Goal: Information Seeking & Learning: Find specific page/section

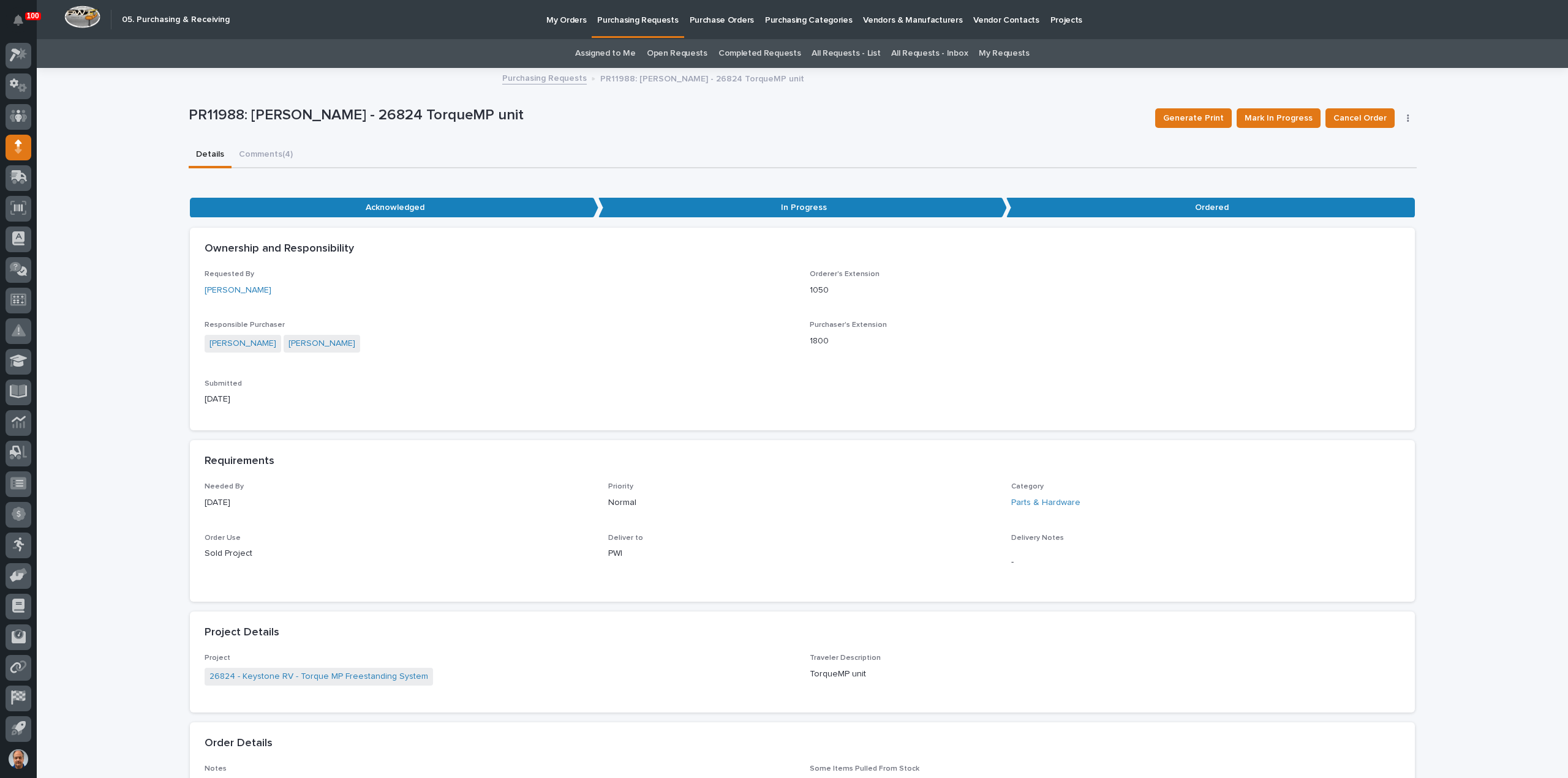
click at [567, 17] on p "My Orders" at bounding box center [566, 13] width 40 height 26
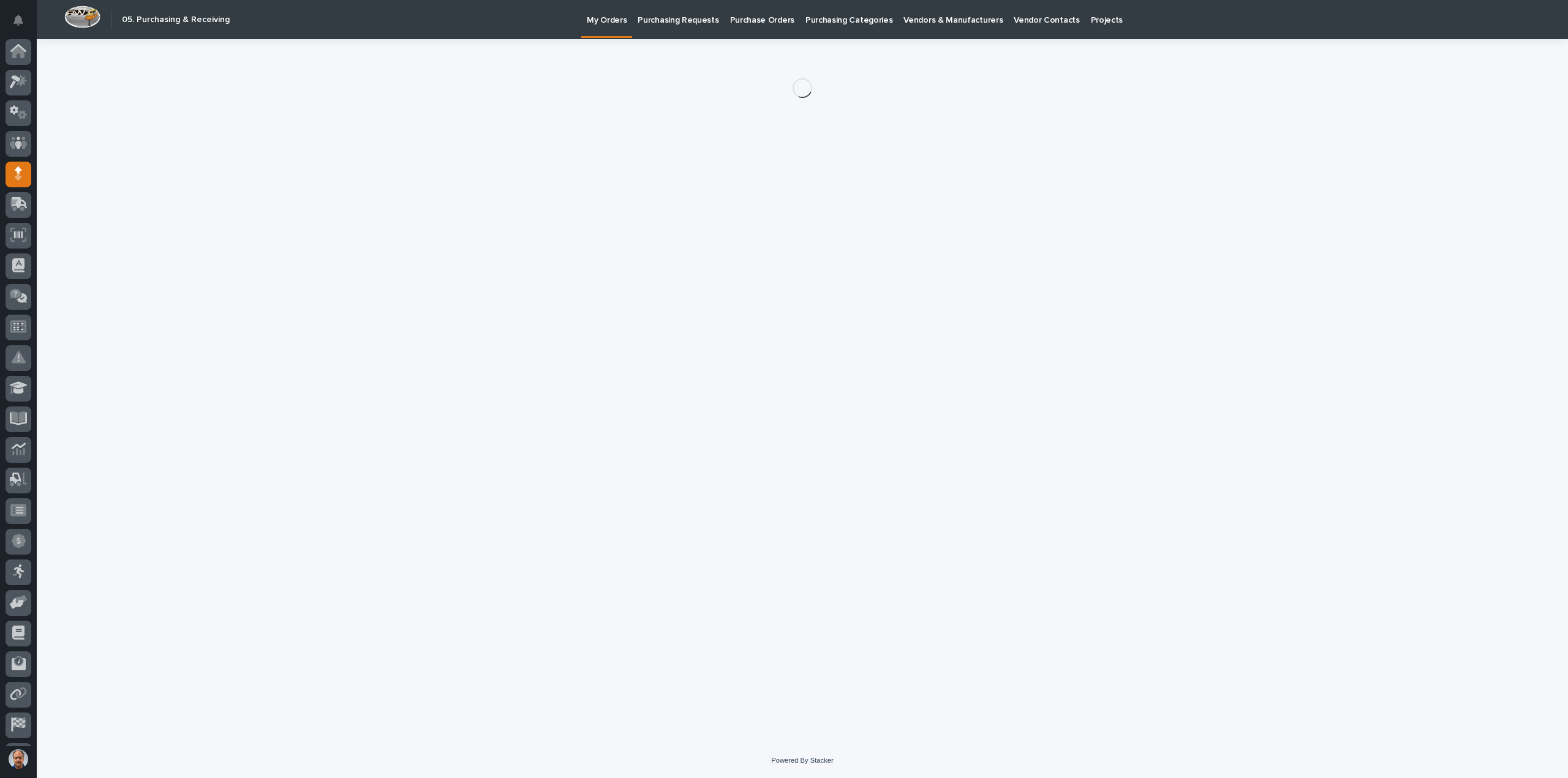
scroll to position [27, 0]
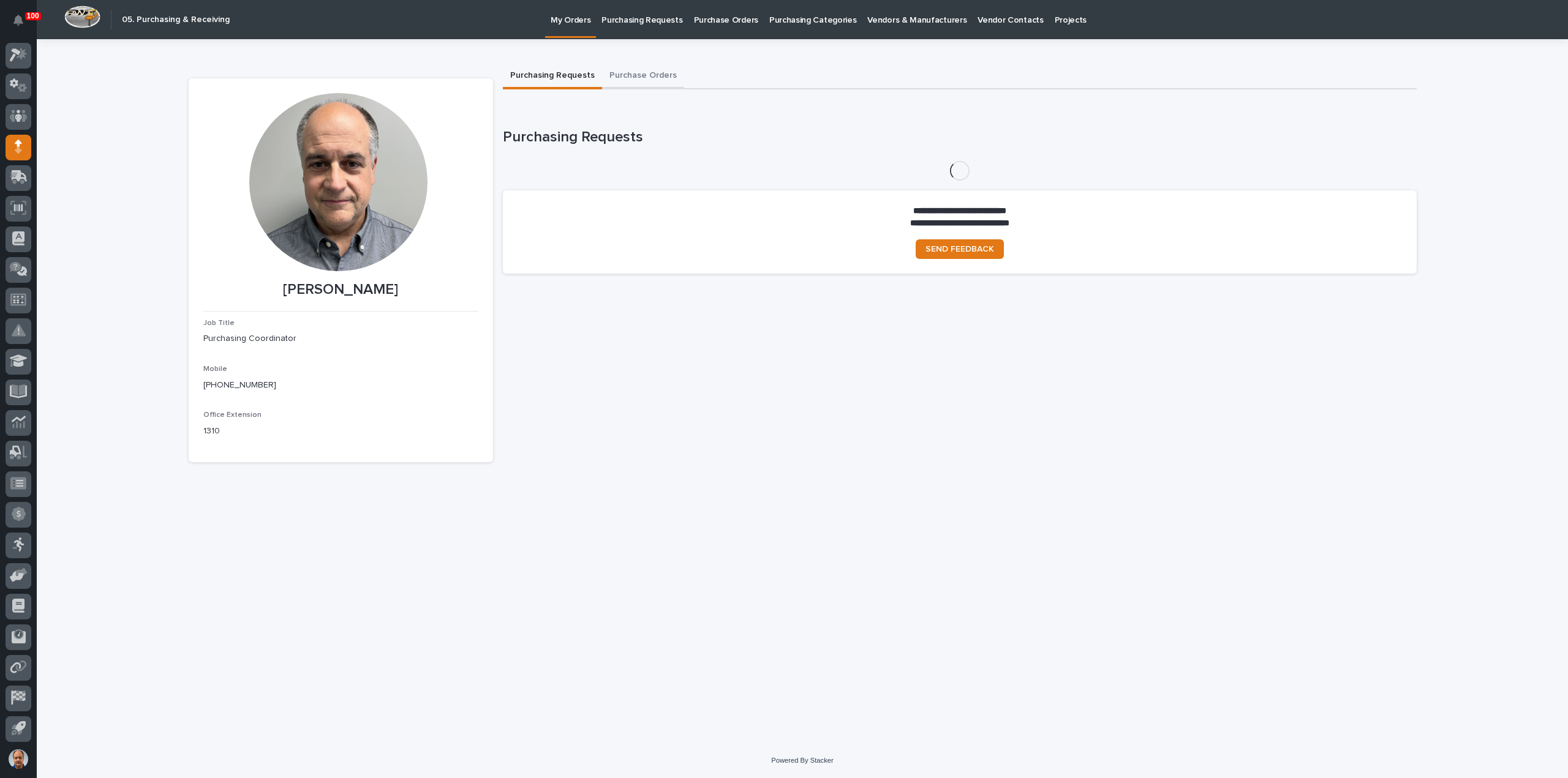
click at [632, 72] on button "Purchase Orders" at bounding box center [644, 77] width 82 height 26
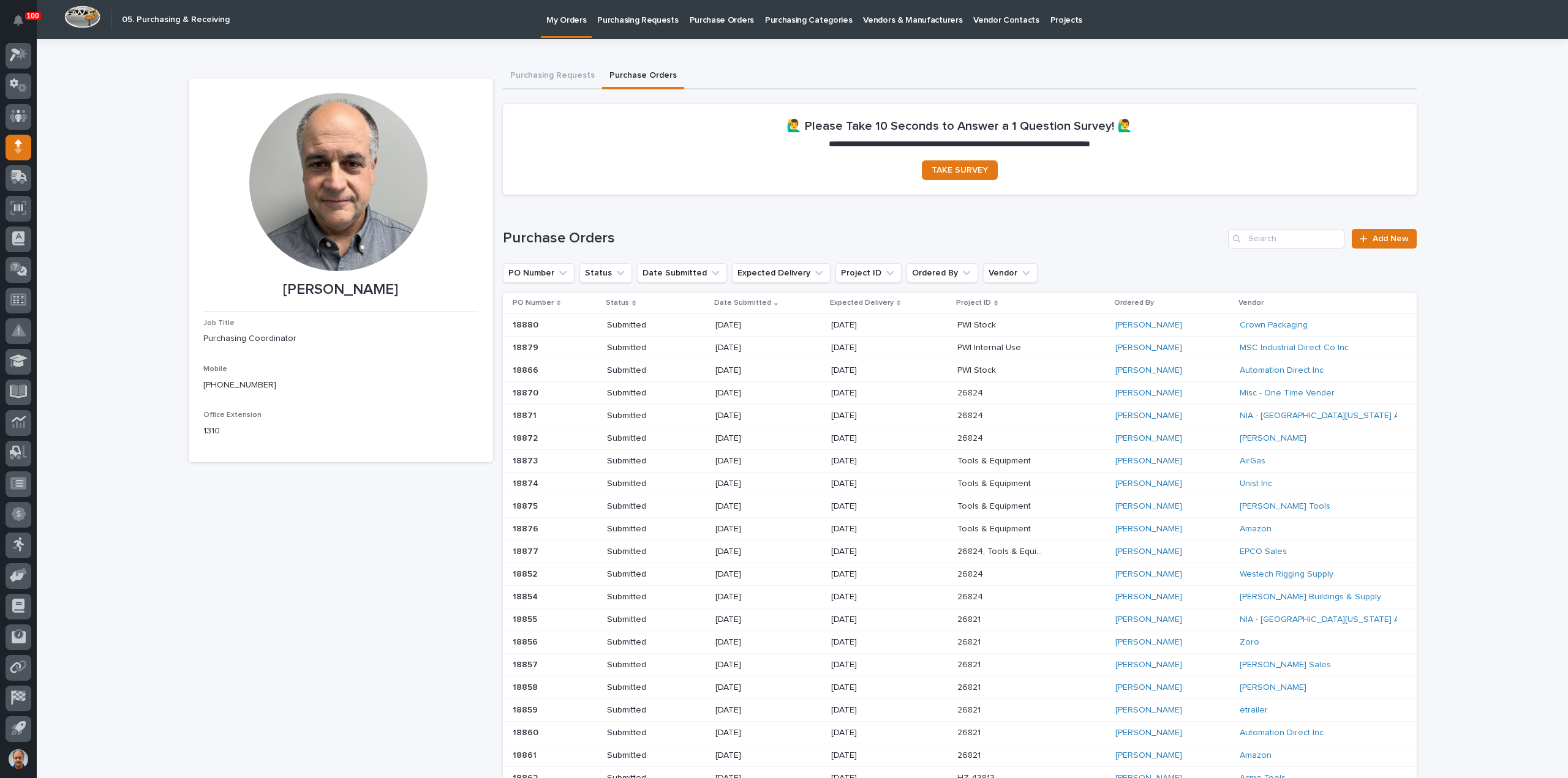
click at [654, 321] on p "Submitted" at bounding box center [650, 325] width 87 height 10
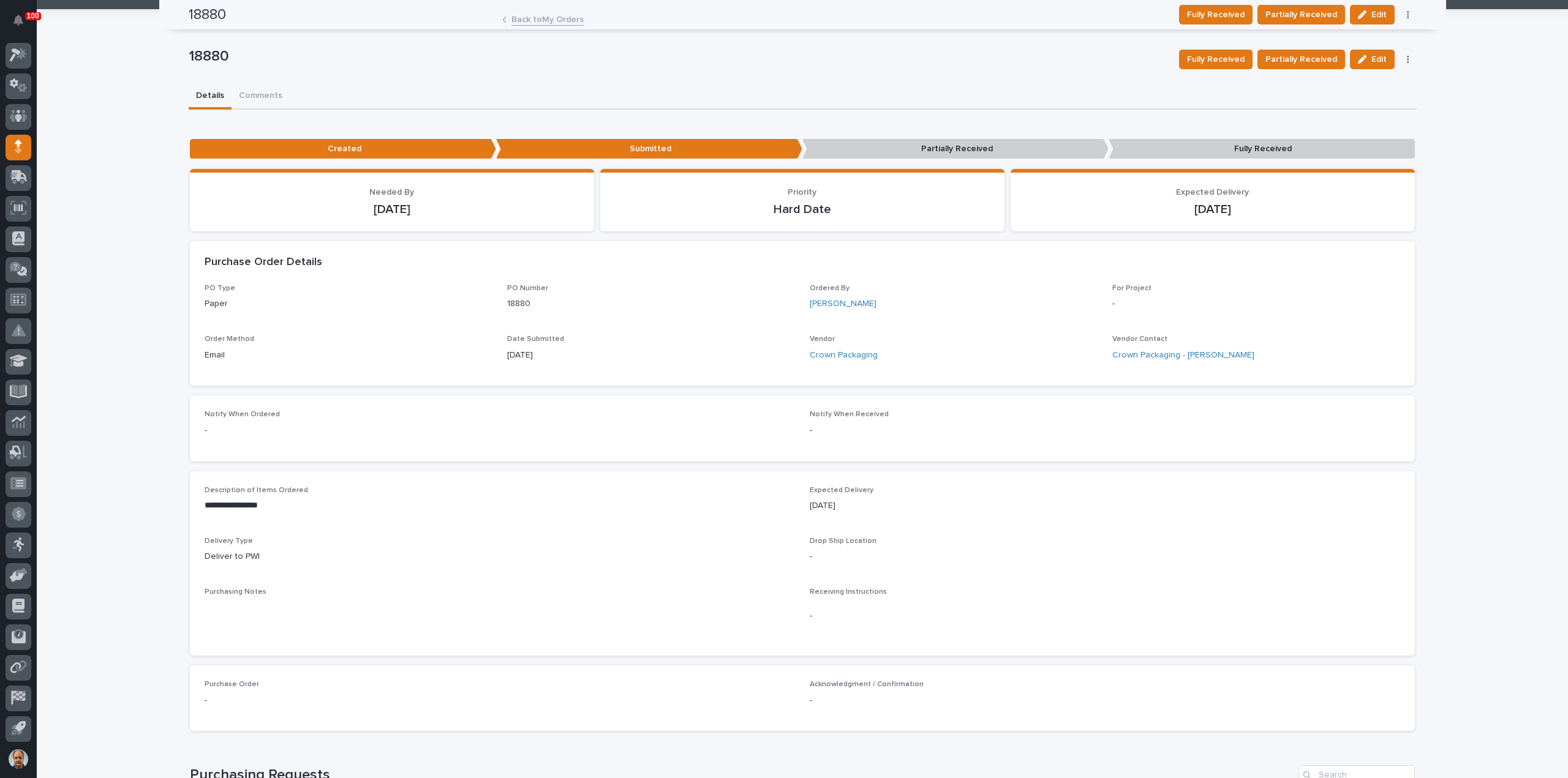
scroll to position [58, 0]
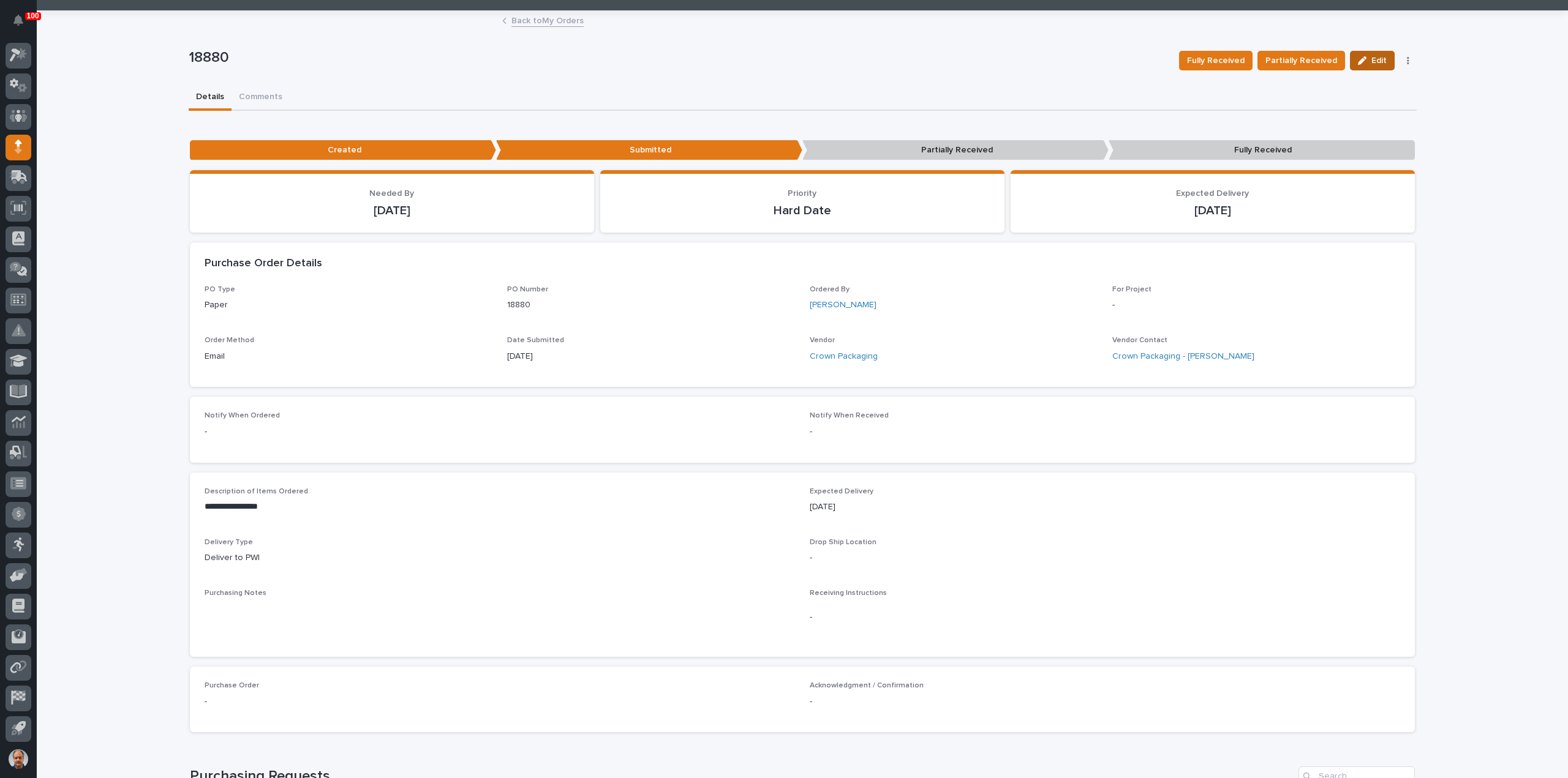
click at [1377, 61] on span "Edit" at bounding box center [1379, 60] width 15 height 11
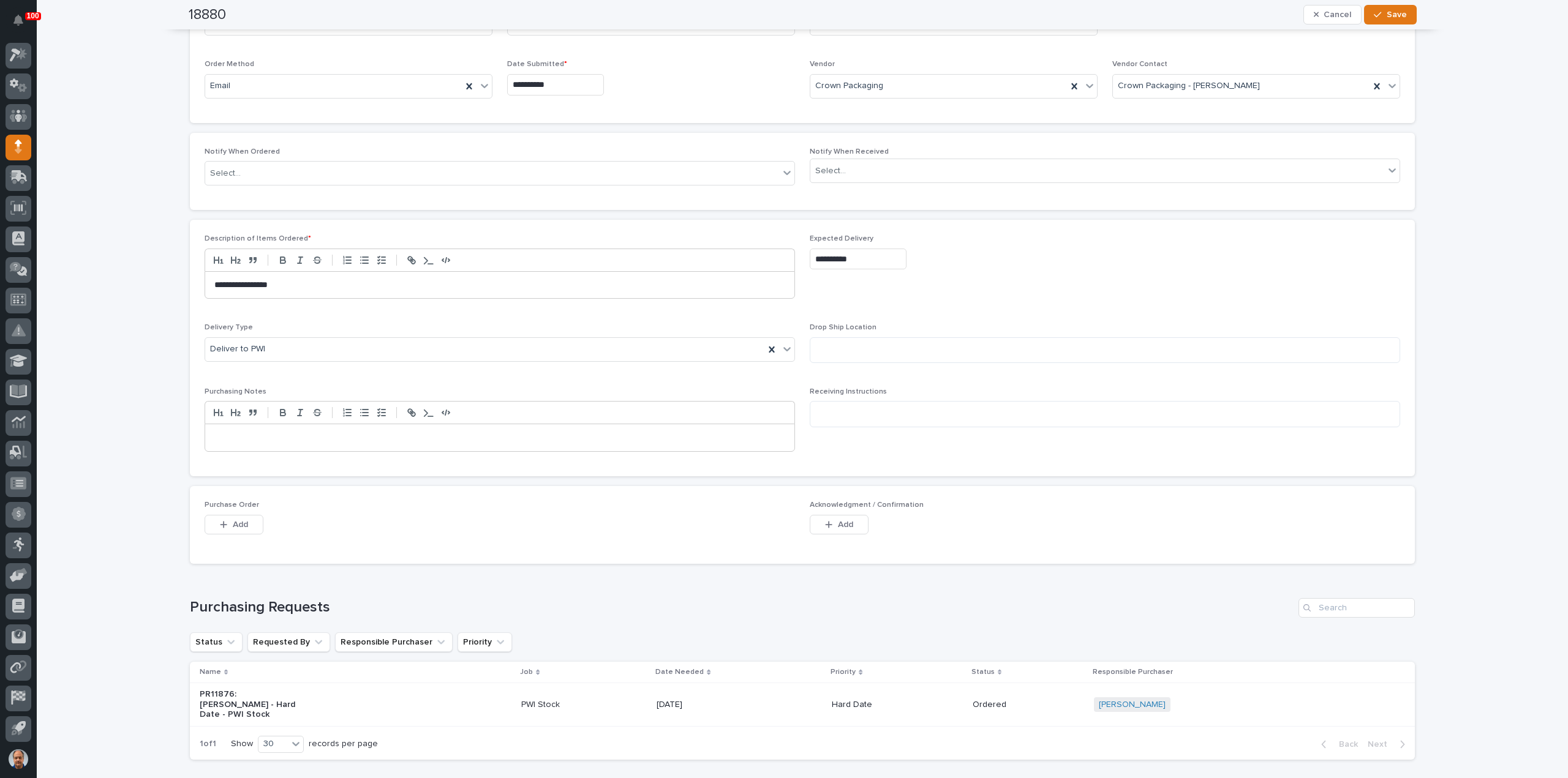
scroll to position [364, 0]
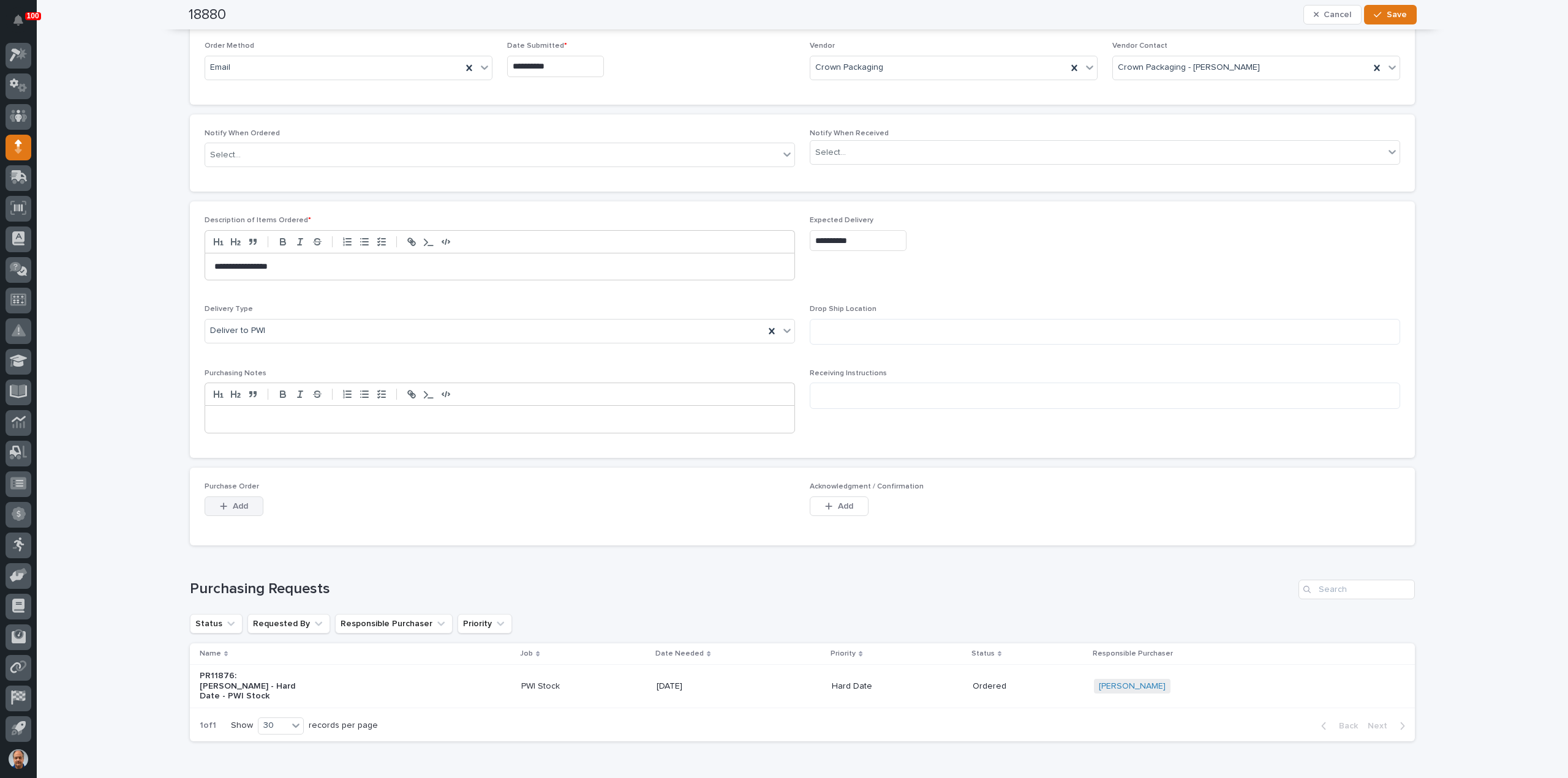
click at [234, 501] on span "Add" at bounding box center [240, 506] width 15 height 11
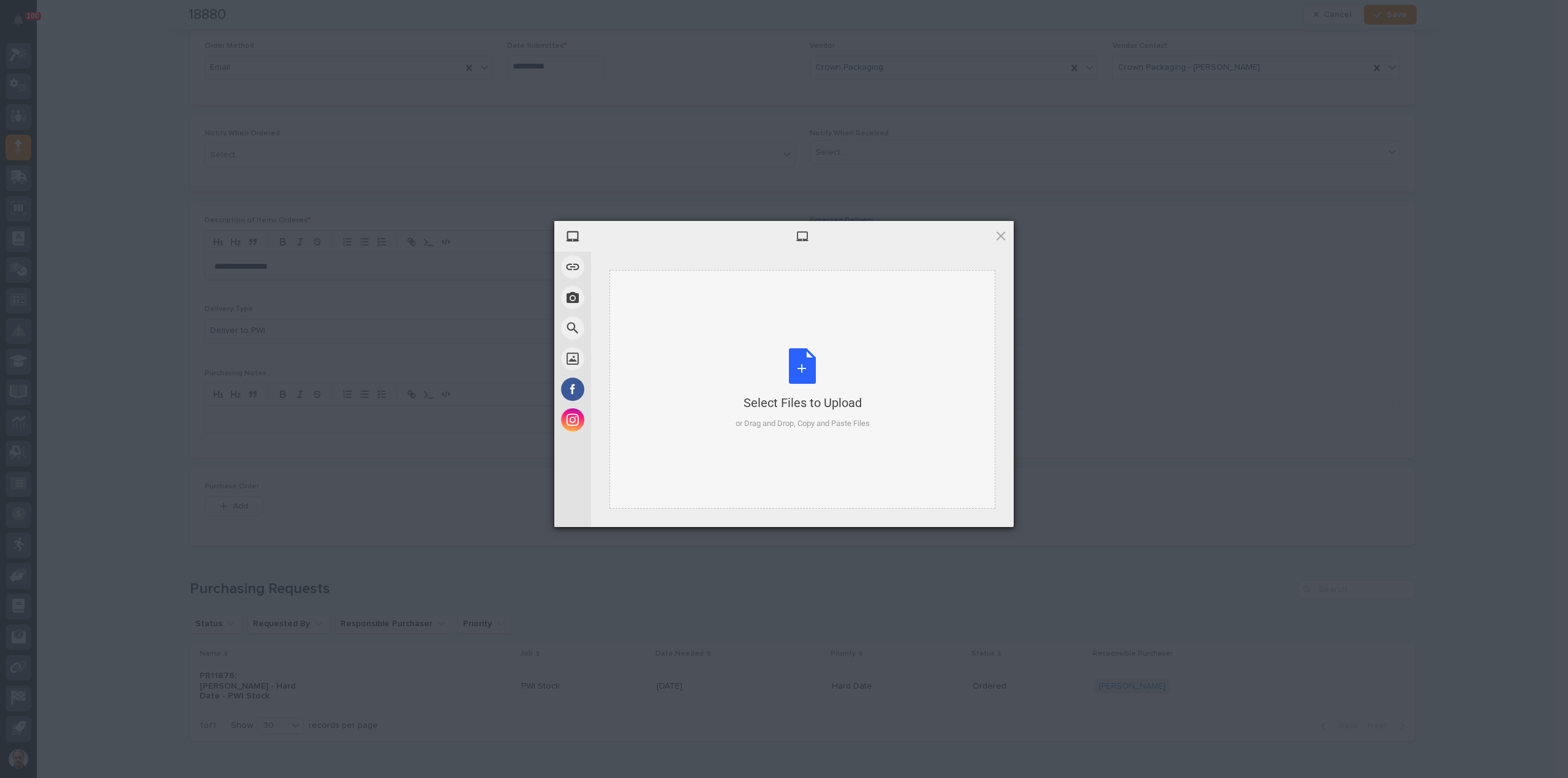
click at [806, 369] on div "Select Files to Upload or Drag and Drop, Copy and Paste Files" at bounding box center [803, 389] width 134 height 82
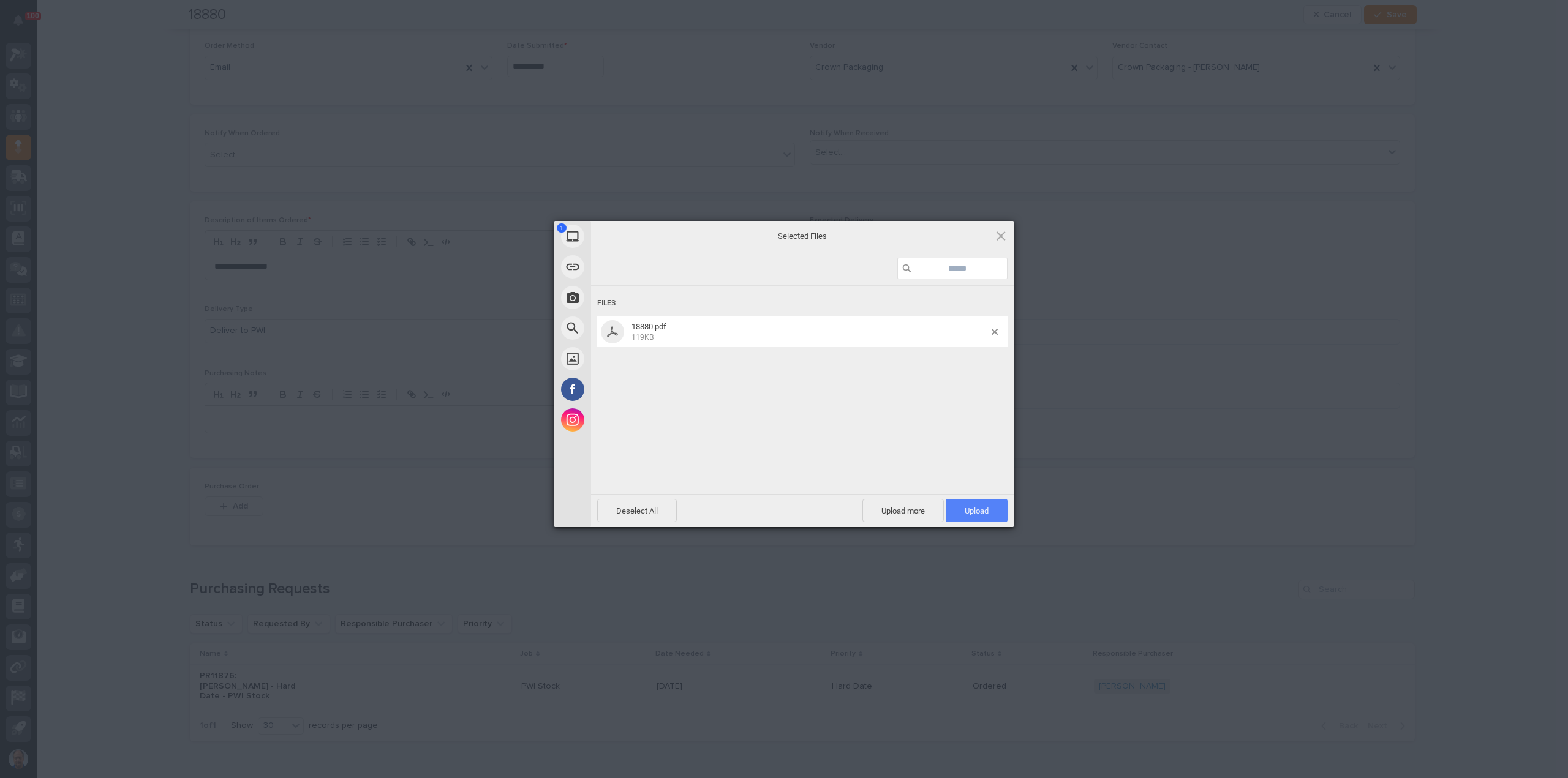
click at [993, 505] on span "Upload 1" at bounding box center [977, 510] width 62 height 23
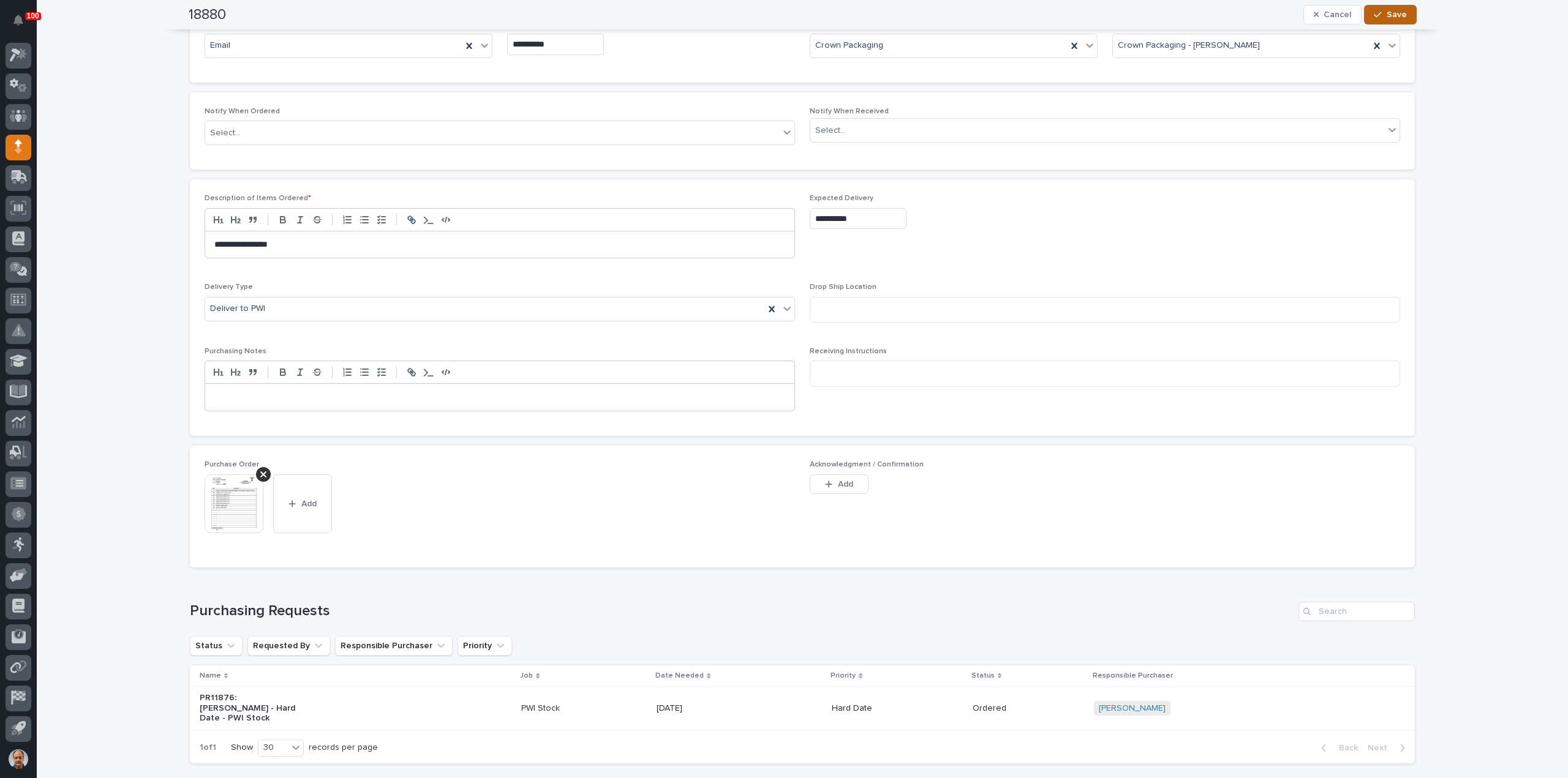
click at [1390, 17] on span "Save" at bounding box center [1397, 15] width 20 height 11
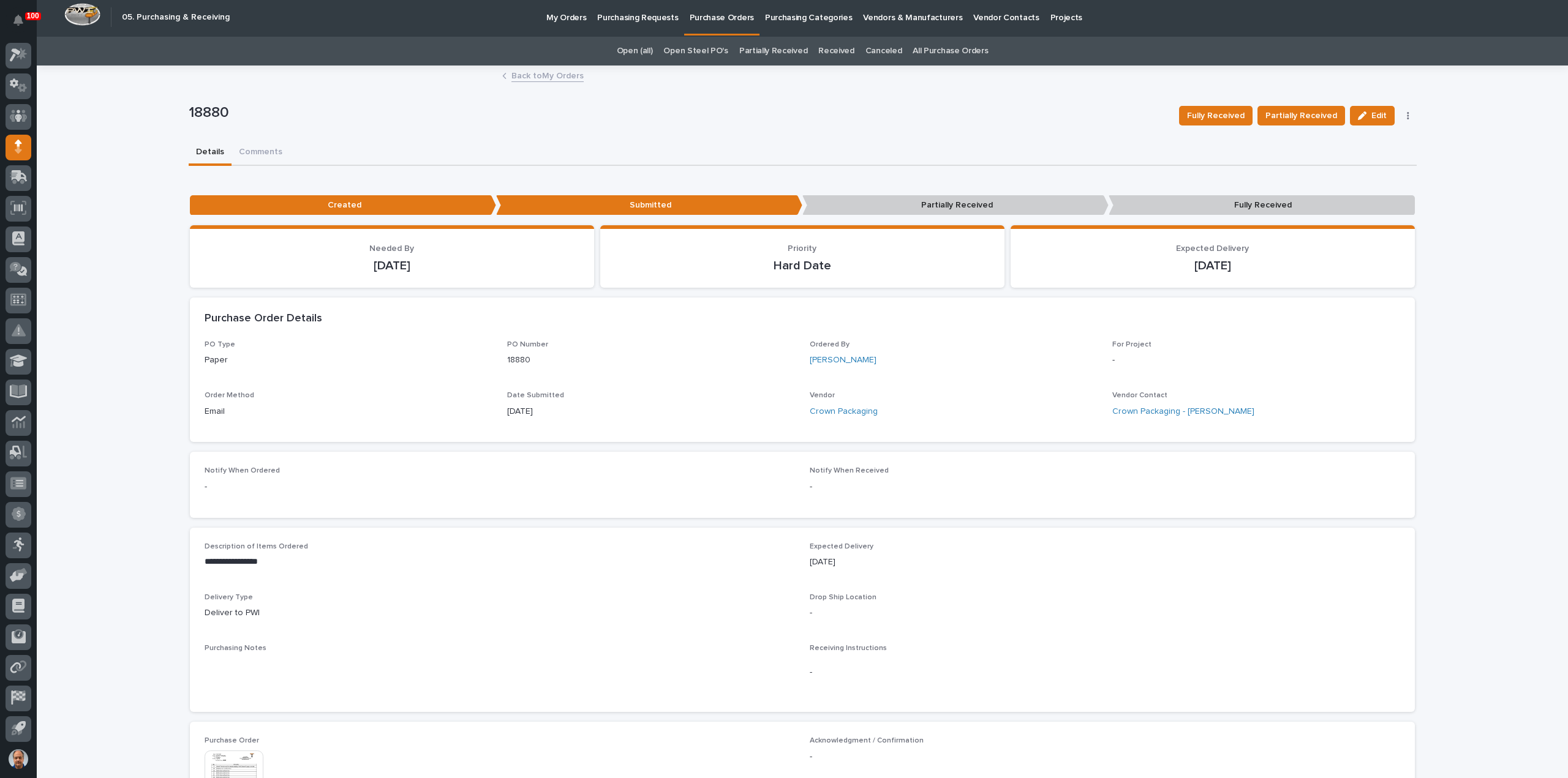
scroll to position [0, 0]
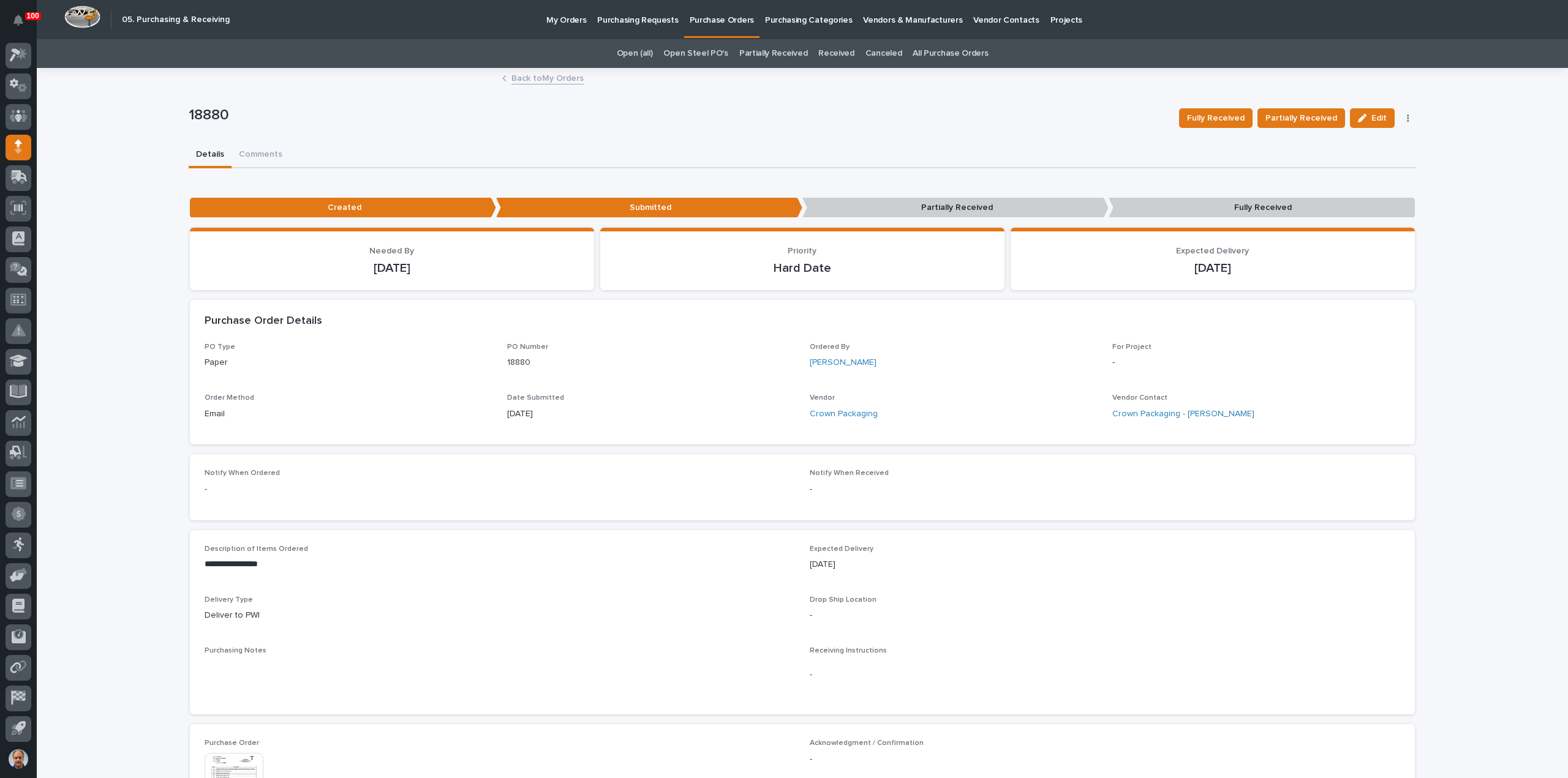
click at [565, 20] on p "My Orders" at bounding box center [566, 13] width 40 height 26
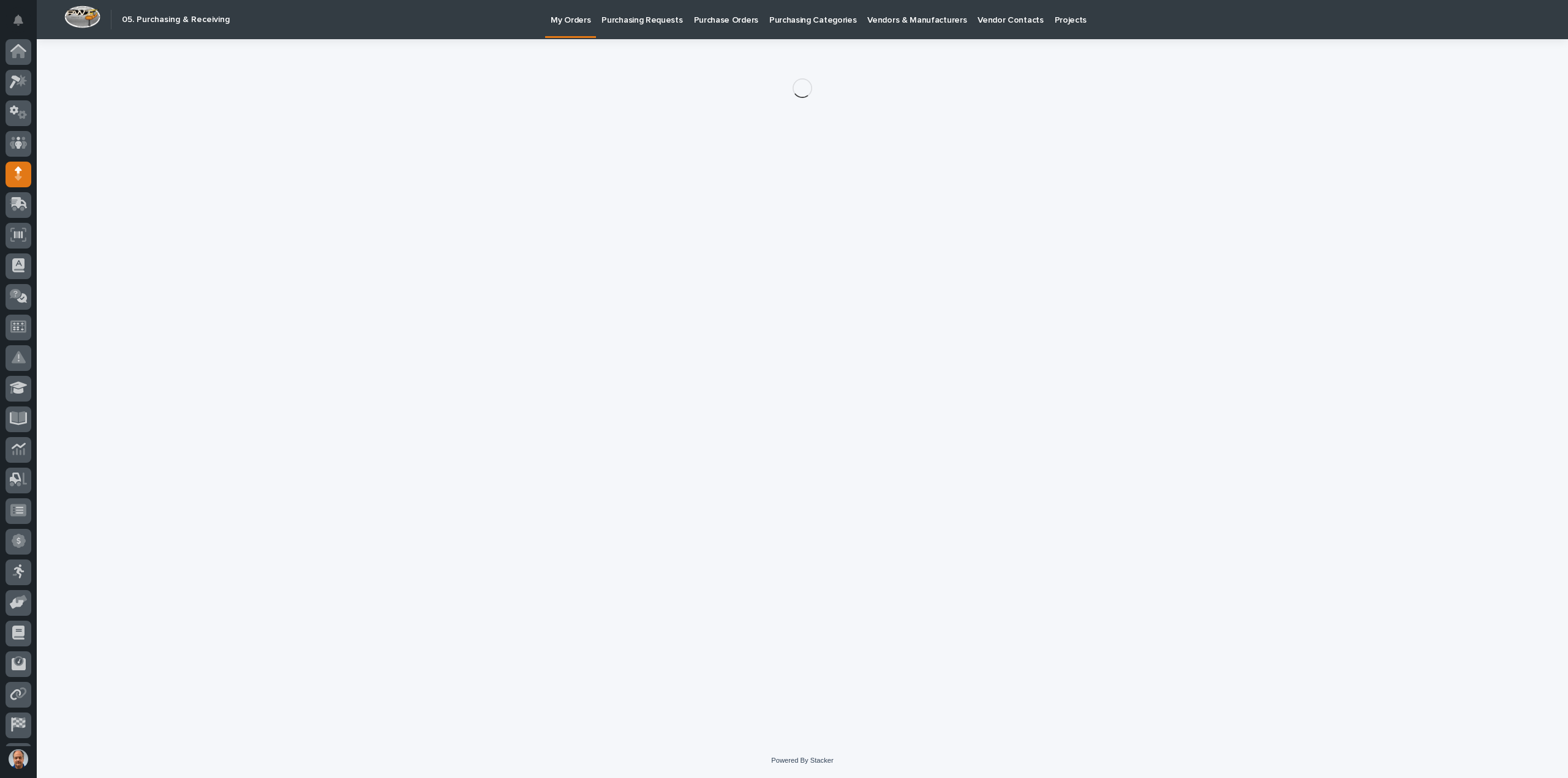
scroll to position [27, 0]
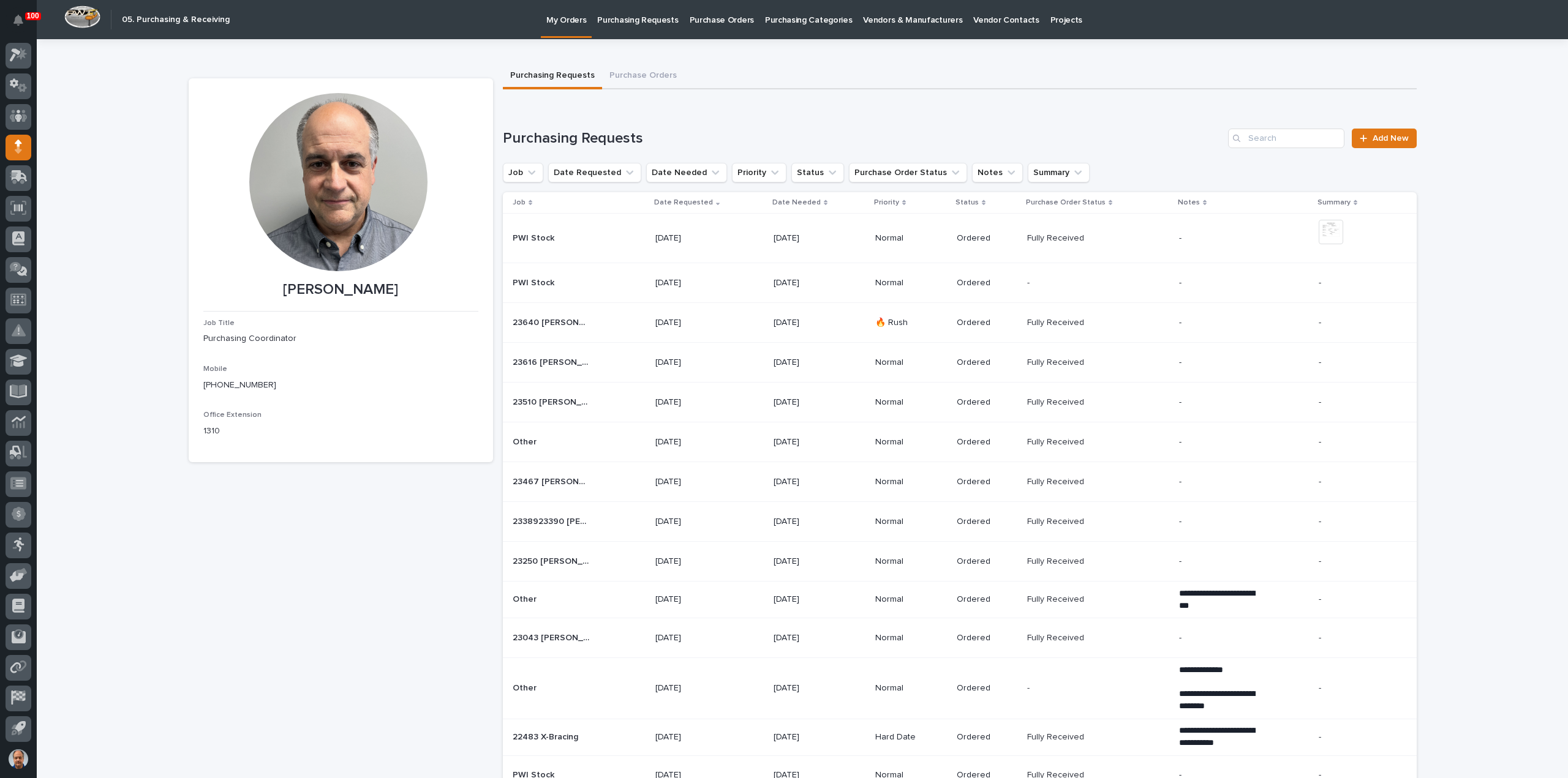
click at [781, 324] on p "[DATE]" at bounding box center [812, 323] width 77 height 10
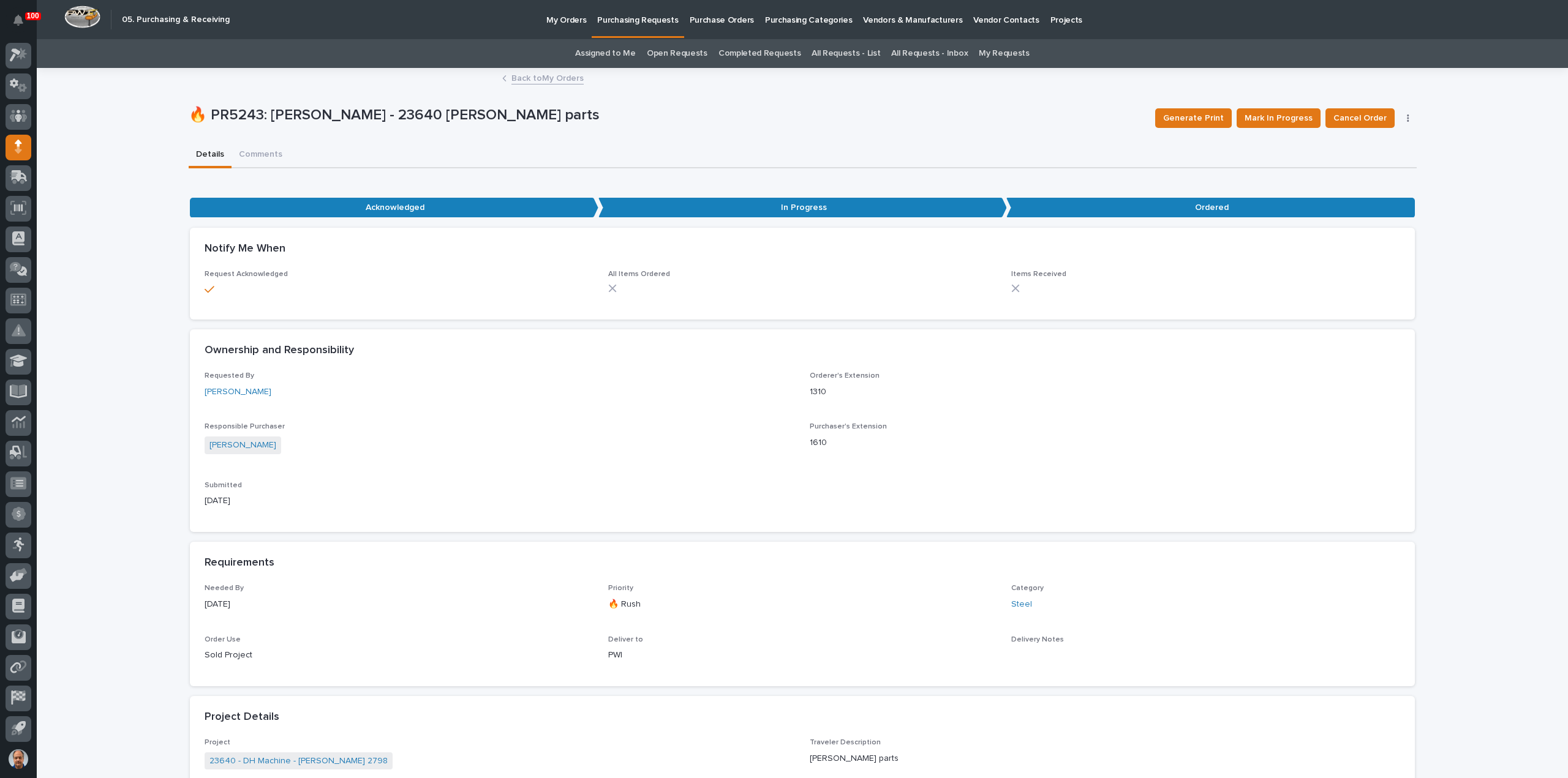
click at [557, 19] on p "My Orders" at bounding box center [566, 13] width 40 height 26
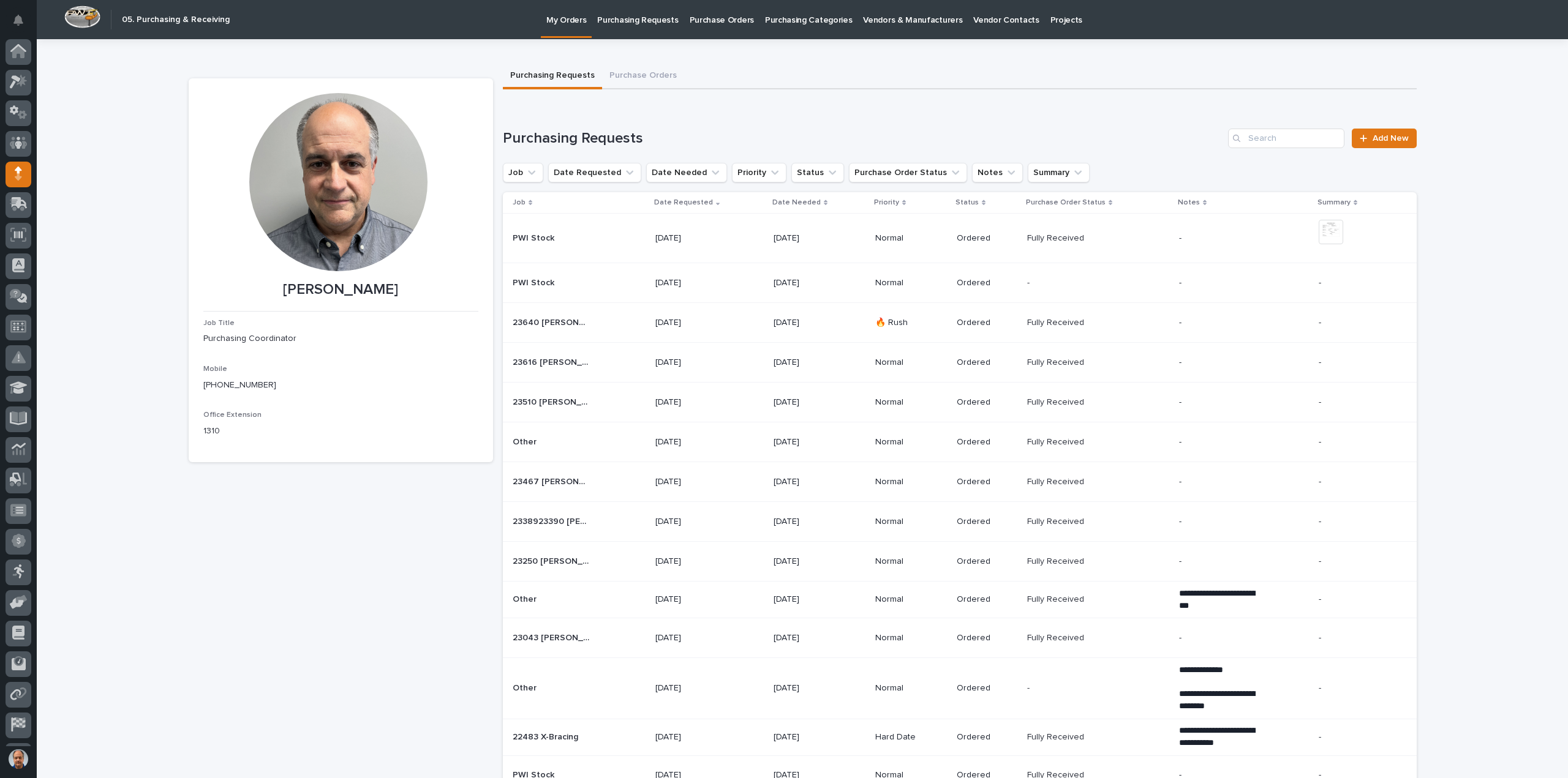
scroll to position [27, 0]
click at [644, 77] on button "Purchase Orders" at bounding box center [644, 77] width 82 height 26
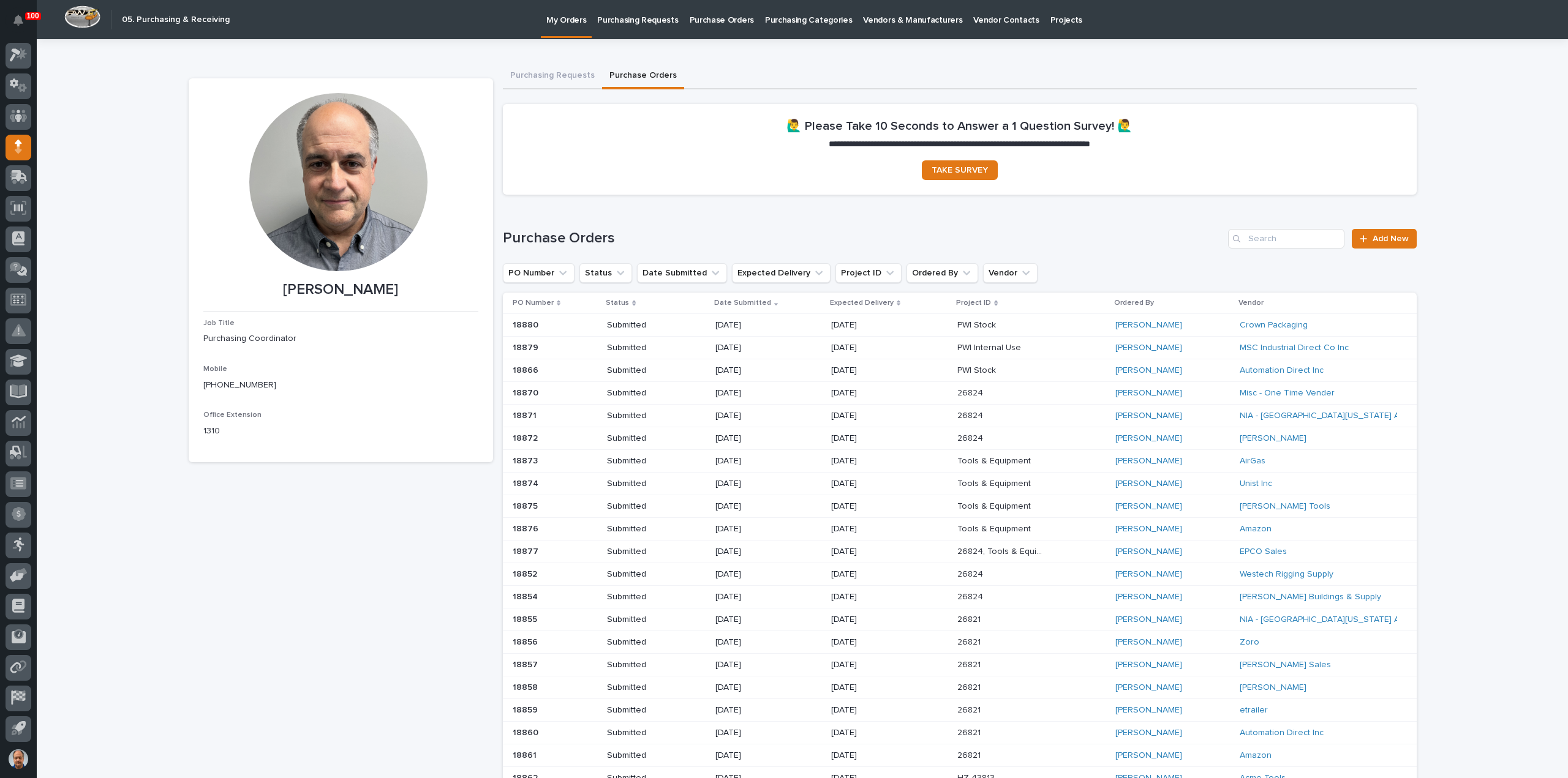
click at [630, 15] on p "Purchasing Requests" at bounding box center [638, 13] width 81 height 26
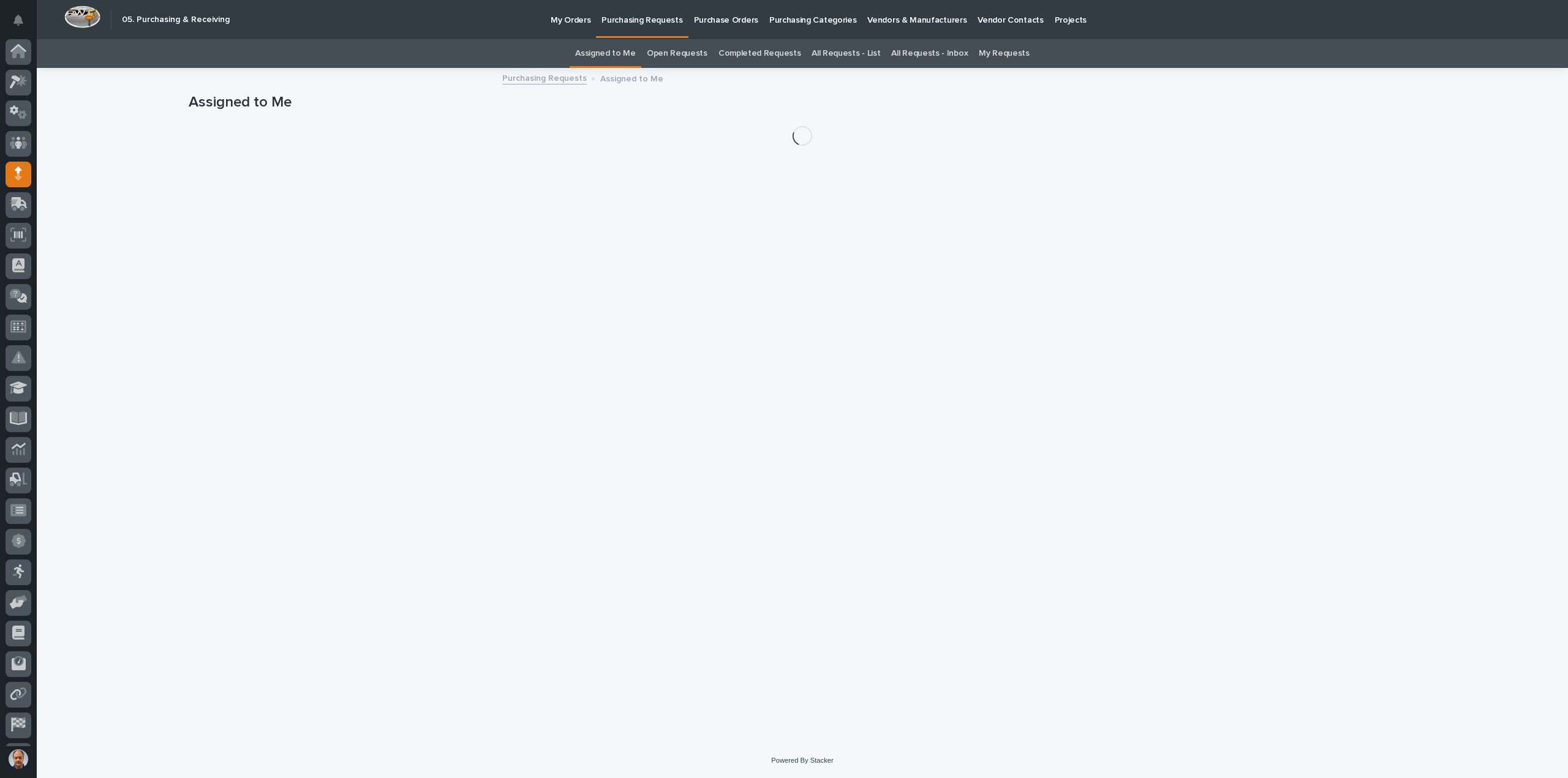
scroll to position [27, 0]
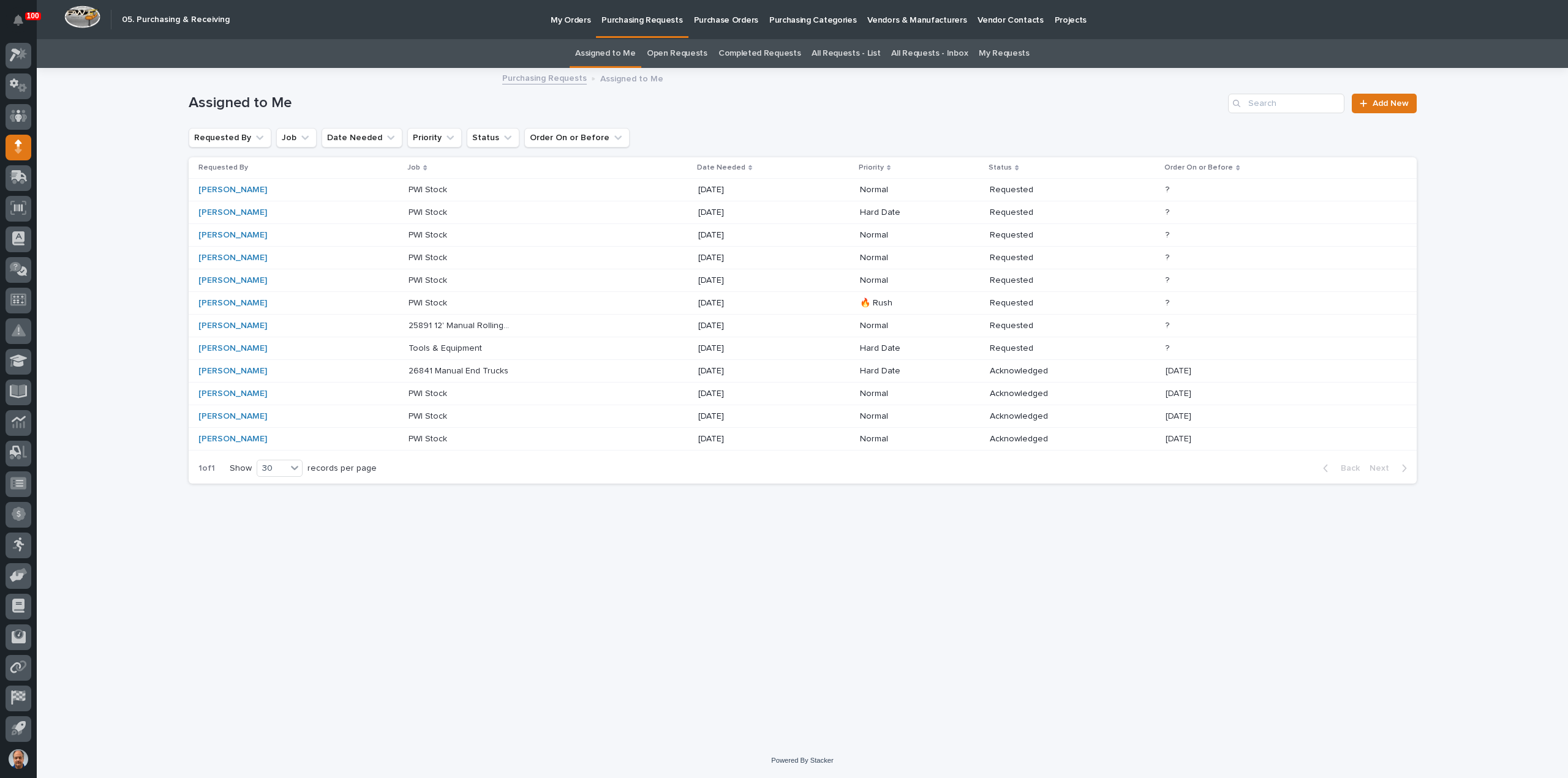
click at [484, 324] on p "25891 12' Manual Rolling Gates" at bounding box center [461, 324] width 105 height 13
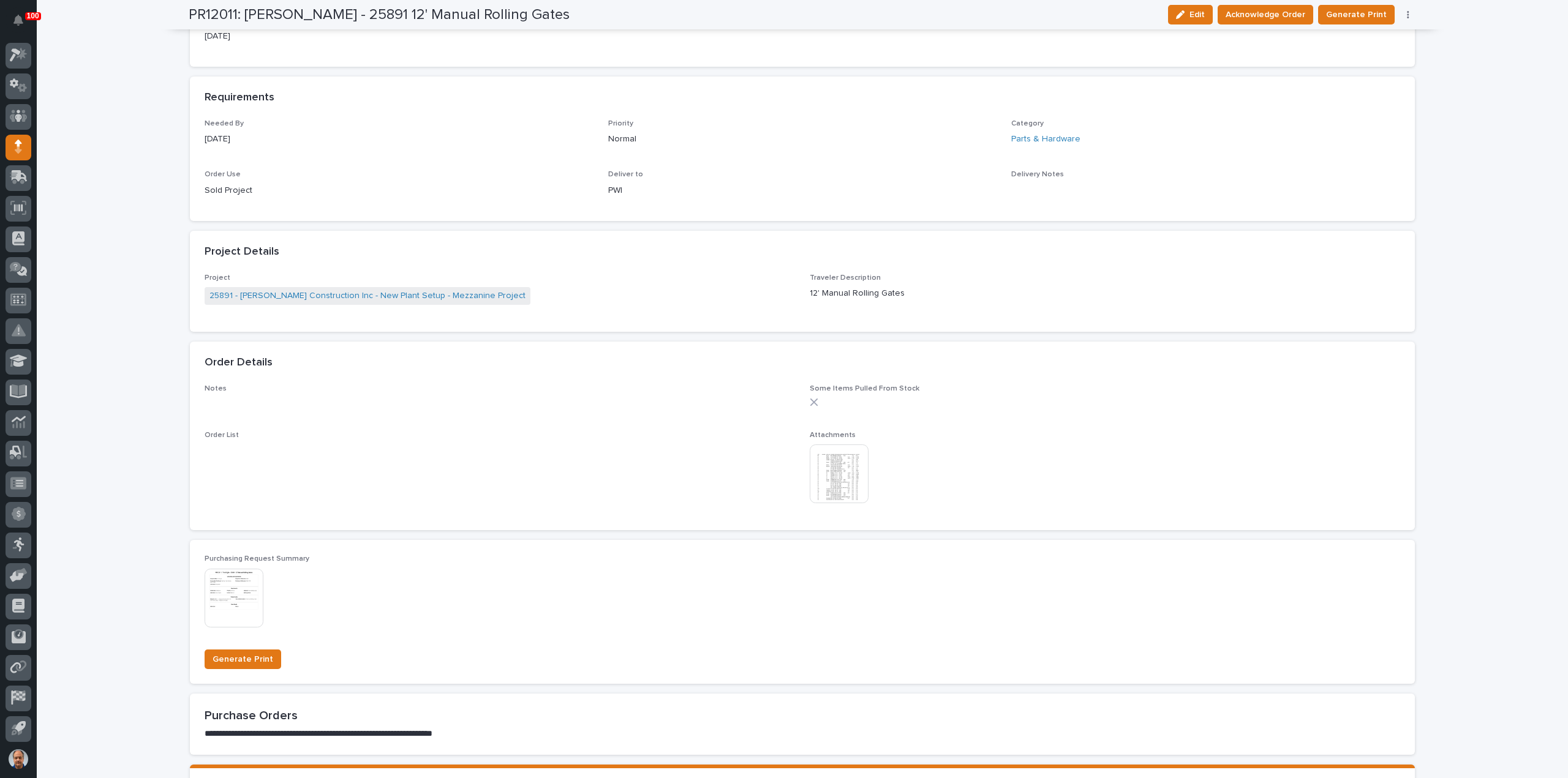
scroll to position [490, 0]
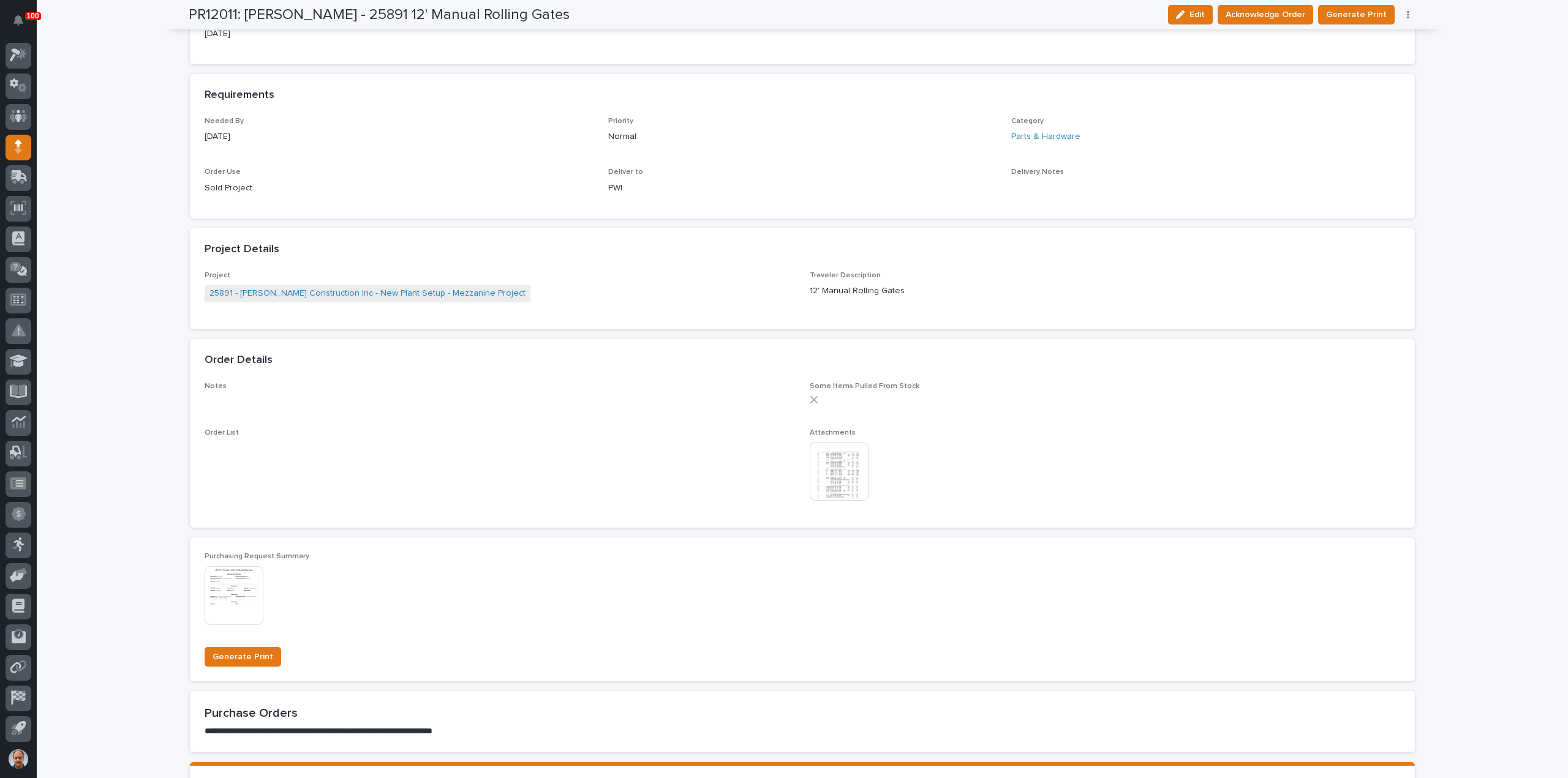
click at [835, 472] on img at bounding box center [839, 471] width 59 height 59
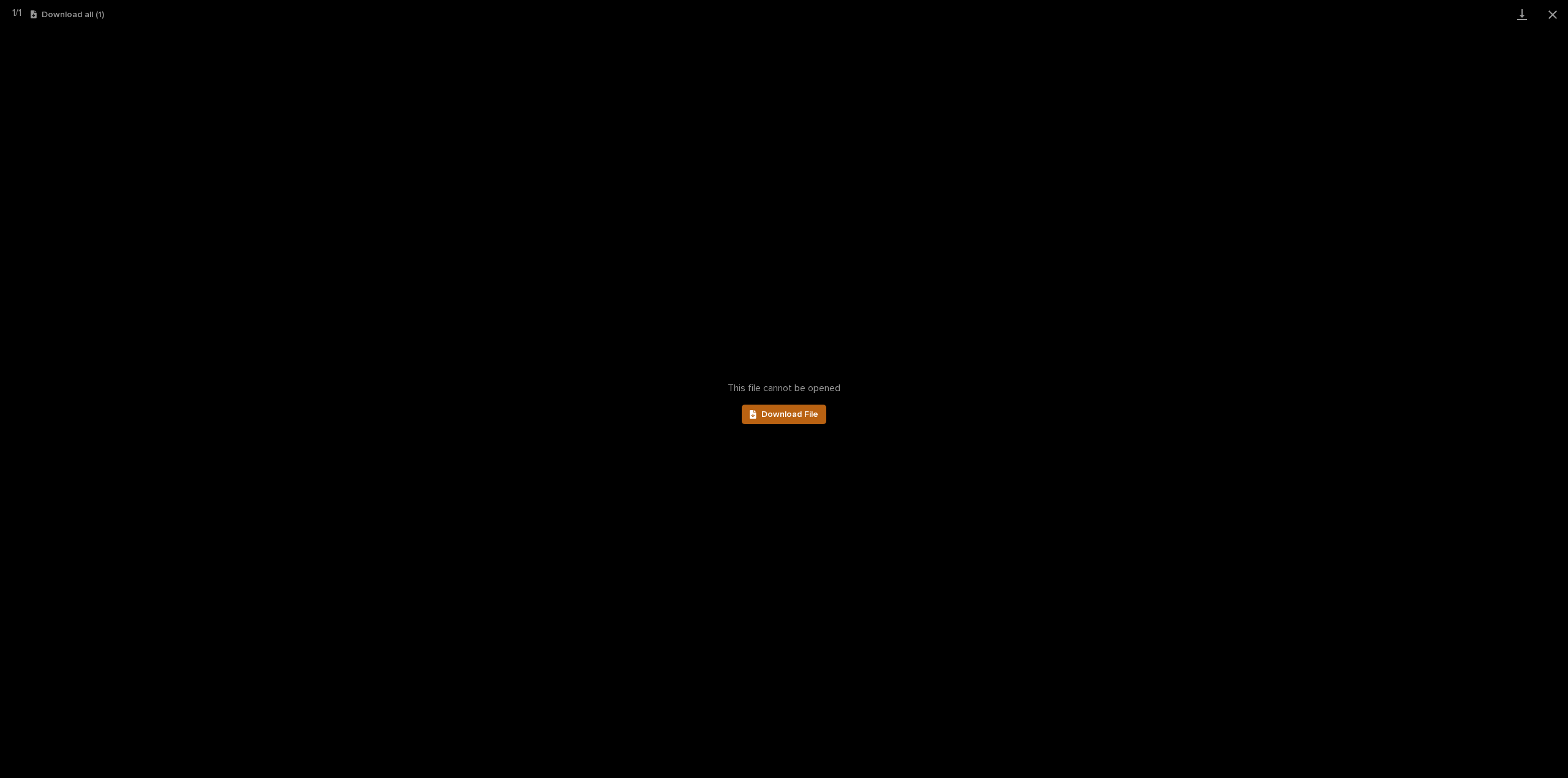
click at [804, 414] on span "Download File" at bounding box center [790, 415] width 57 height 9
click at [1550, 11] on button "Close gallery" at bounding box center [1553, 14] width 30 height 28
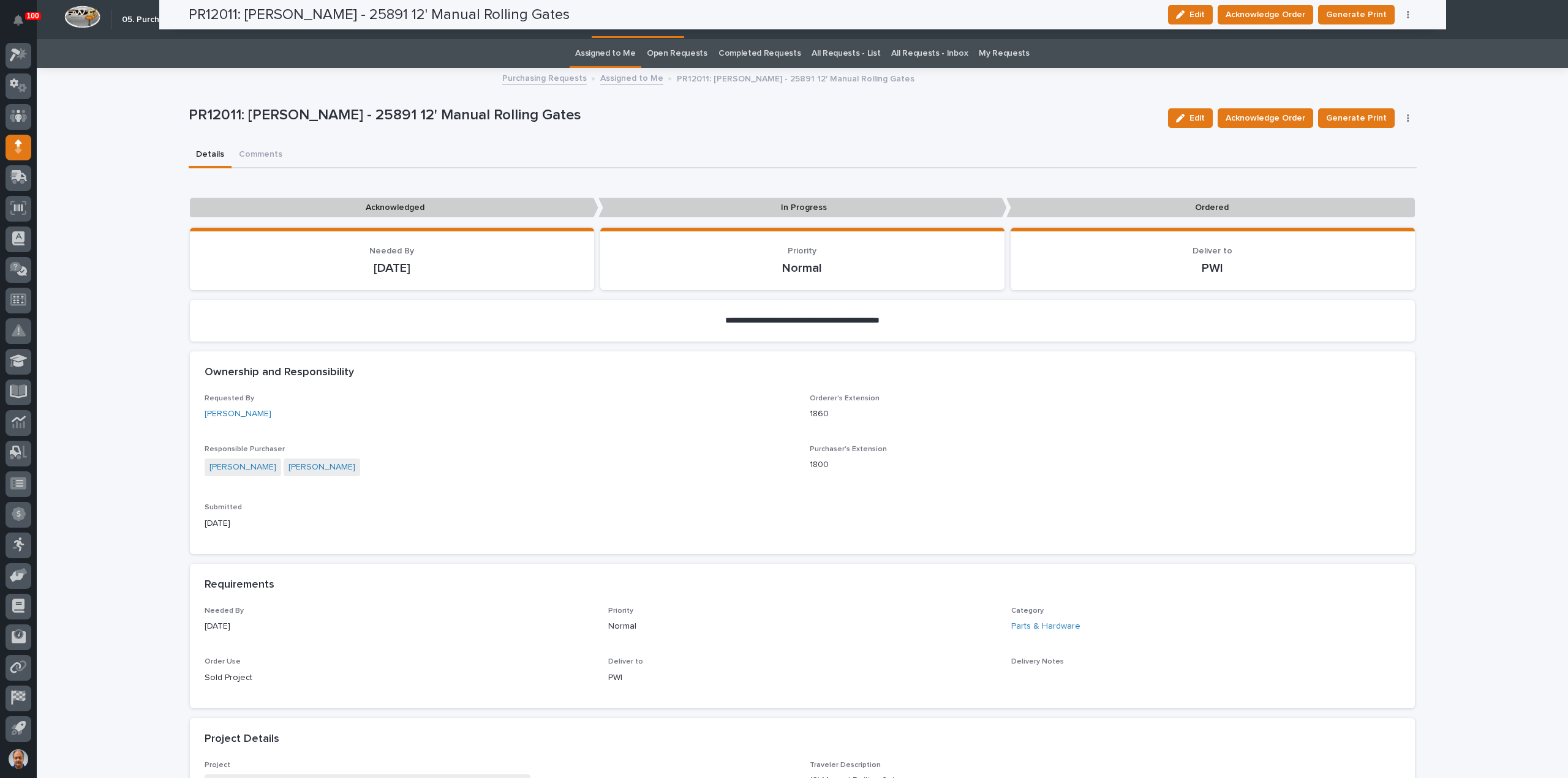
scroll to position [0, 0]
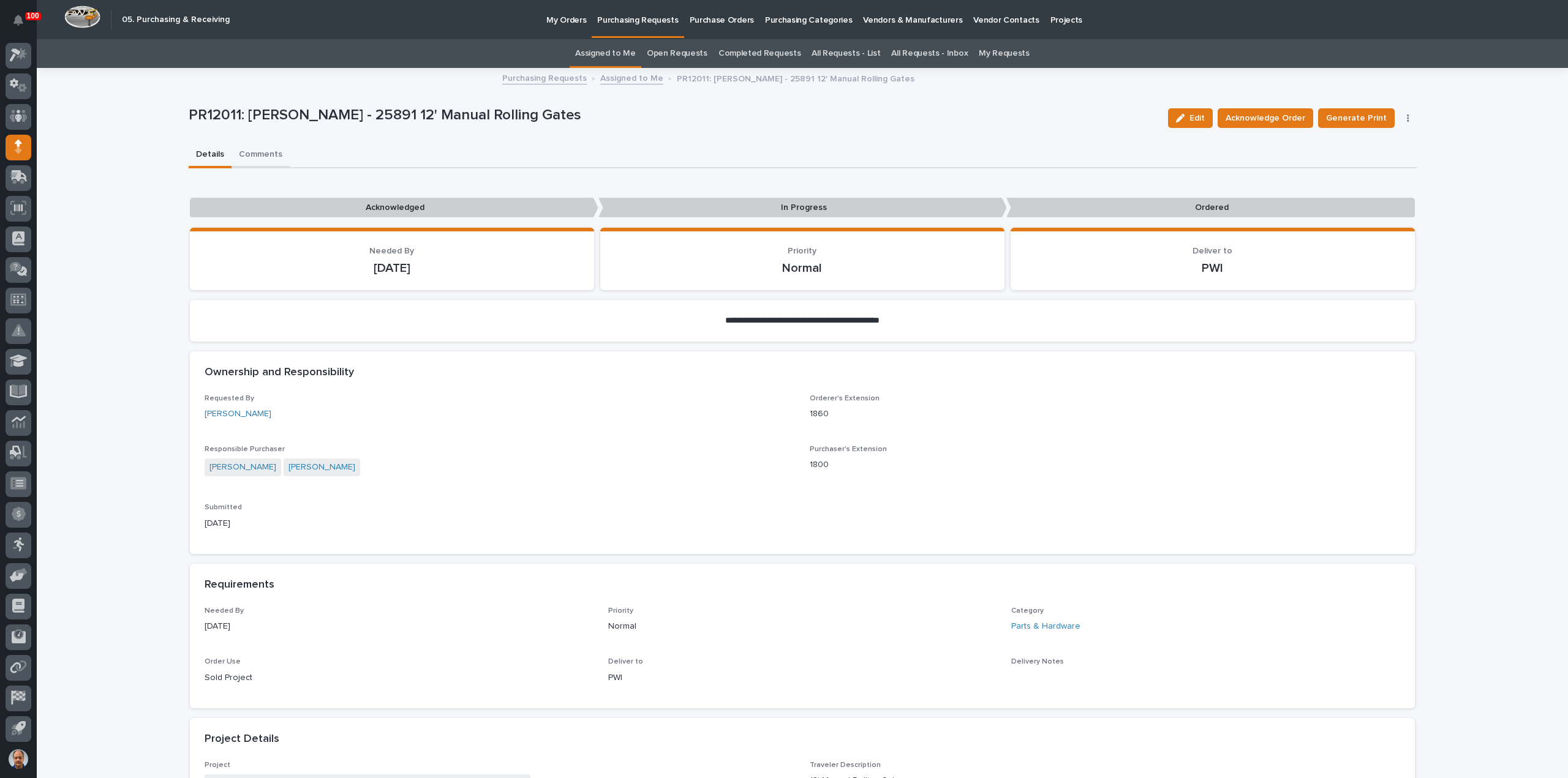
click at [254, 155] on button "Comments" at bounding box center [261, 156] width 58 height 26
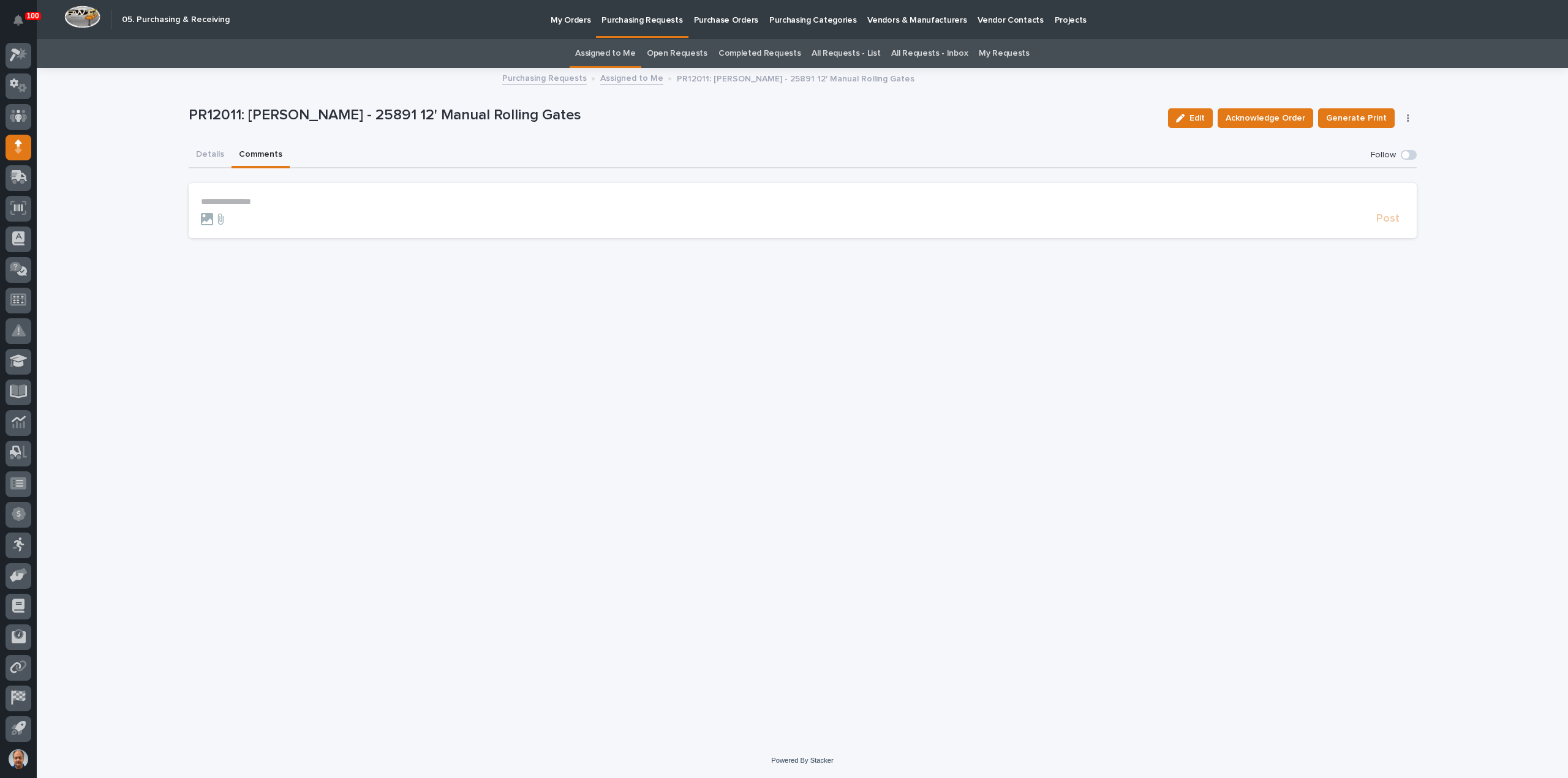
click at [220, 199] on p "**********" at bounding box center [803, 202] width 1204 height 10
click at [206, 154] on button "Details" at bounding box center [210, 156] width 43 height 26
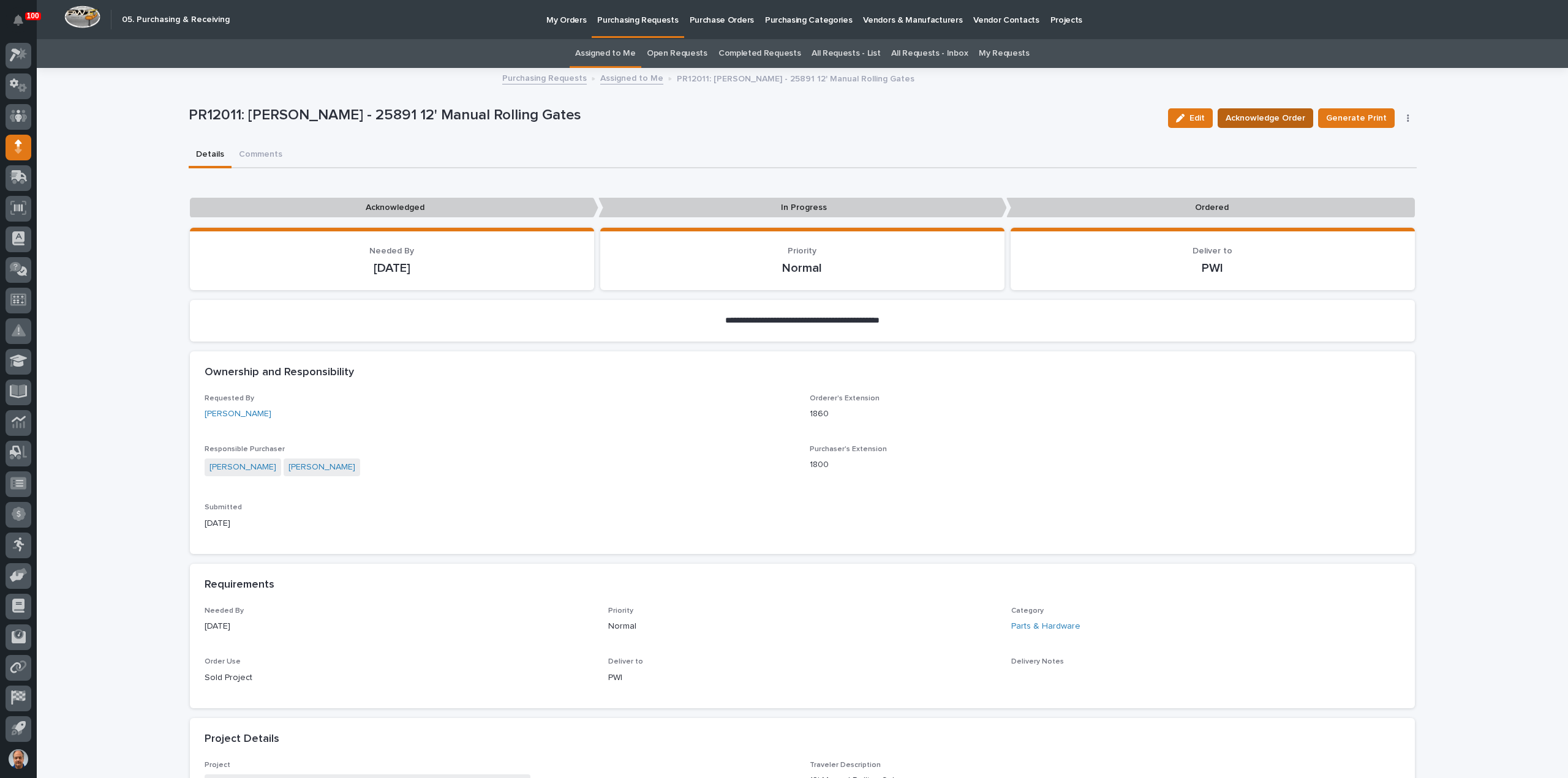
click at [1287, 113] on span "Acknowledge Order" at bounding box center [1266, 118] width 80 height 15
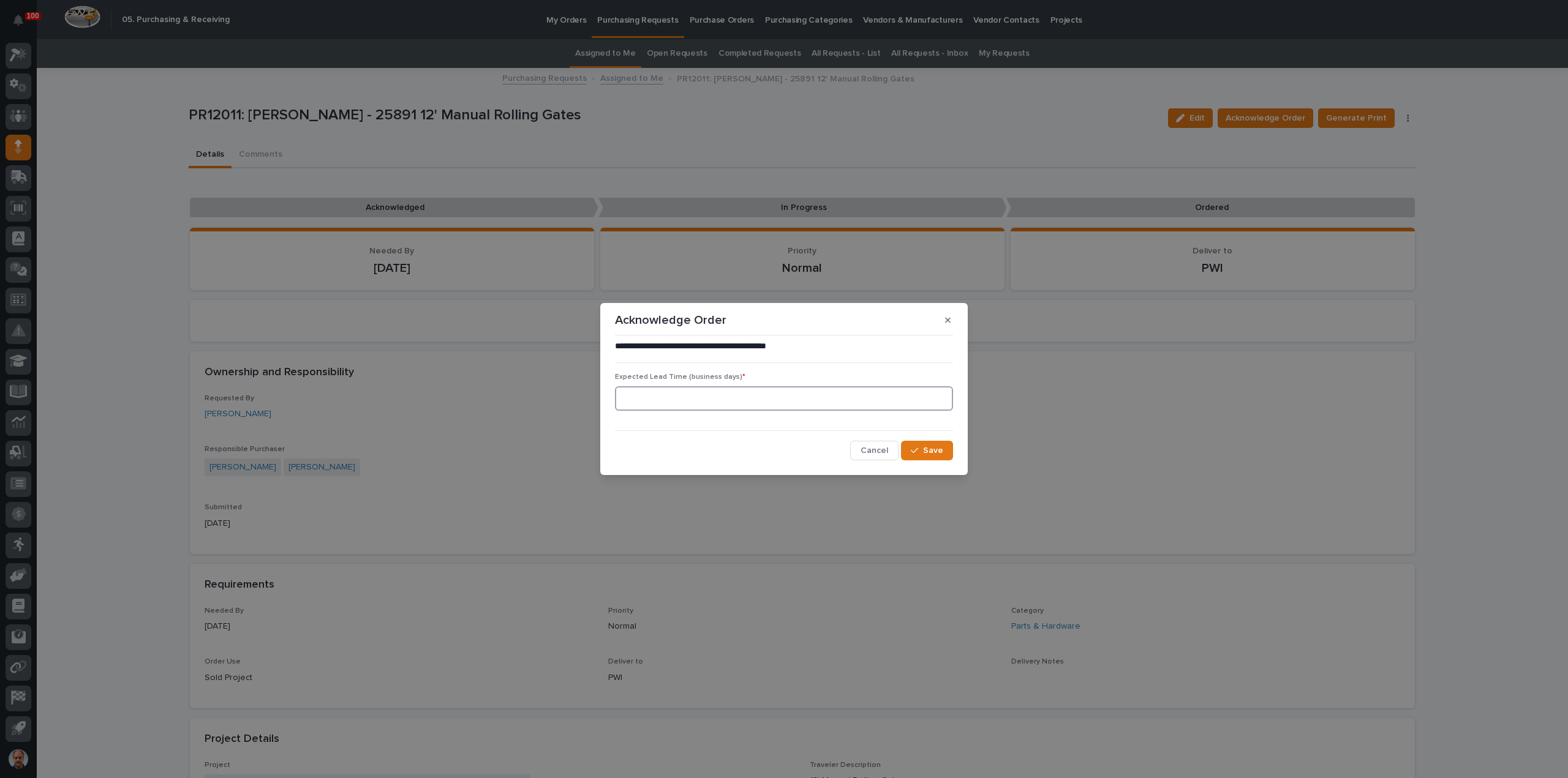
click at [681, 392] on input at bounding box center [784, 398] width 338 height 25
type input "5"
click at [931, 452] on span "Save" at bounding box center [933, 450] width 20 height 11
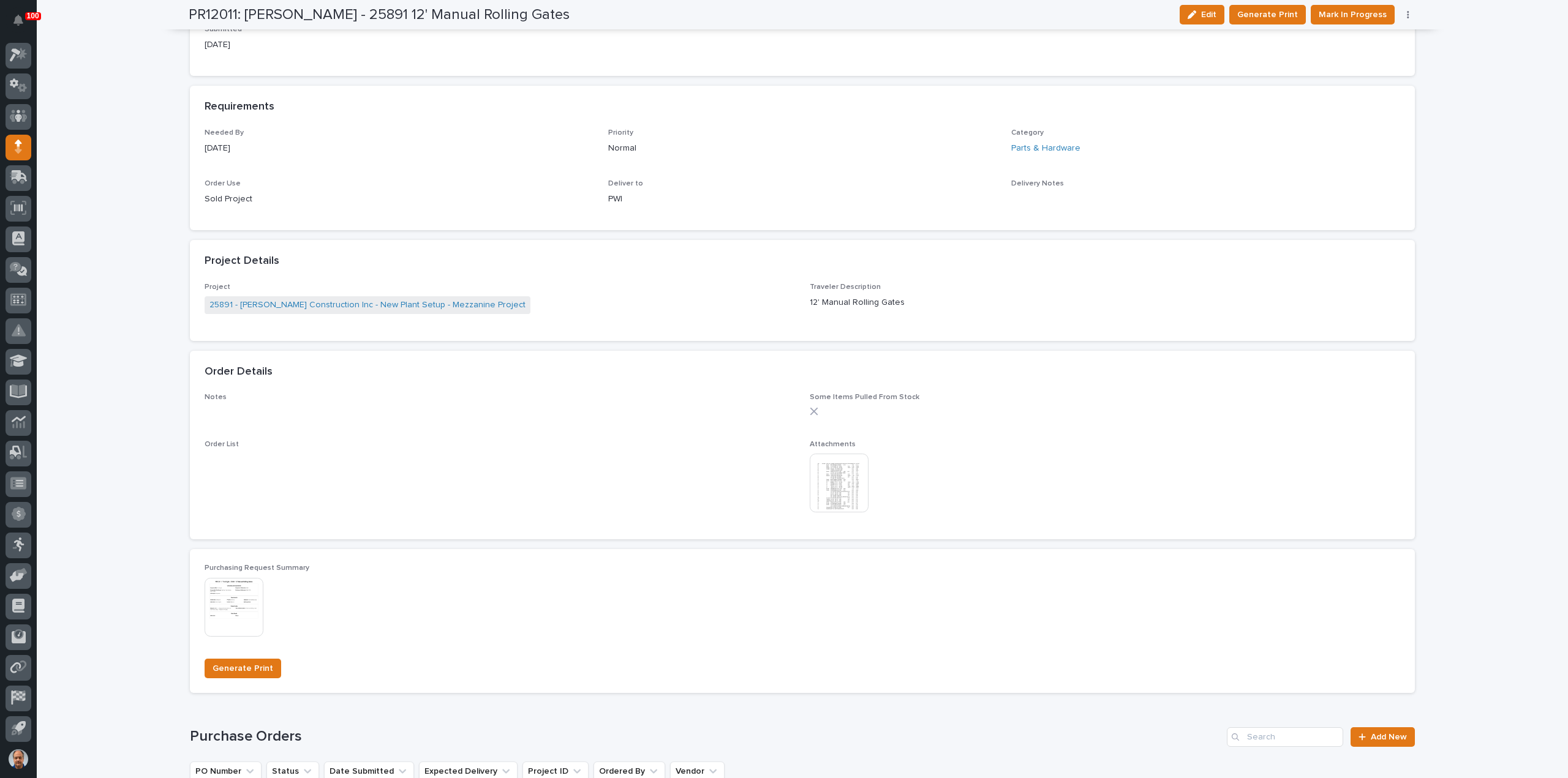
scroll to position [735, 0]
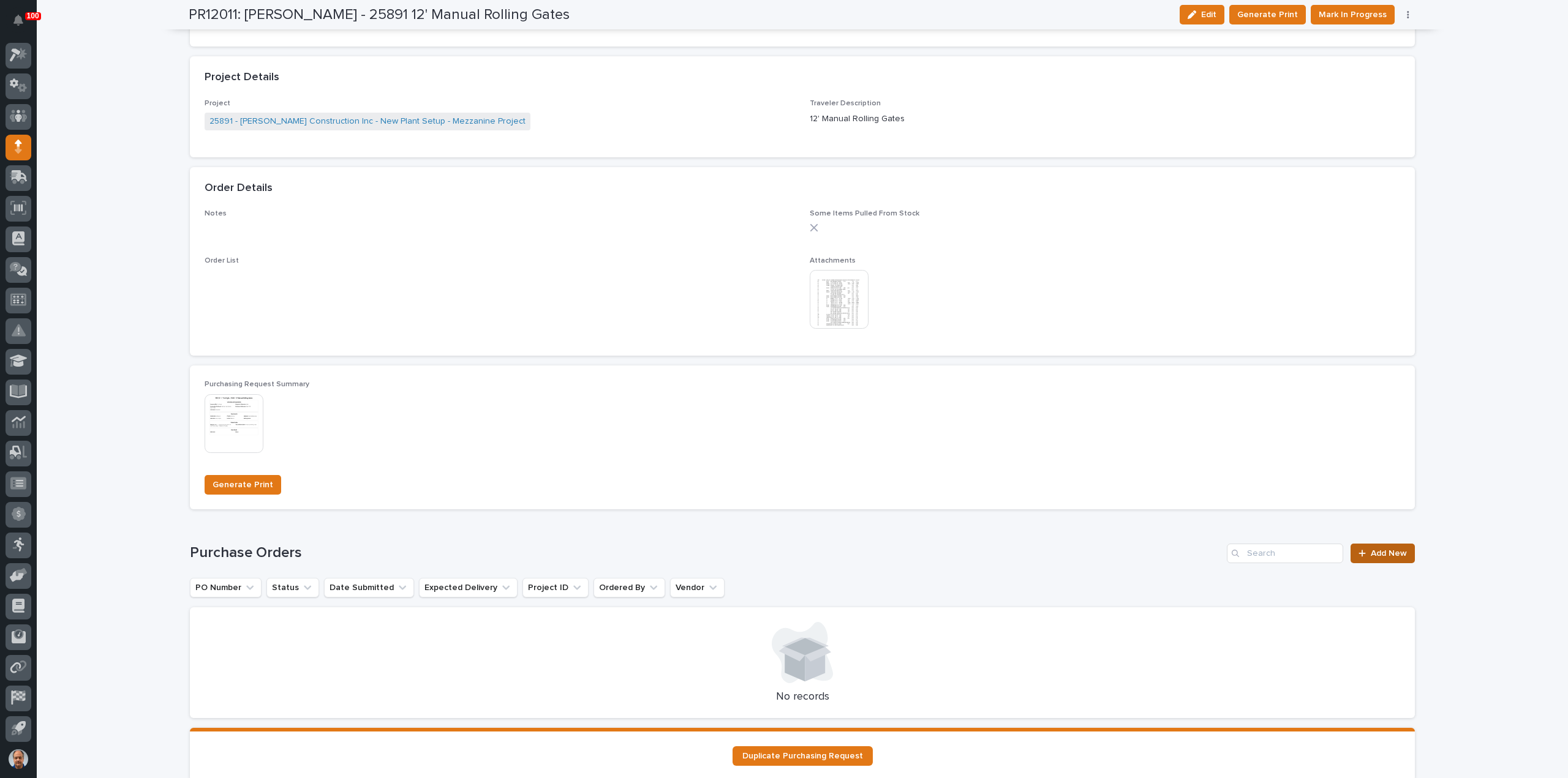
click at [1383, 550] on span "Add New" at bounding box center [1389, 553] width 36 height 9
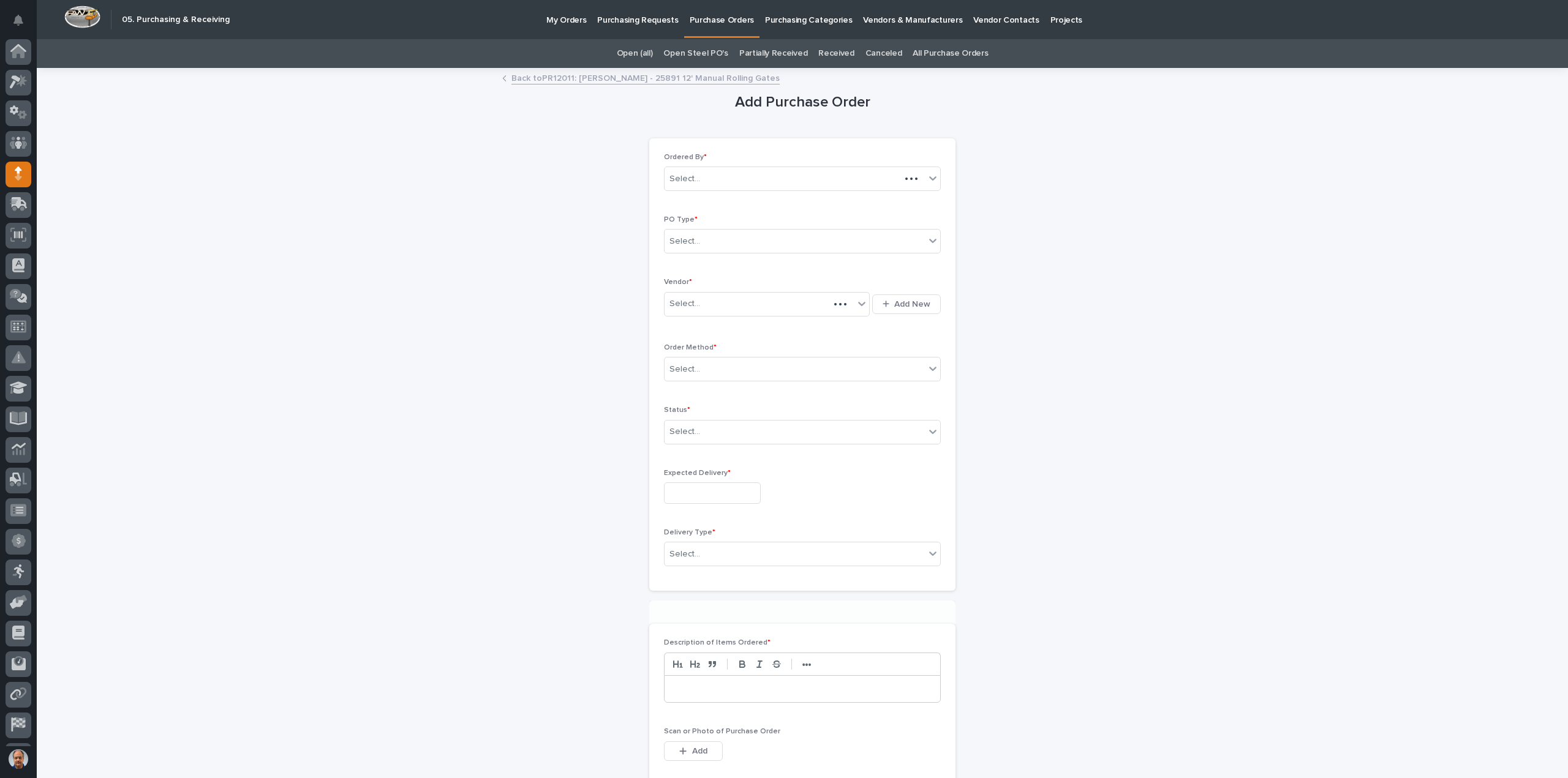
scroll to position [27, 0]
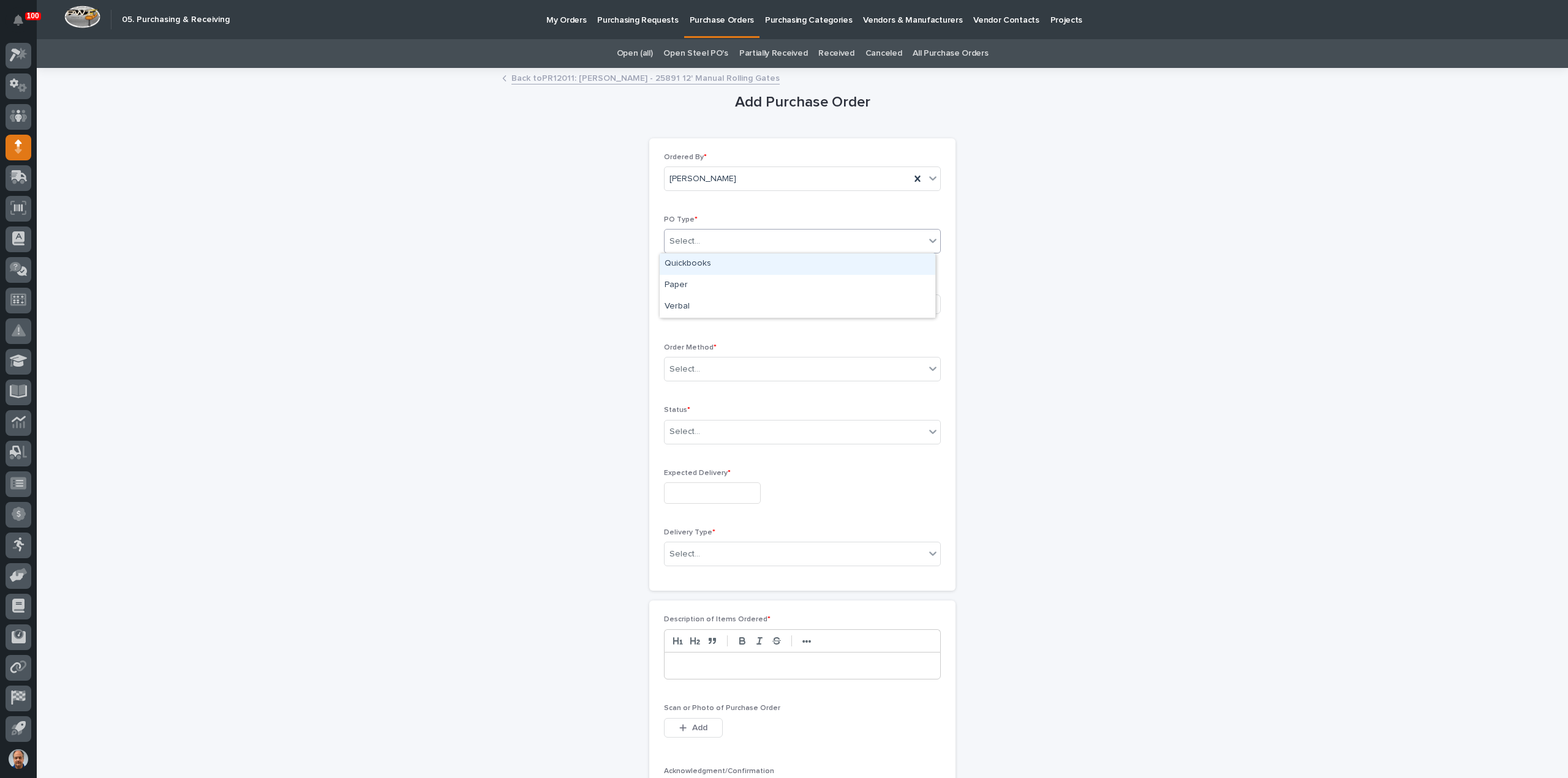
click at [722, 238] on div "Select..." at bounding box center [794, 242] width 260 height 20
click at [712, 278] on div "Paper" at bounding box center [798, 286] width 276 height 22
click at [716, 297] on div "Select..." at bounding box center [759, 304] width 189 height 20
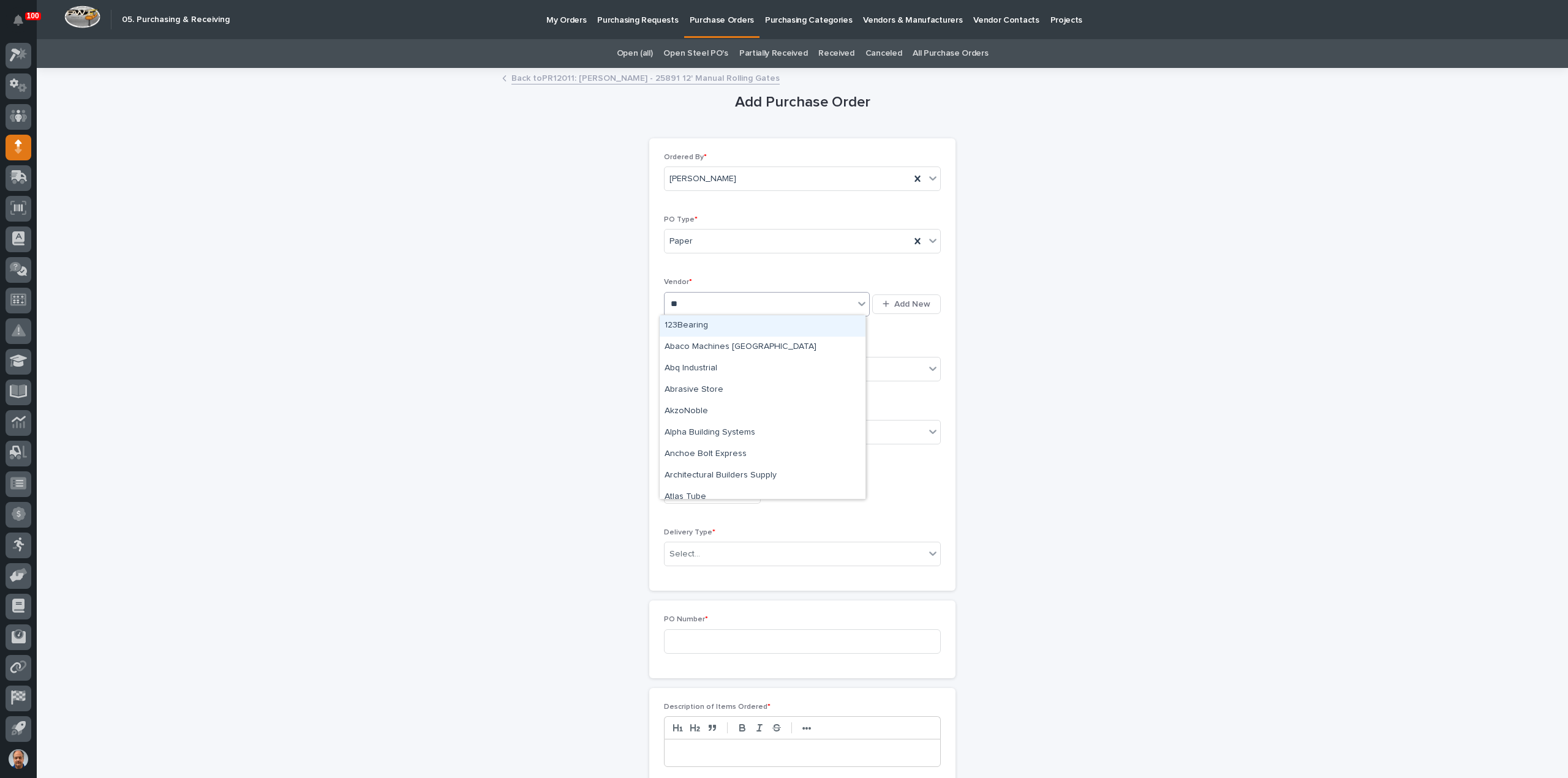
type input "***"
click at [730, 320] on div "B & C Industrial Products" at bounding box center [762, 326] width 206 height 22
click at [701, 367] on input "text" at bounding box center [702, 369] width 1 height 10
click at [686, 407] on div "Email" at bounding box center [798, 412] width 276 height 22
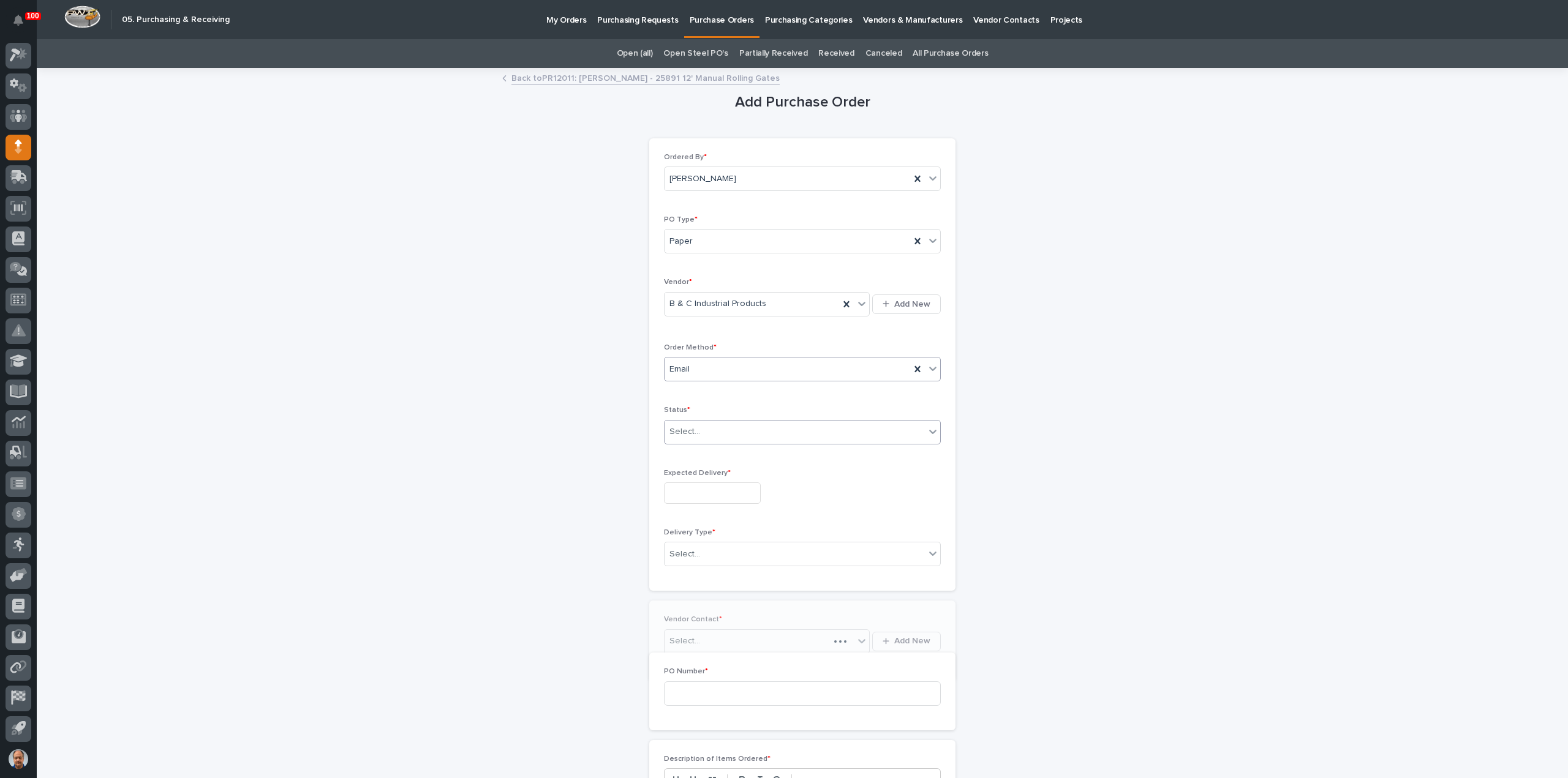
click at [702, 431] on div "Select..." at bounding box center [794, 432] width 260 height 20
click at [687, 473] on div "Submitted" at bounding box center [798, 475] width 276 height 22
click at [691, 488] on input "text" at bounding box center [712, 493] width 97 height 22
click at [702, 451] on div "3" at bounding box center [704, 450] width 16 height 16
type input "**********"
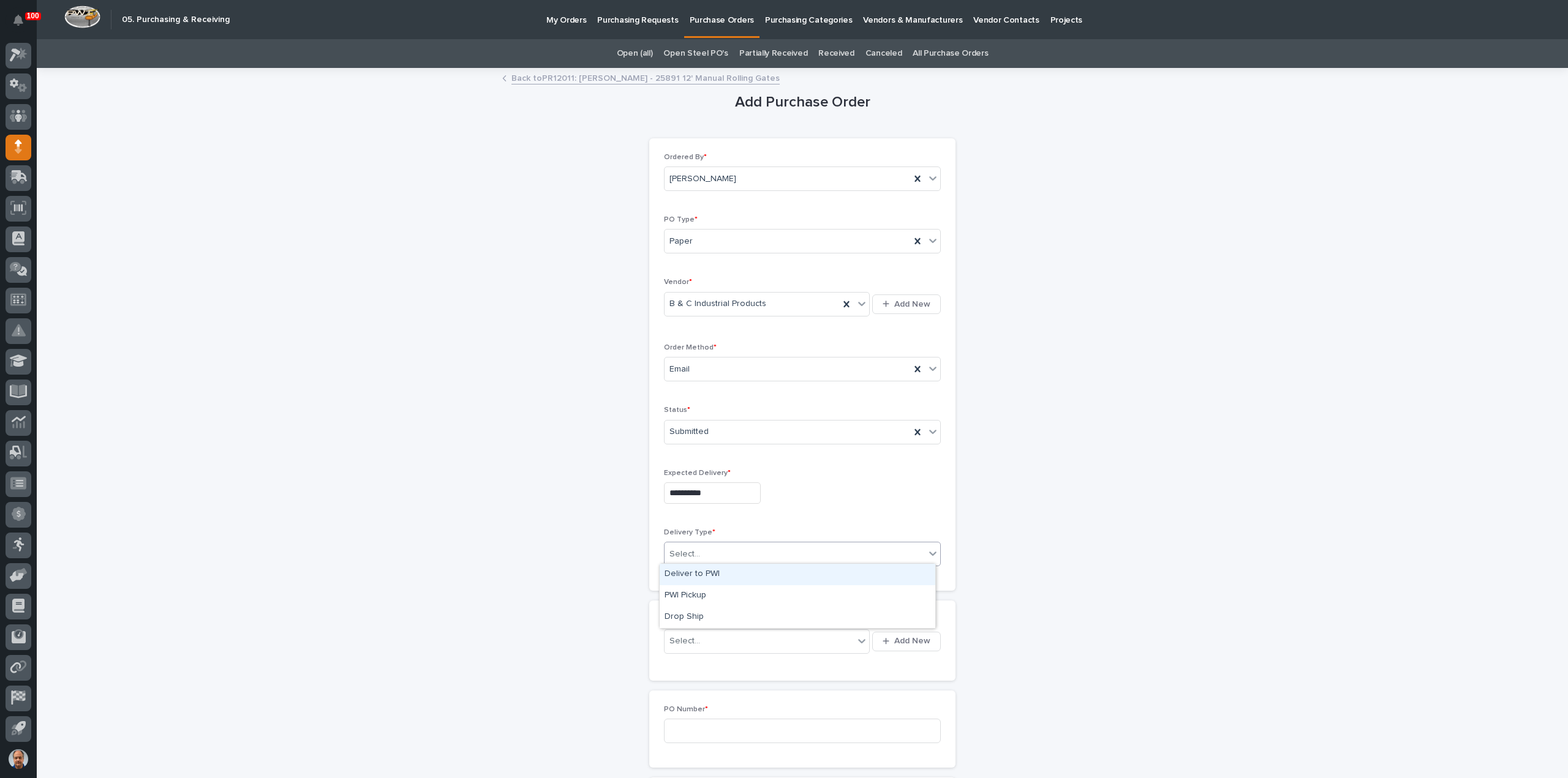
click at [704, 551] on div "Select..." at bounding box center [794, 555] width 260 height 20
click at [697, 575] on div "Deliver to PWI" at bounding box center [798, 575] width 276 height 22
click at [713, 636] on div "Select..." at bounding box center [759, 641] width 189 height 20
type input "***"
click at [771, 661] on div "B & C Industrial Products -" at bounding box center [762, 662] width 206 height 22
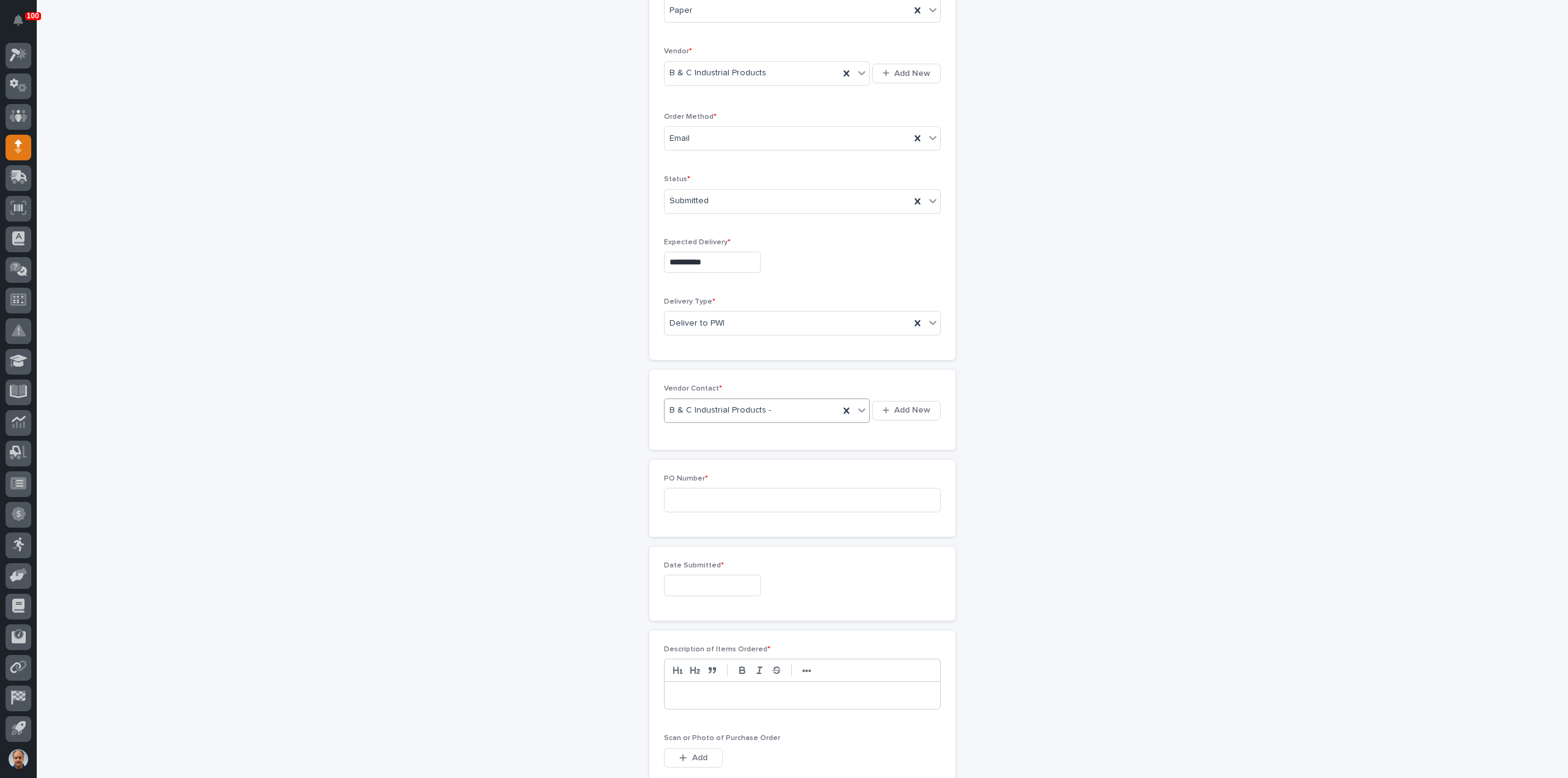
scroll to position [245, 0]
click at [730, 485] on input at bounding box center [802, 486] width 277 height 25
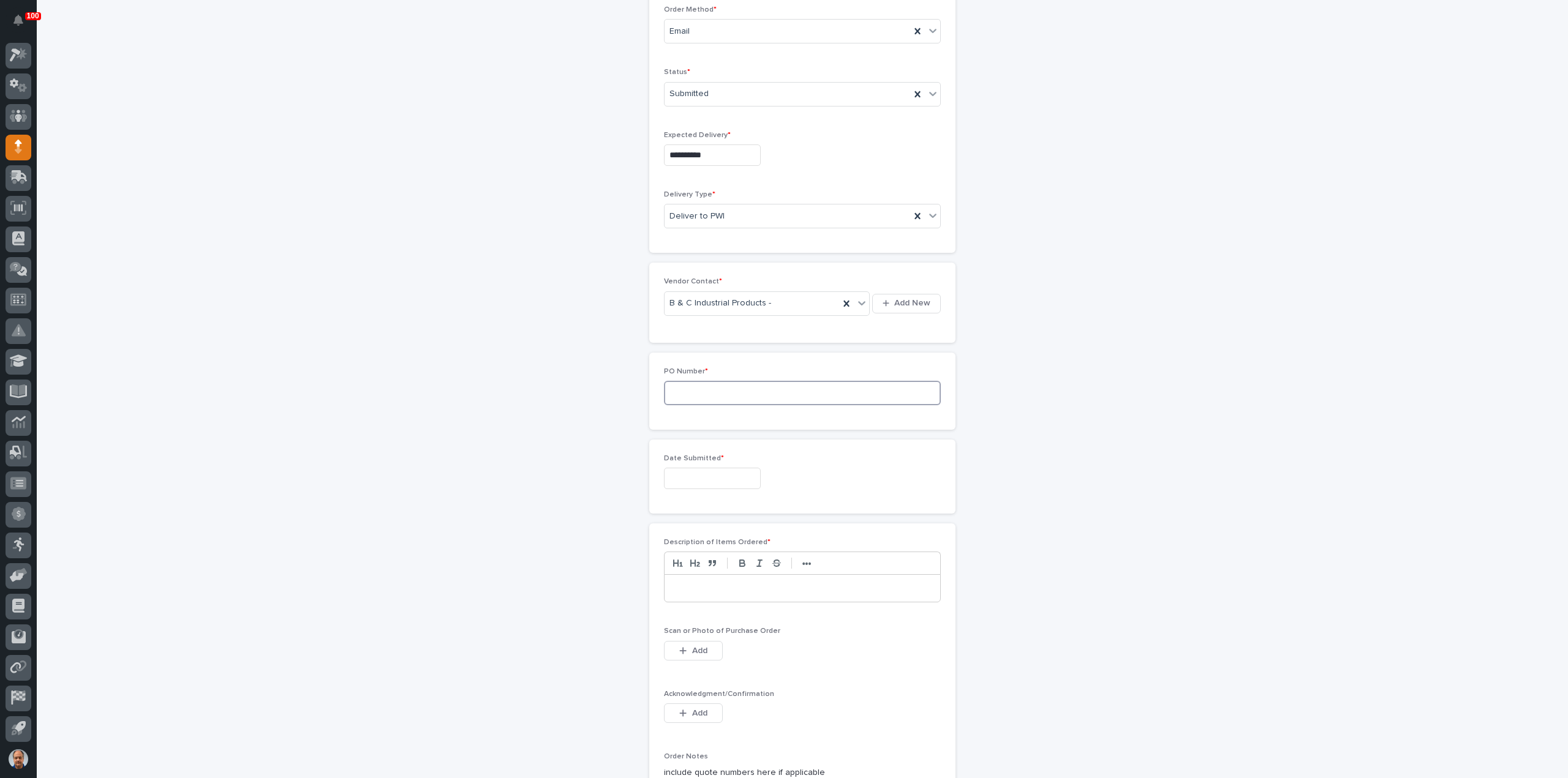
scroll to position [367, 0]
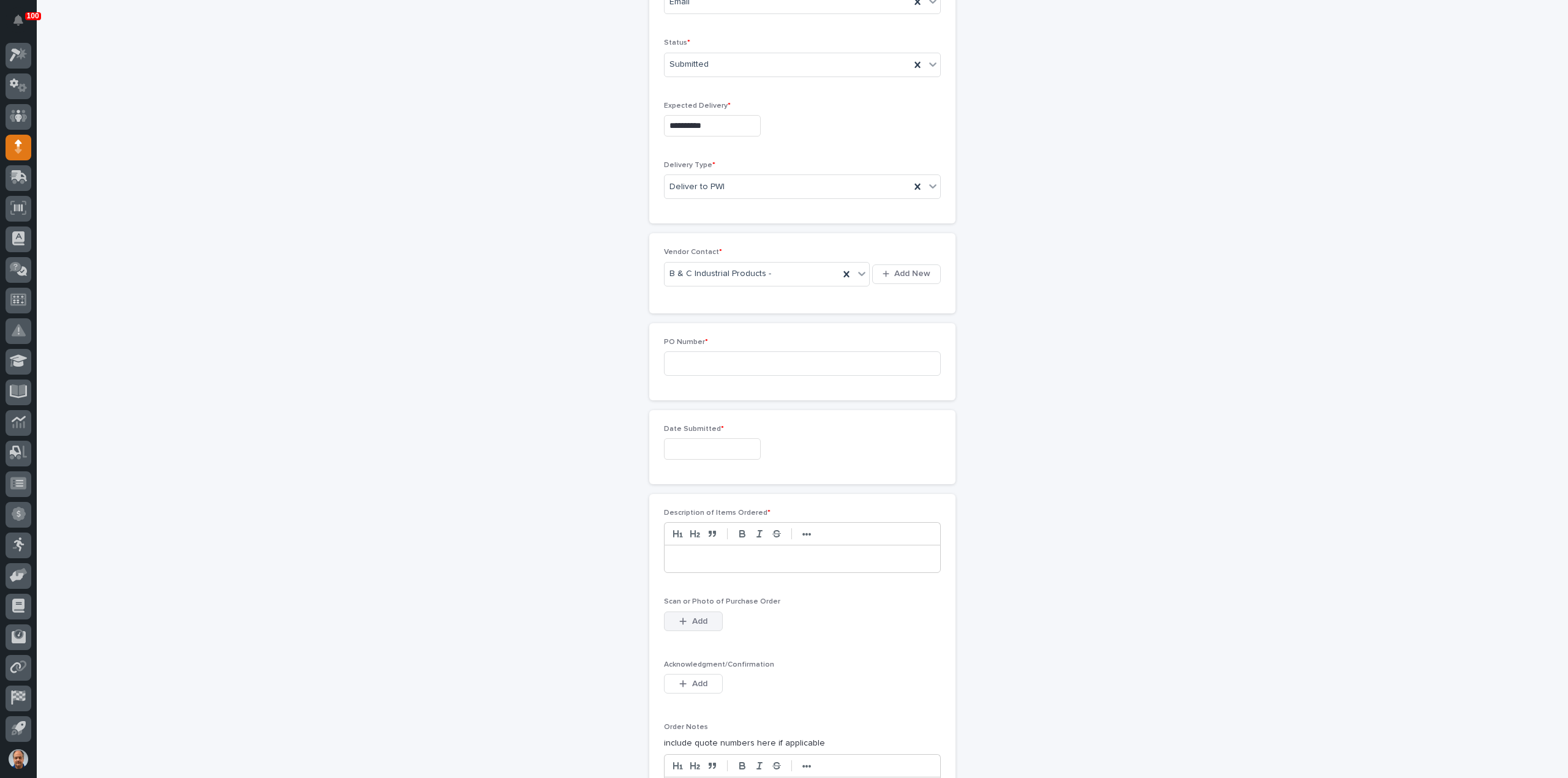
click at [697, 620] on span "Add" at bounding box center [700, 621] width 15 height 11
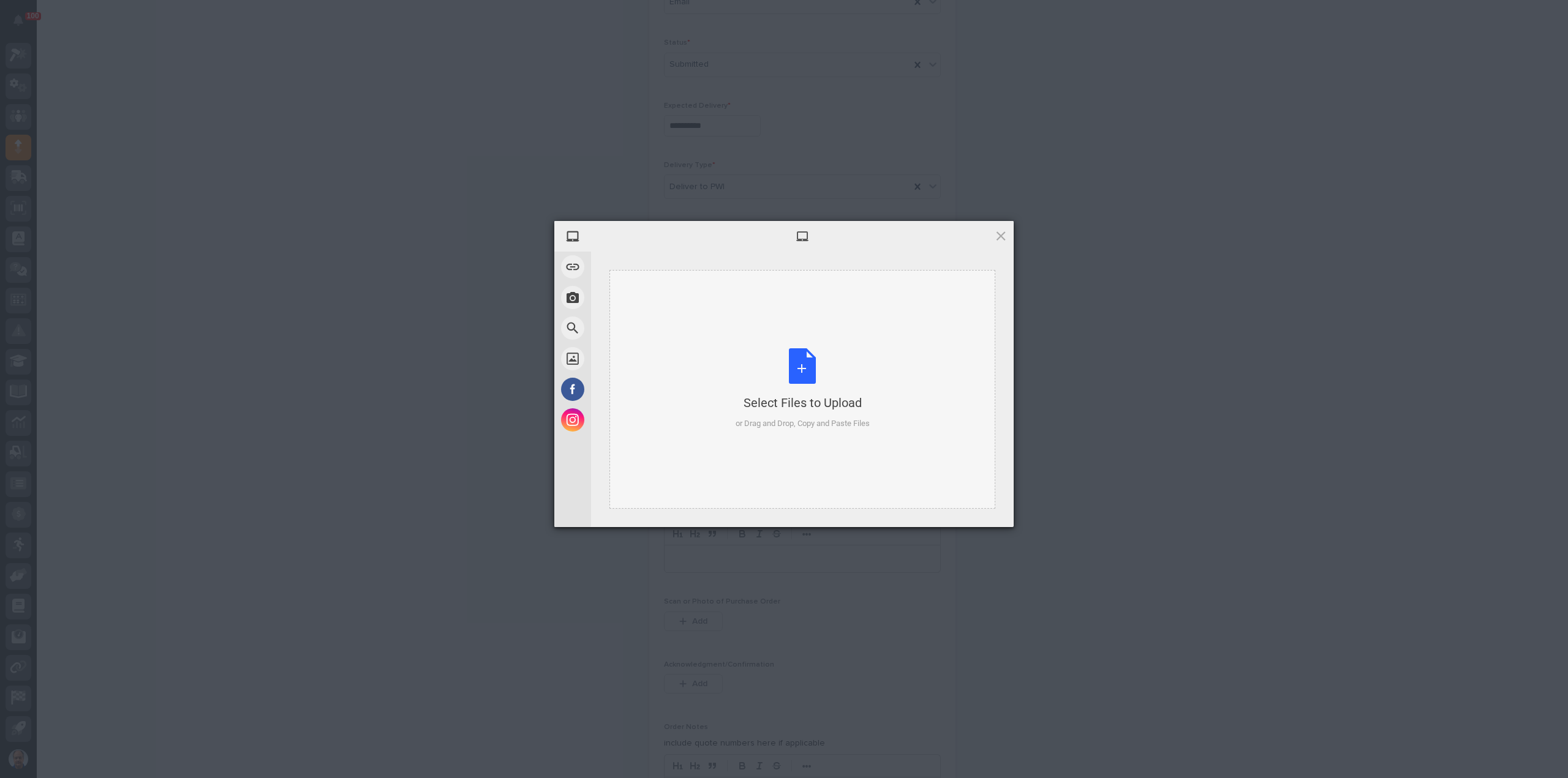
click at [799, 368] on div "Select Files to Upload or Drag and Drop, Copy and Paste Files" at bounding box center [803, 389] width 134 height 82
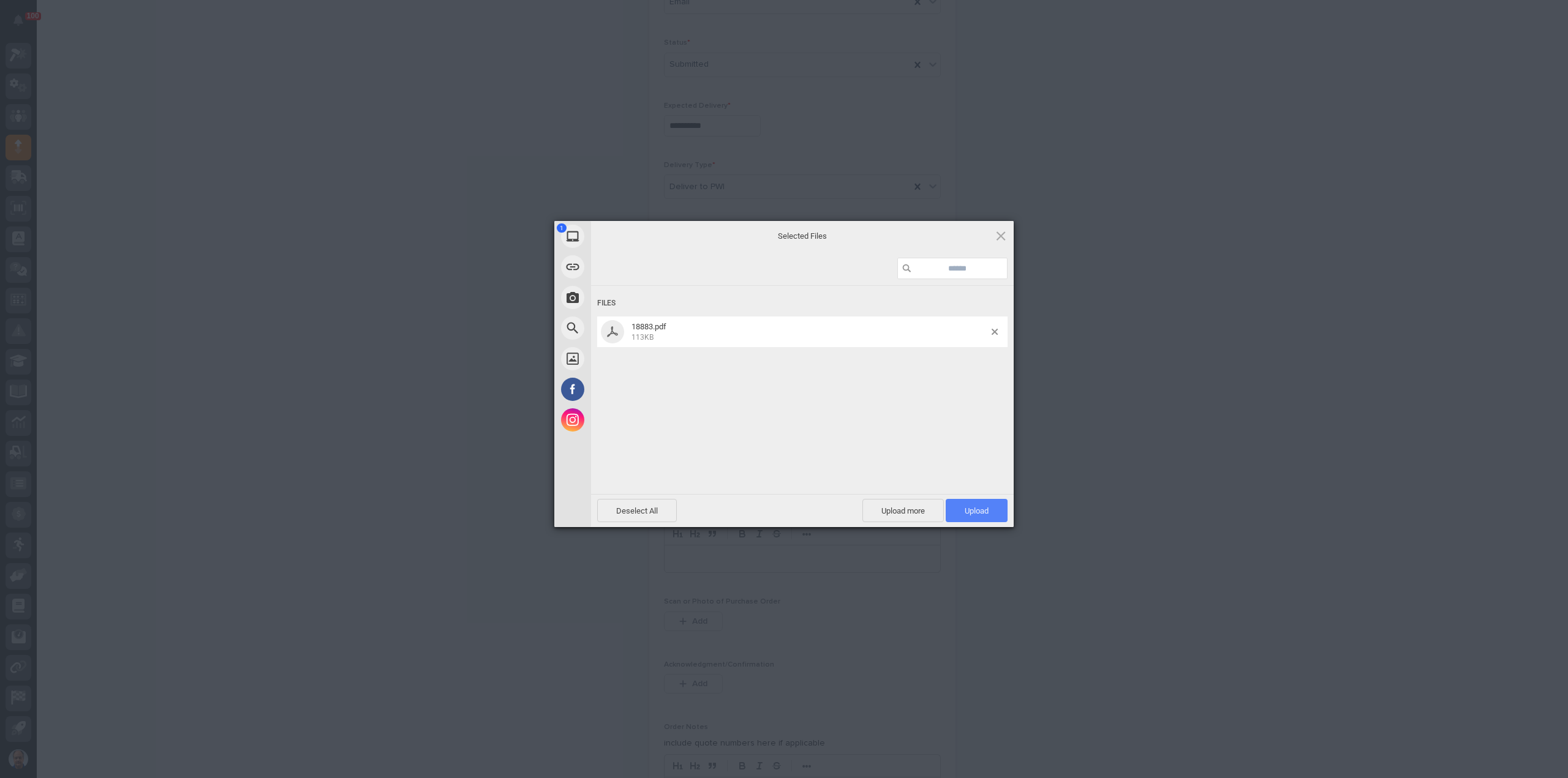
click at [963, 507] on span "Upload 1" at bounding box center [977, 510] width 62 height 23
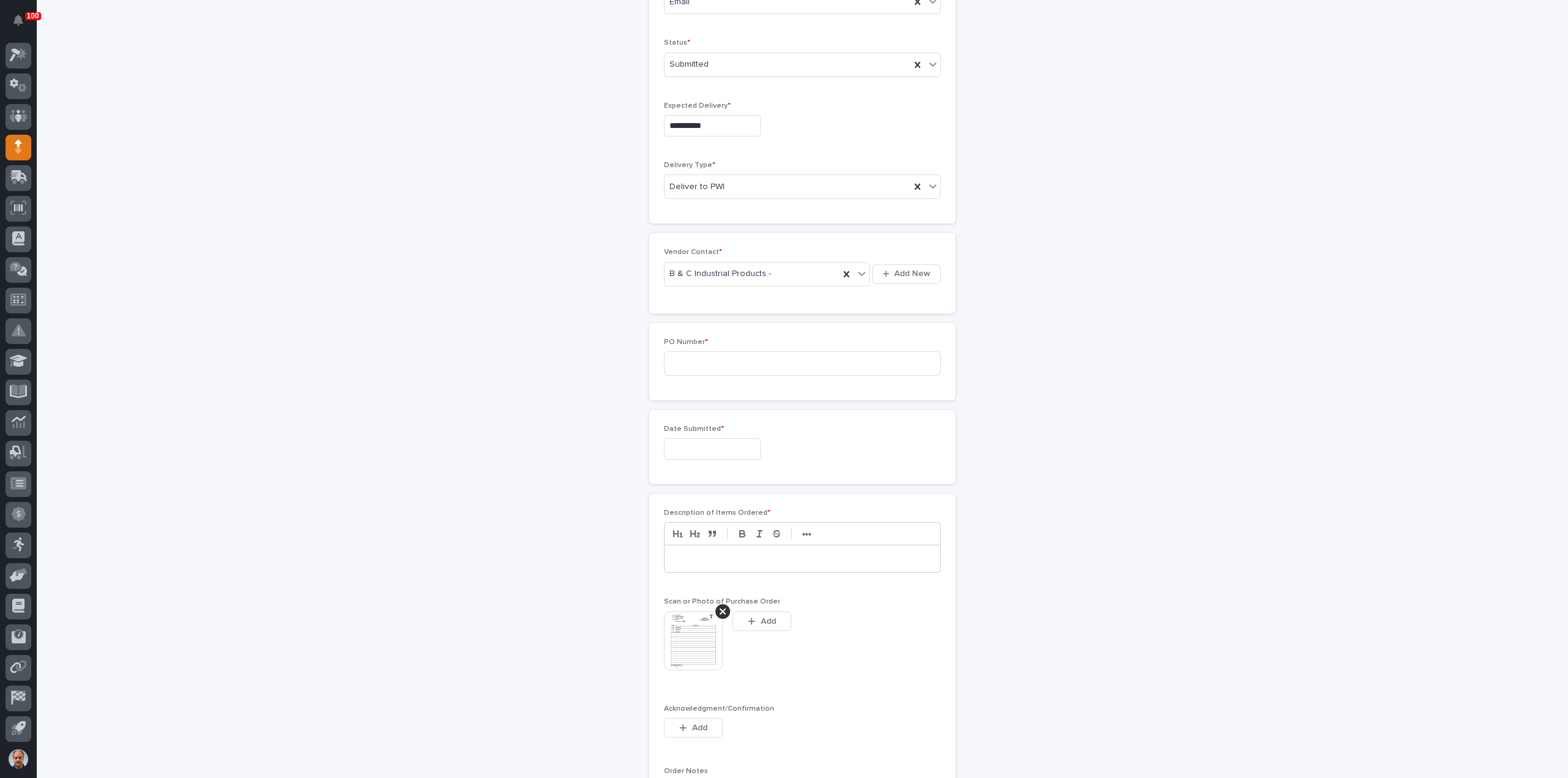
scroll to position [390, 0]
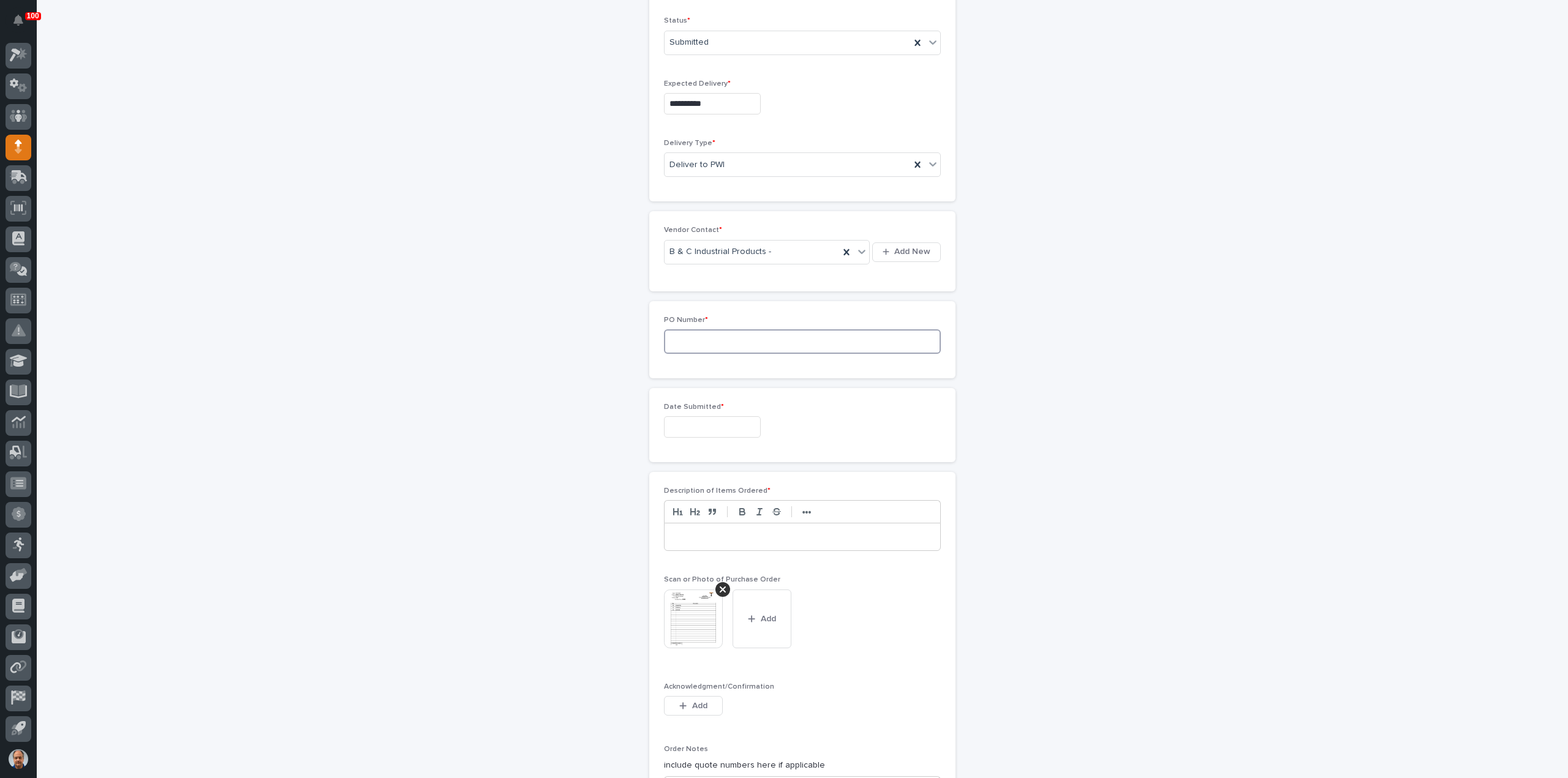
click at [700, 337] on input at bounding box center [802, 342] width 277 height 25
type input "18883"
click at [707, 418] on input "text" at bounding box center [712, 427] width 97 height 22
click at [700, 358] on div "27" at bounding box center [704, 363] width 16 height 16
type input "**********"
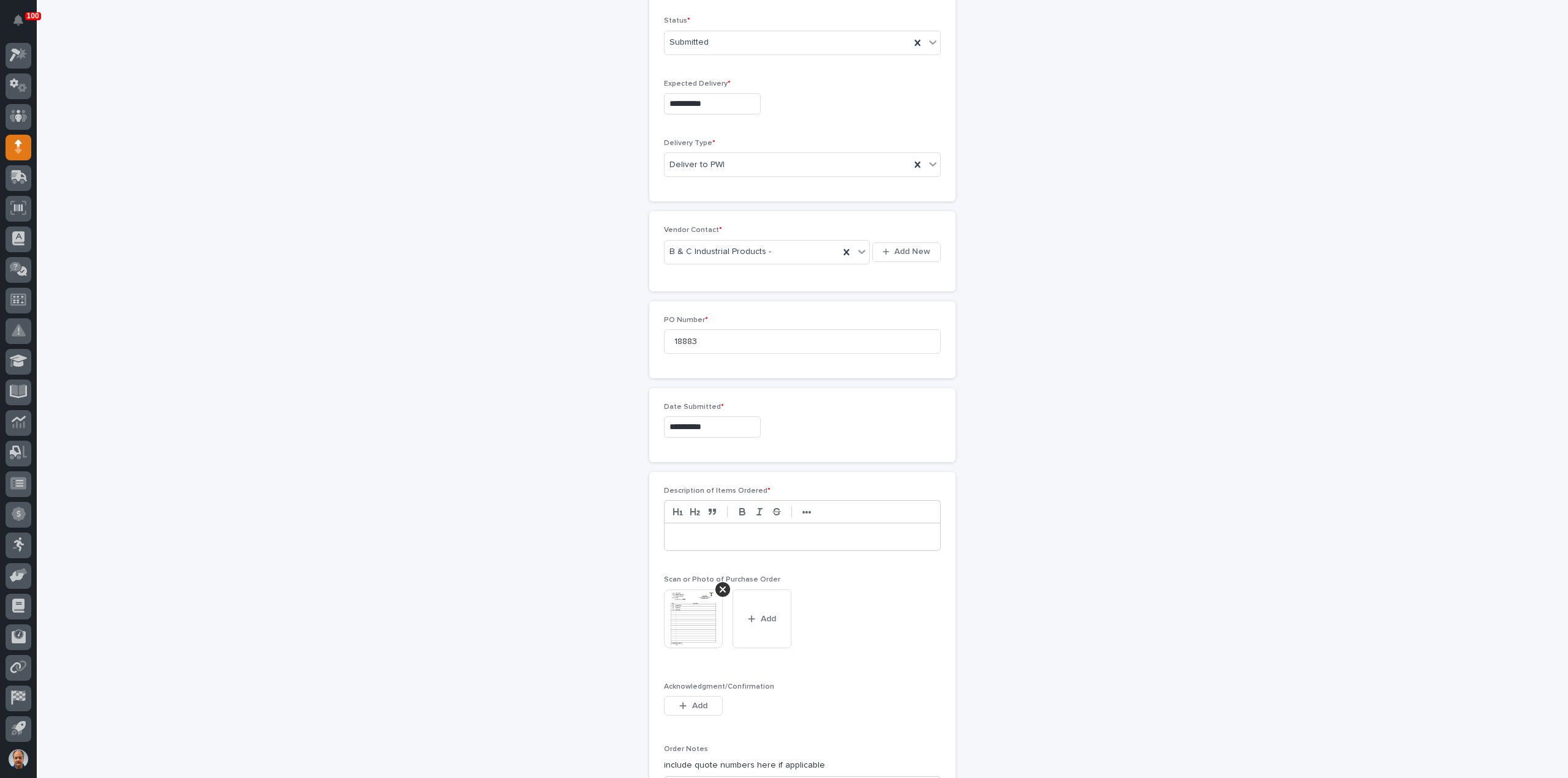
click at [702, 534] on p at bounding box center [802, 536] width 258 height 12
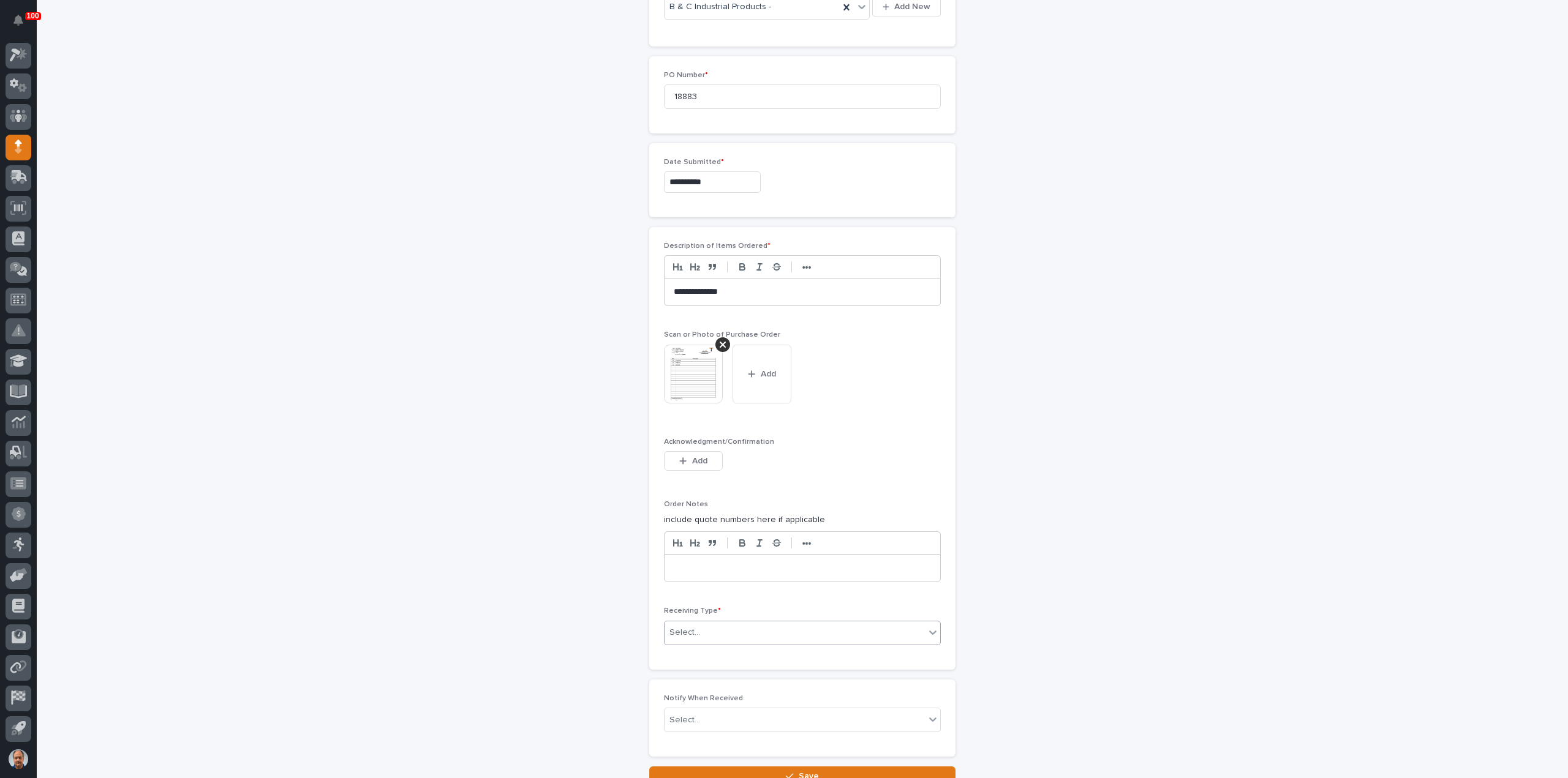
scroll to position [696, 0]
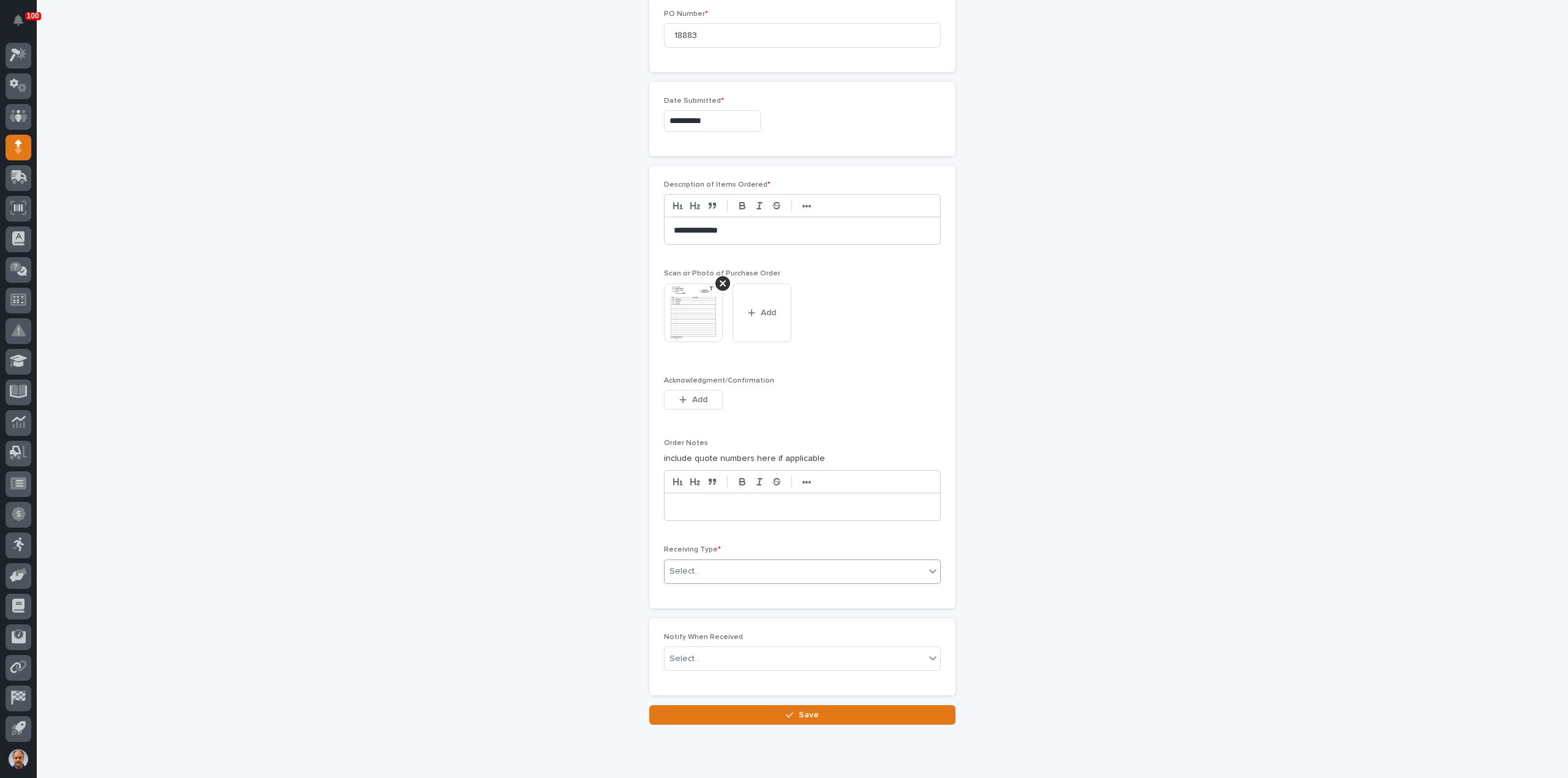
click at [734, 564] on div "Select..." at bounding box center [794, 572] width 260 height 20
click at [703, 650] on div "Deliver to" at bounding box center [798, 654] width 276 height 22
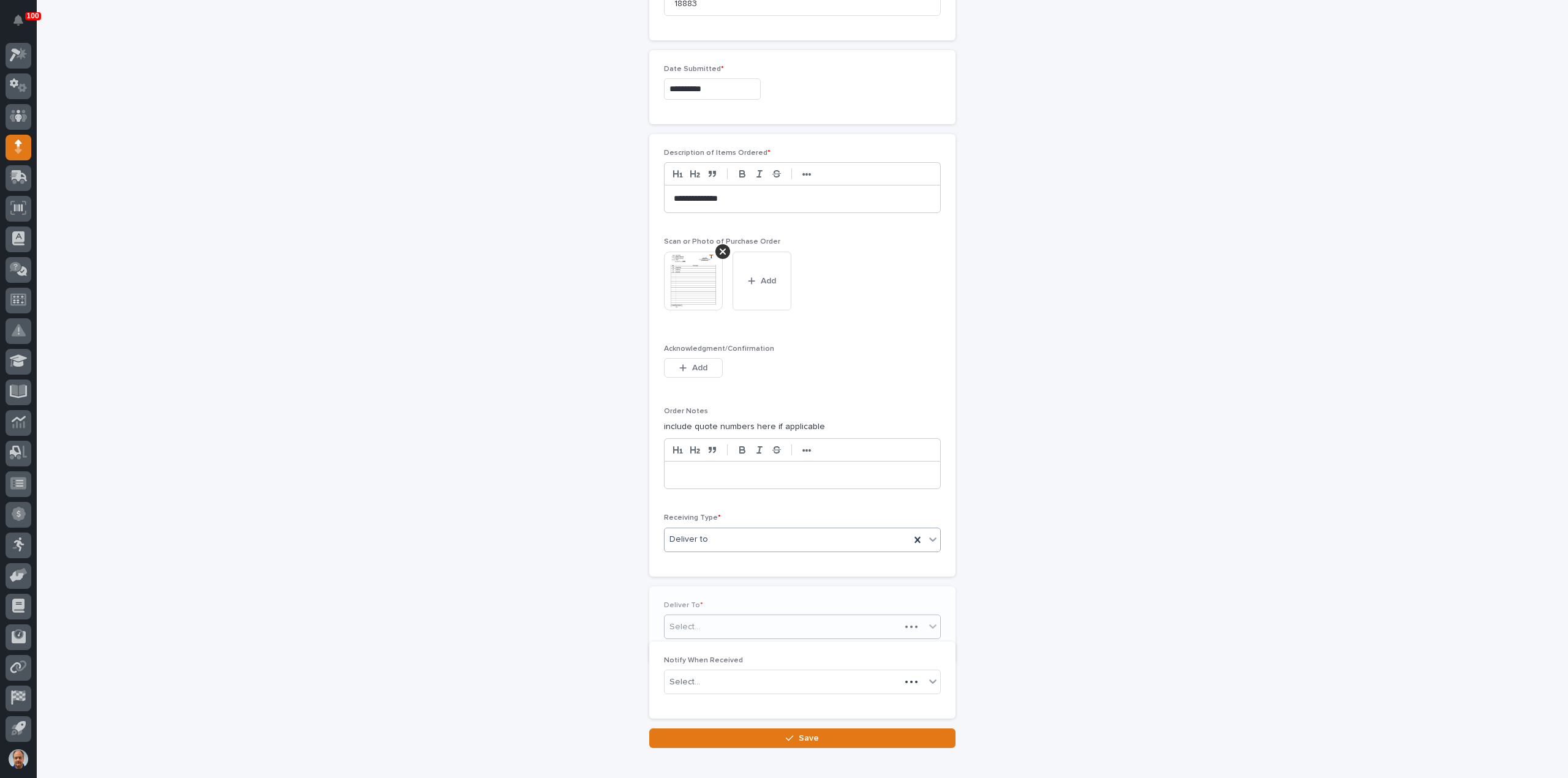
scroll to position [739, 0]
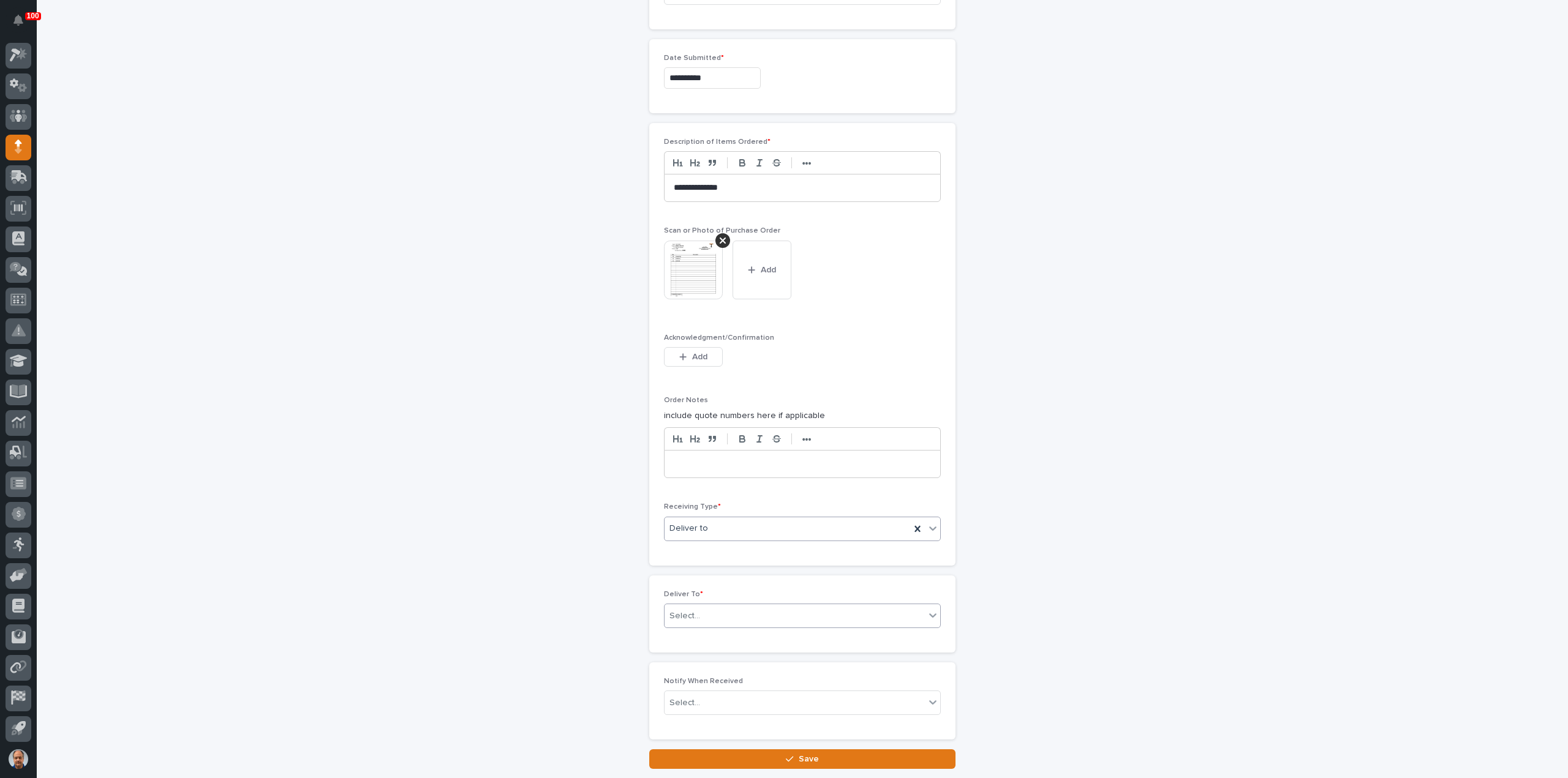
click at [720, 608] on div "Select..." at bounding box center [794, 616] width 260 height 20
type input "******"
drag, startPoint x: 749, startPoint y: 643, endPoint x: 730, endPoint y: 653, distance: 21.5
click at [730, 653] on div "[PERSON_NAME]" at bounding box center [798, 655] width 276 height 22
click at [799, 754] on span "Save" at bounding box center [809, 759] width 20 height 11
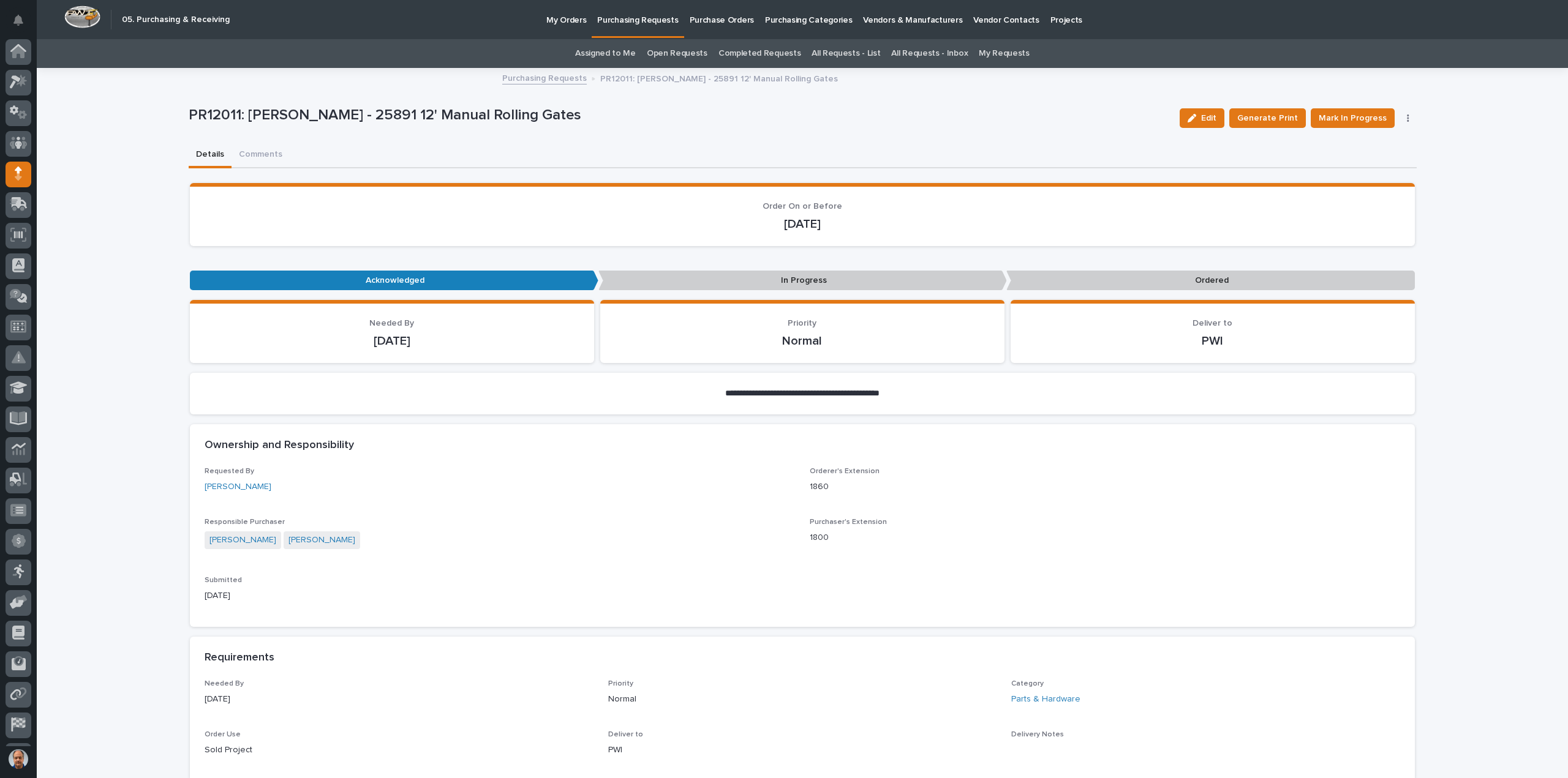
scroll to position [27, 0]
click at [242, 154] on button "Comments" at bounding box center [261, 156] width 58 height 26
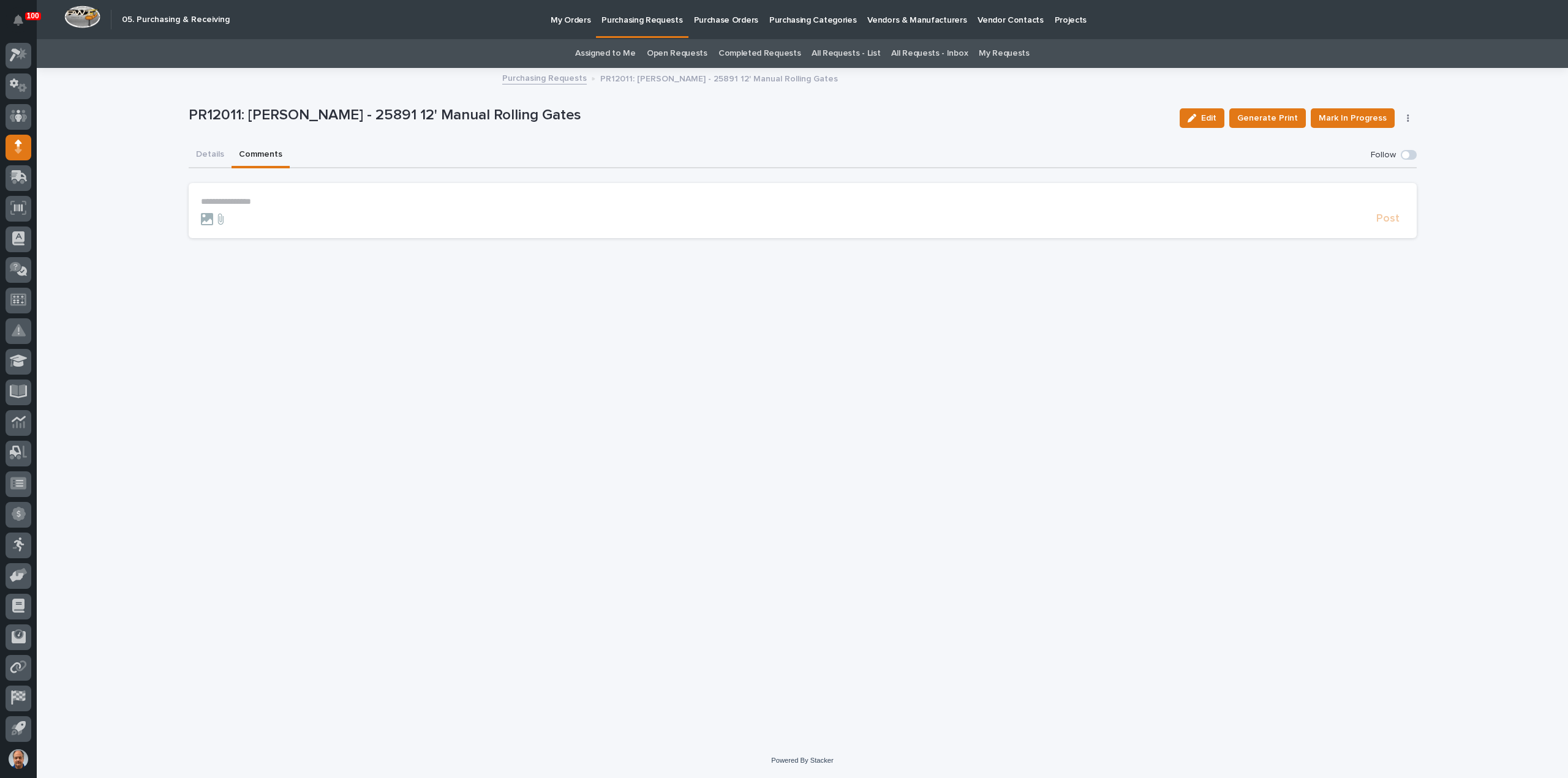
click at [209, 192] on section "**********" at bounding box center [802, 210] width 1228 height 55
click at [212, 195] on section "**********" at bounding box center [802, 210] width 1228 height 55
click at [215, 200] on p "**********" at bounding box center [803, 202] width 1204 height 10
click at [1391, 221] on span "Post" at bounding box center [1388, 225] width 23 height 14
click at [204, 152] on button "Details" at bounding box center [210, 156] width 43 height 26
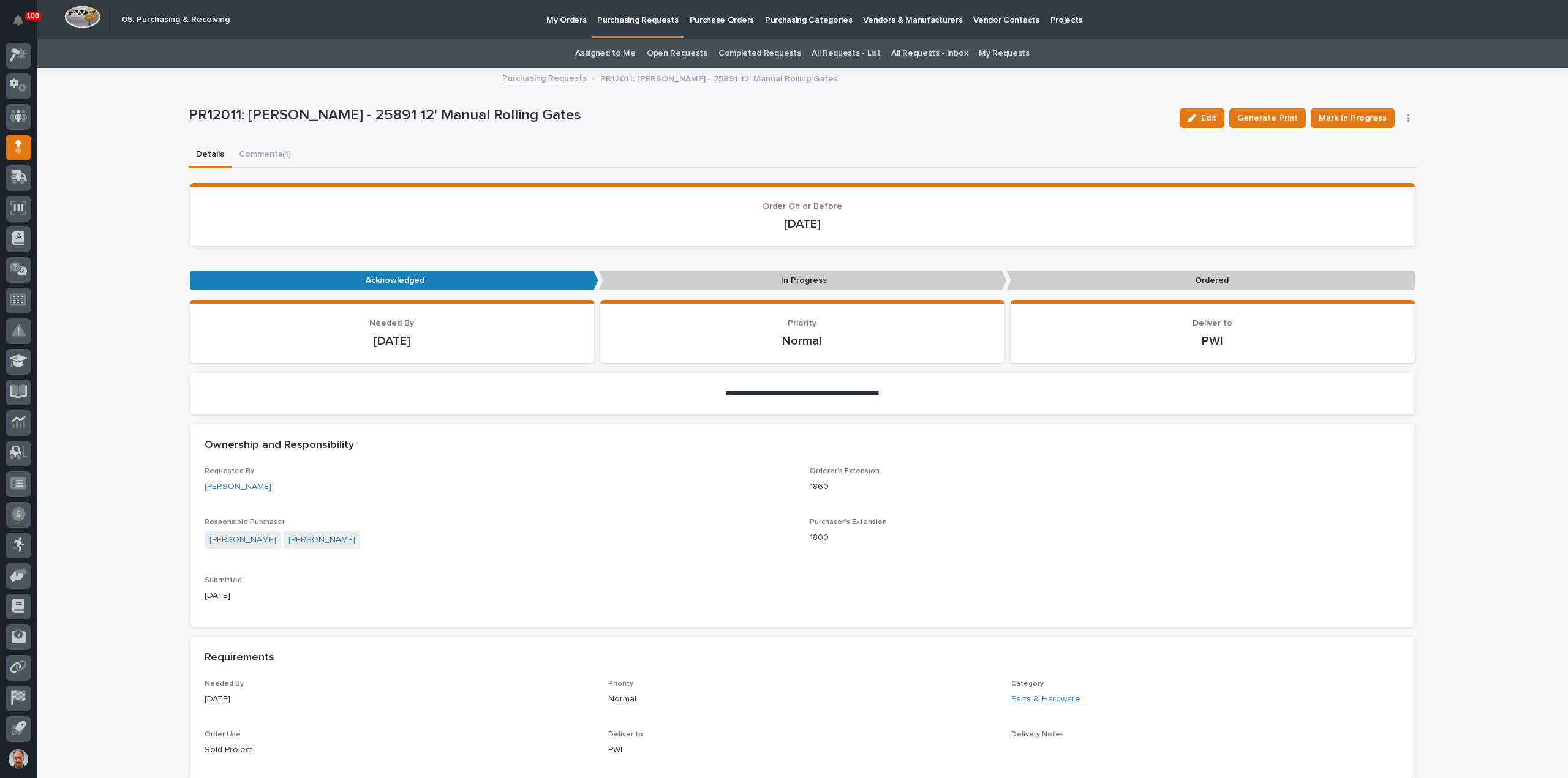
click at [651, 20] on p "Purchasing Requests" at bounding box center [638, 13] width 81 height 26
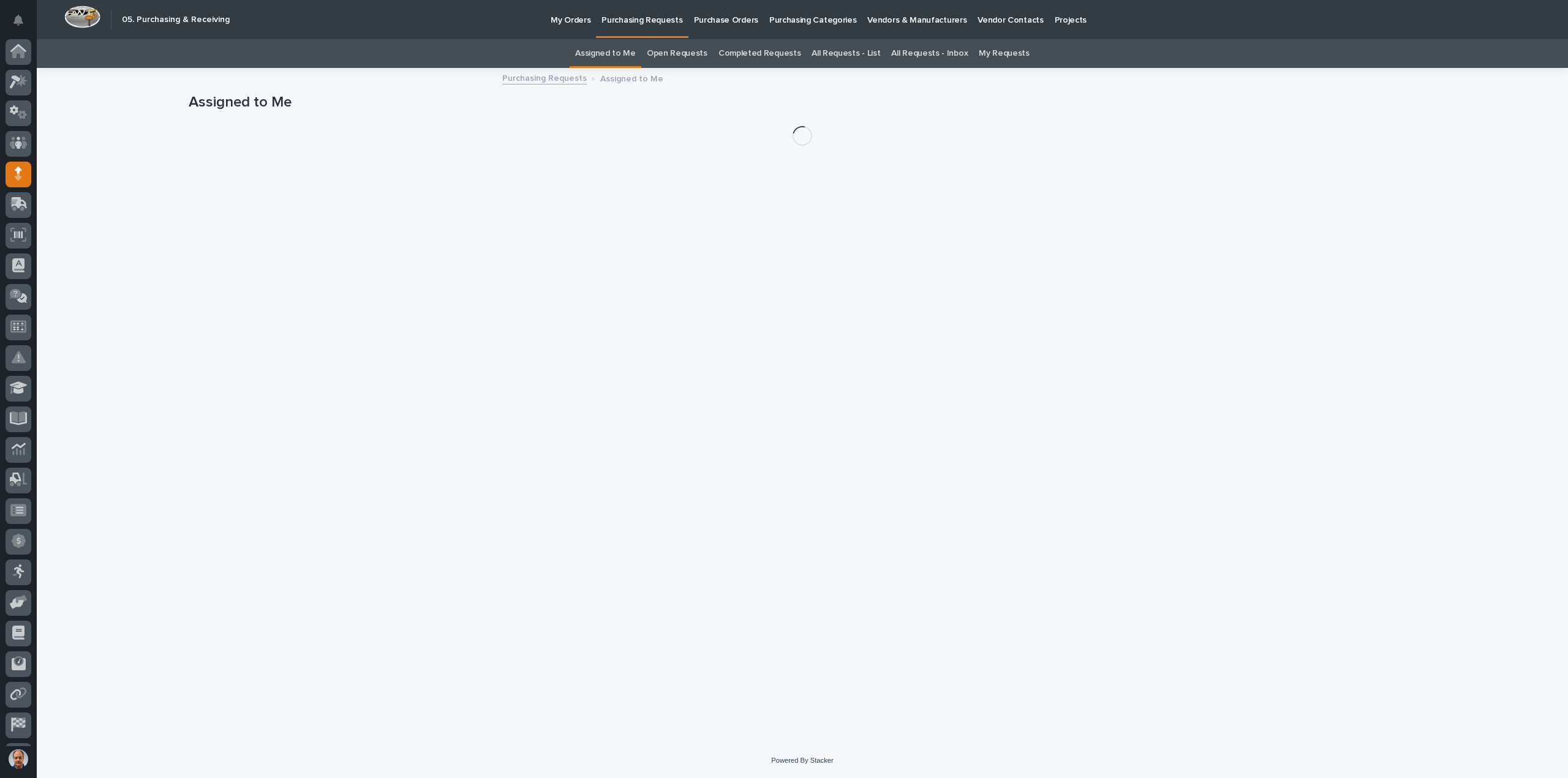
scroll to position [27, 0]
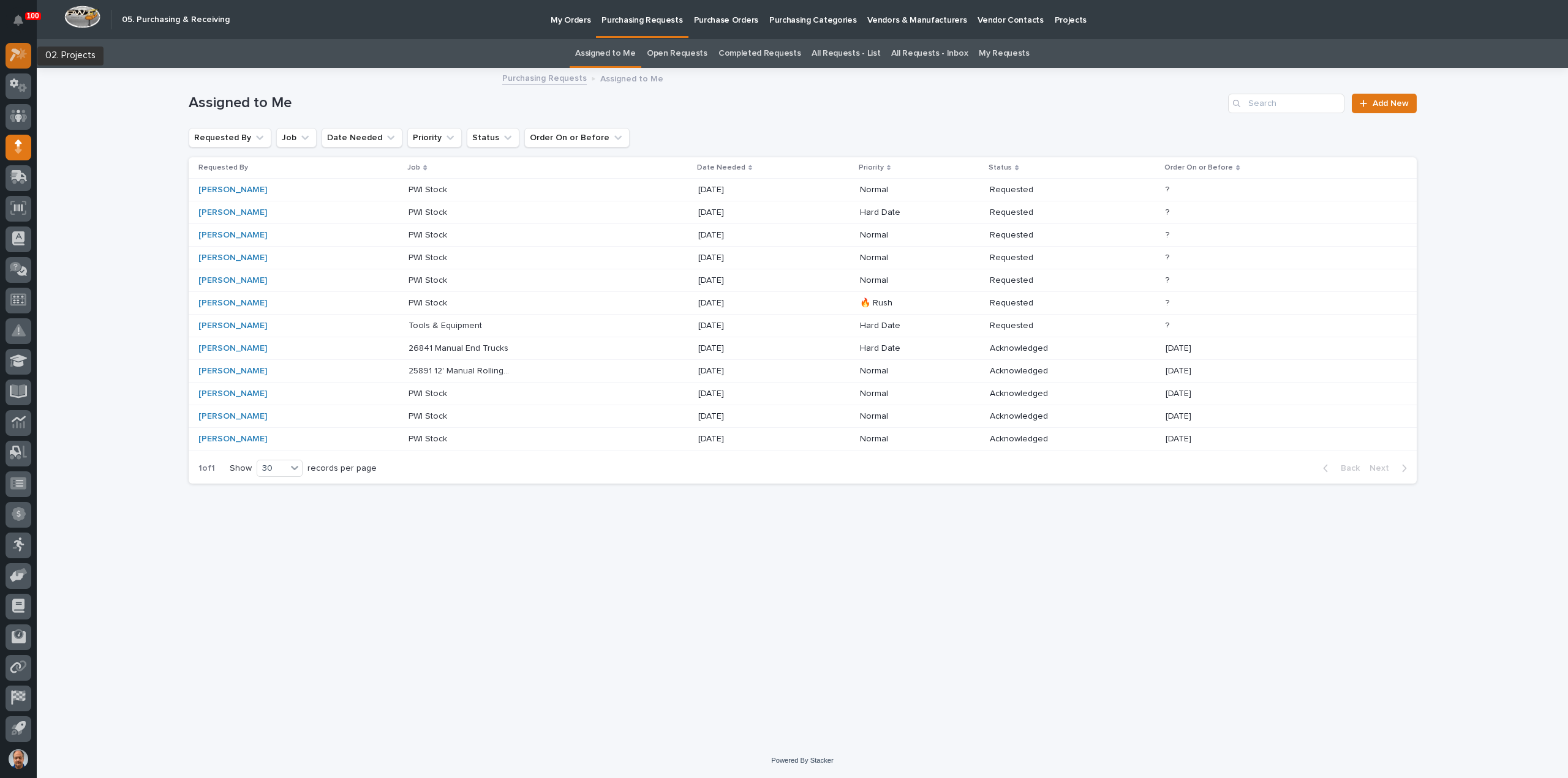
click at [20, 54] on icon at bounding box center [22, 54] width 10 height 12
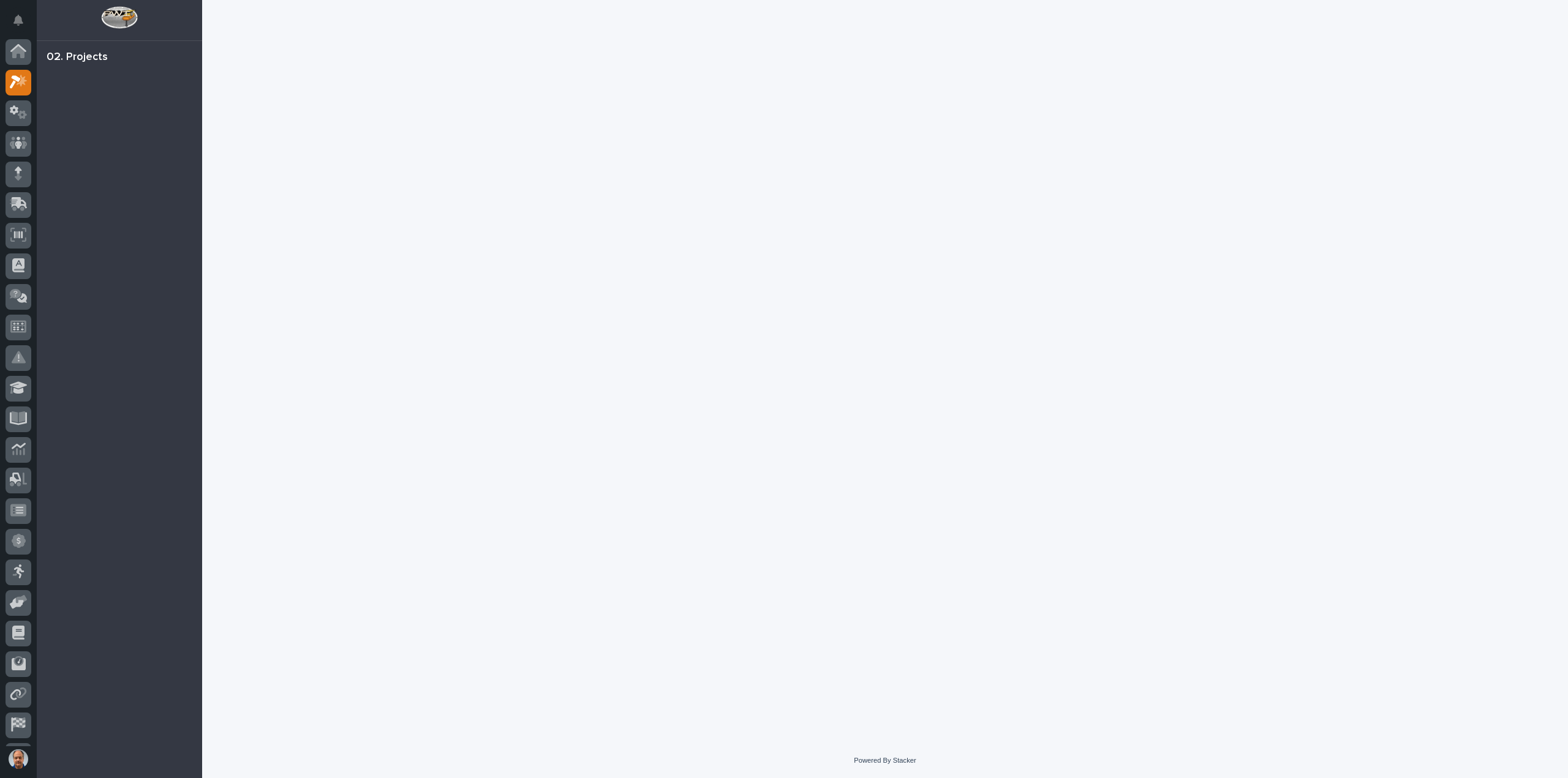
scroll to position [27, 0]
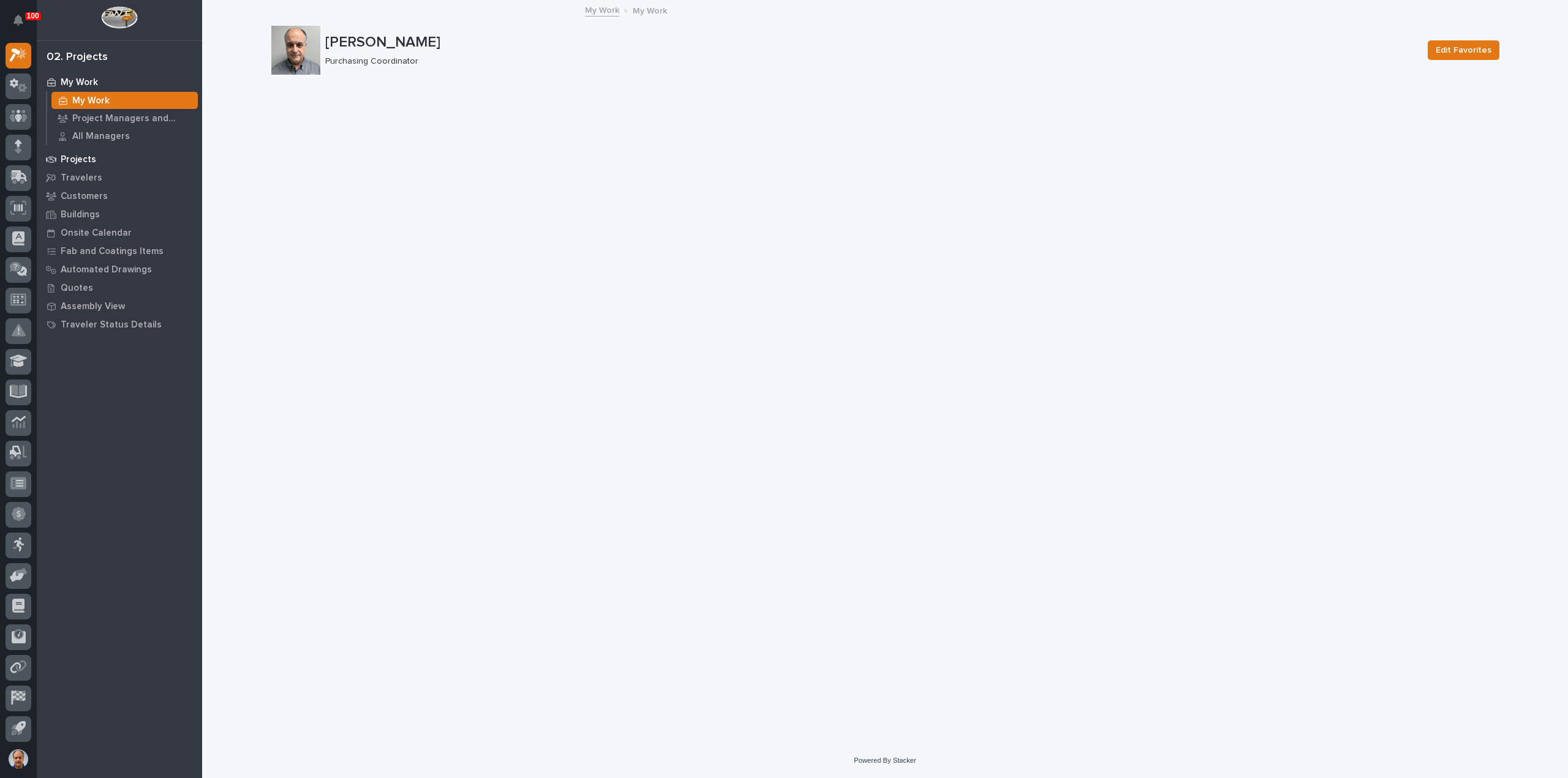
click at [81, 159] on p "Projects" at bounding box center [78, 159] width 35 height 11
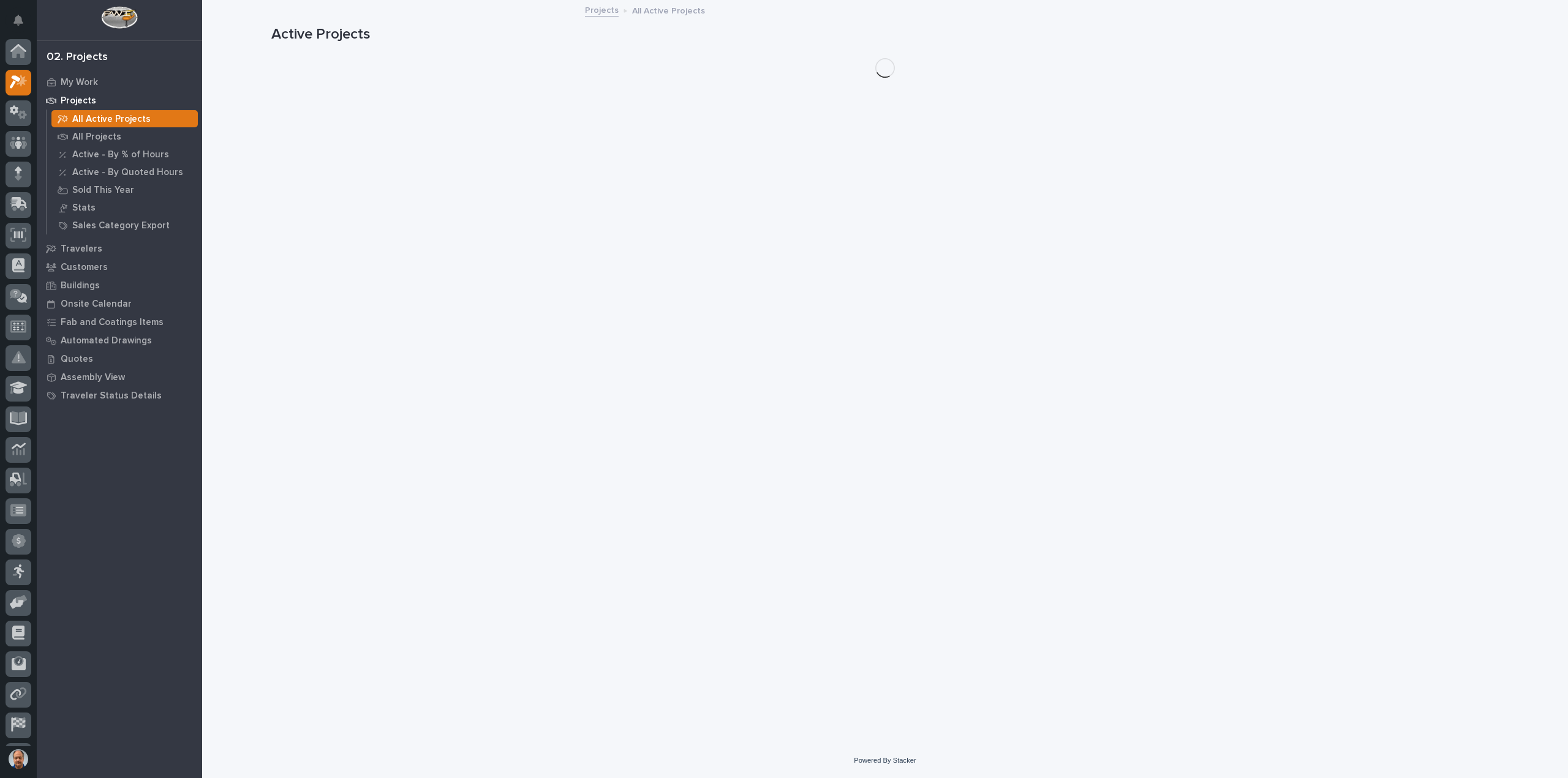
scroll to position [27, 0]
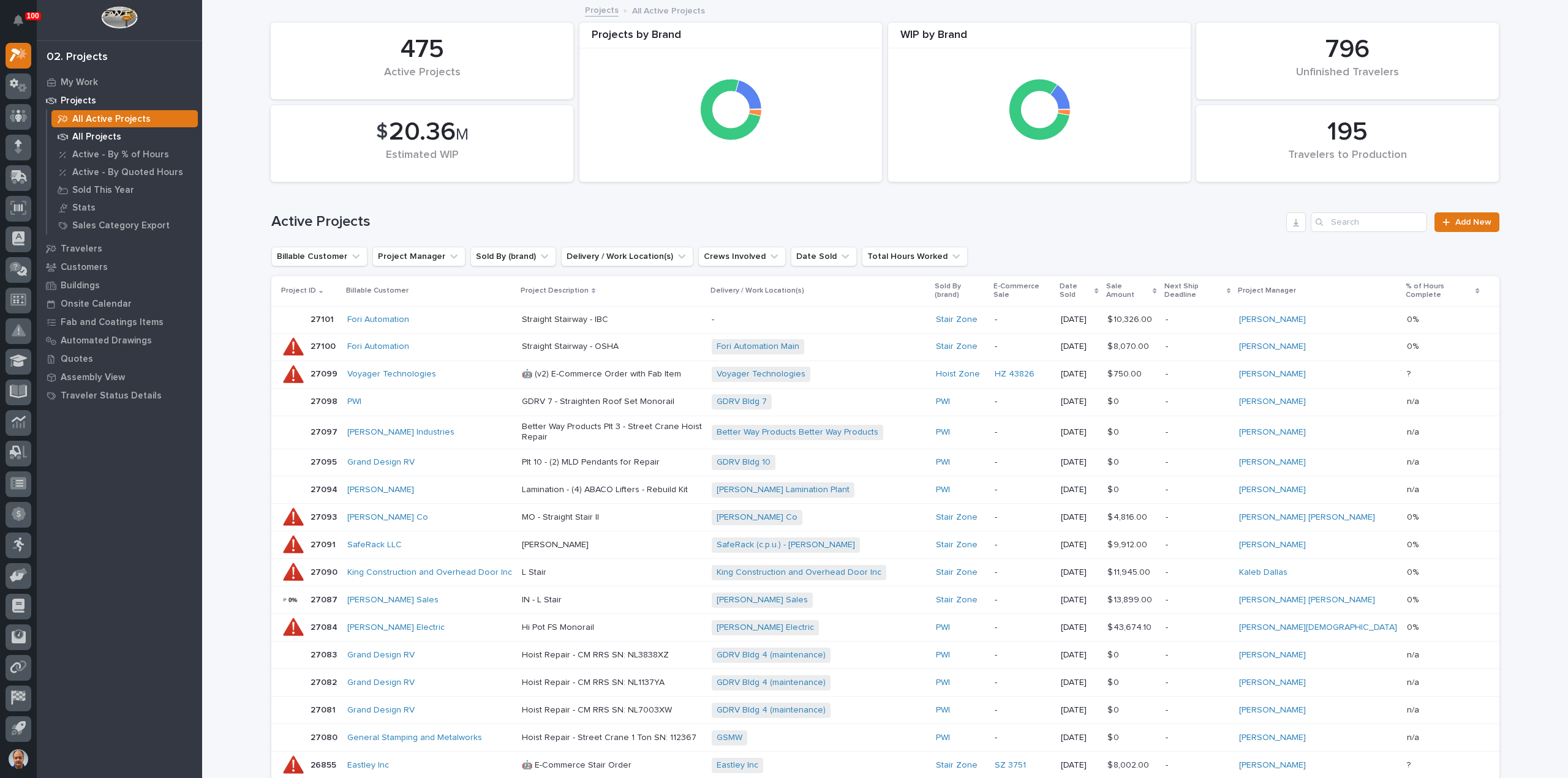
click at [98, 139] on p "All Projects" at bounding box center [96, 137] width 49 height 11
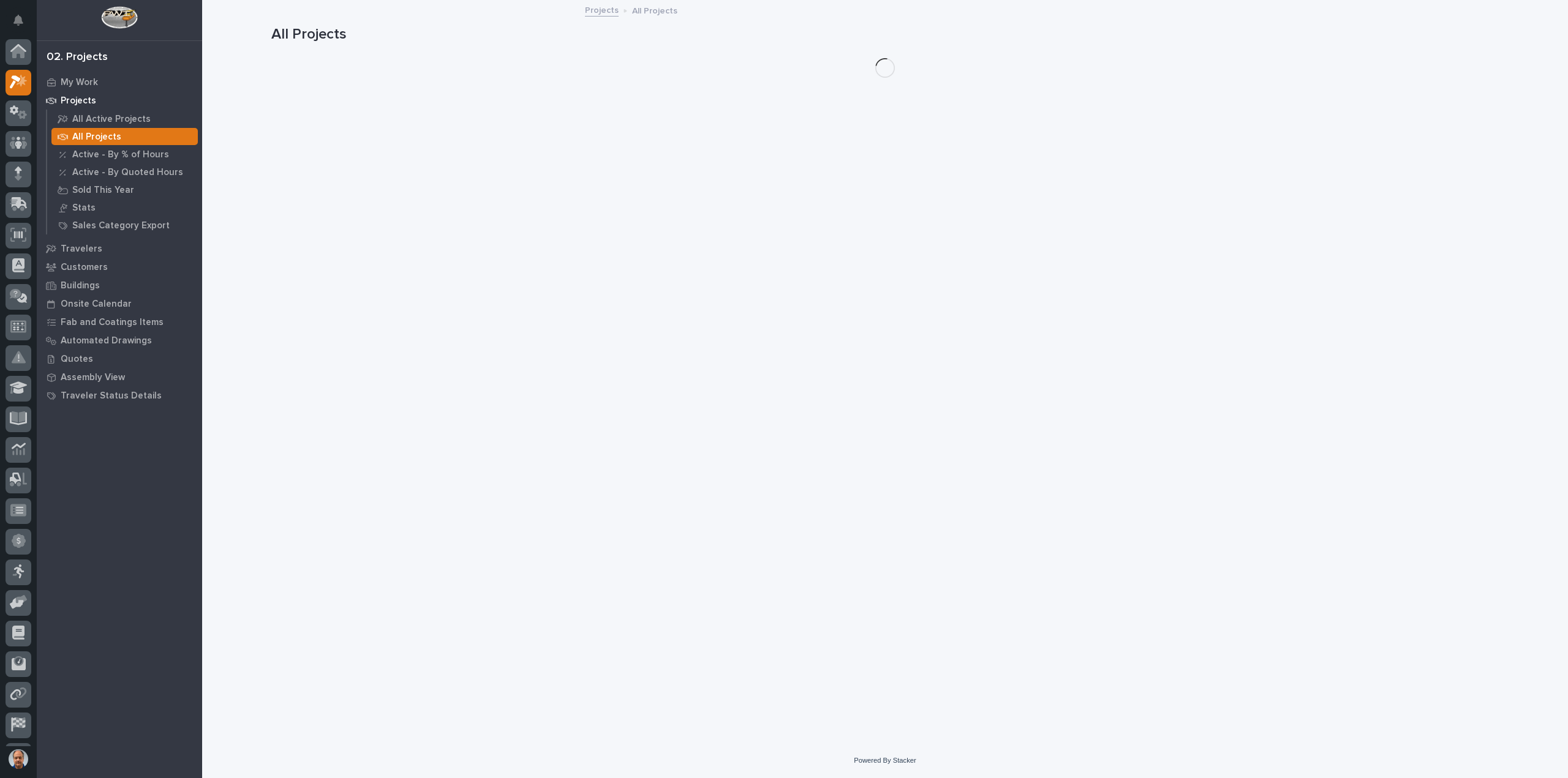
scroll to position [27, 0]
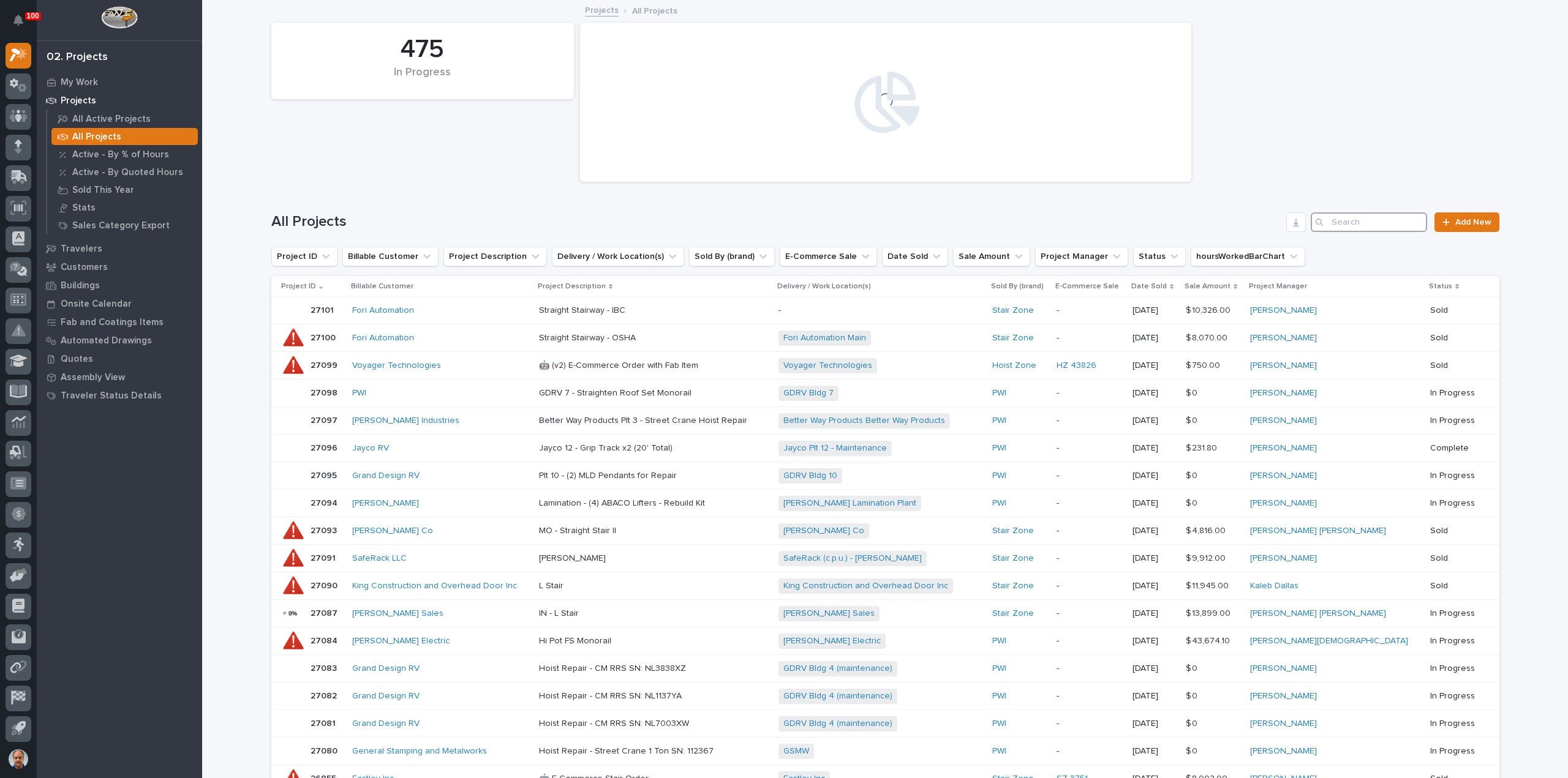
click at [1336, 226] on input "Search" at bounding box center [1369, 222] width 116 height 20
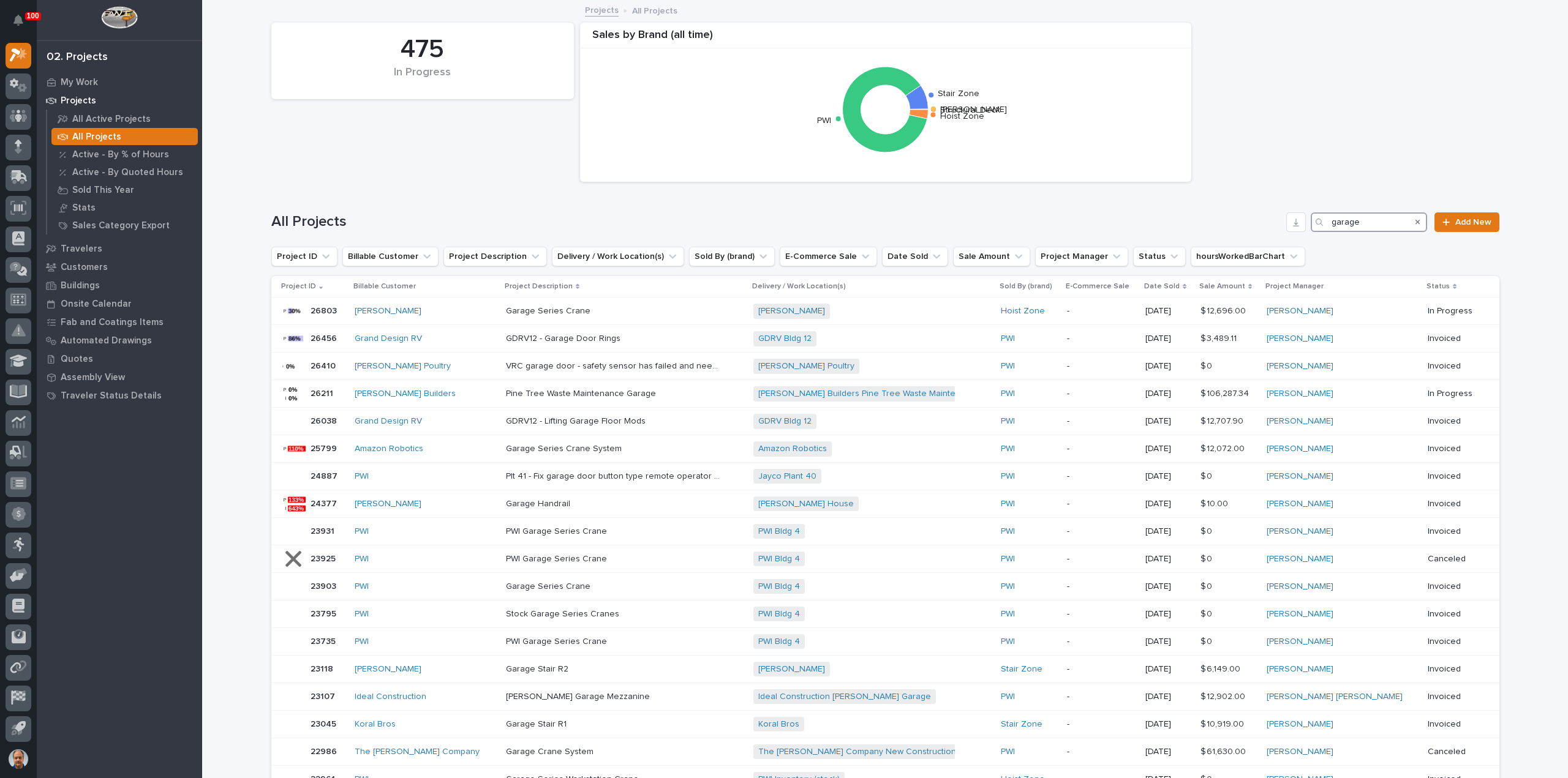
click at [1364, 226] on input "garage" at bounding box center [1369, 222] width 116 height 20
drag, startPoint x: 1364, startPoint y: 226, endPoint x: 1251, endPoint y: 221, distance: 113.1
click at [1251, 221] on div "All Projects garage Add New" at bounding box center [885, 222] width 1228 height 20
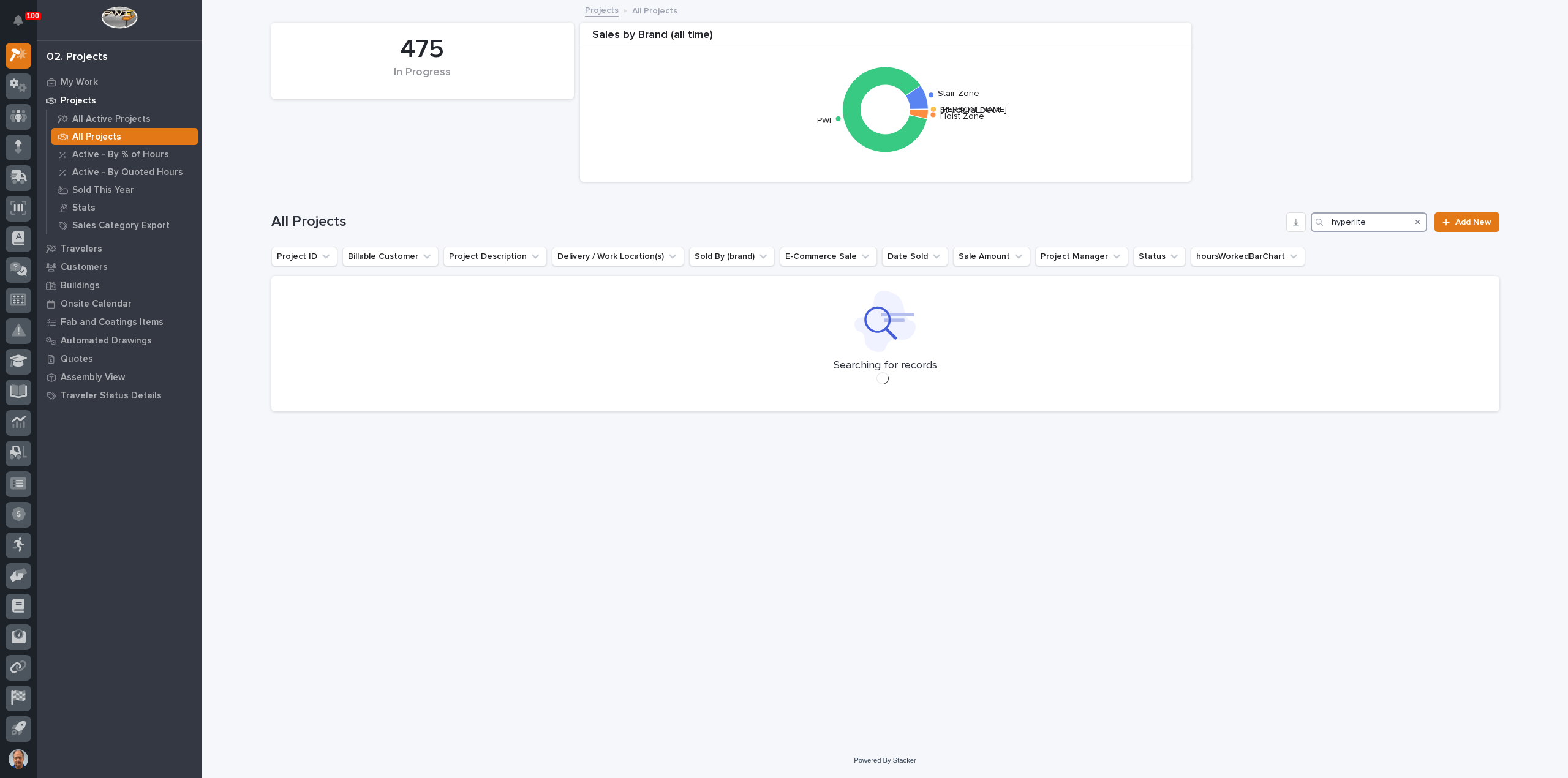
type input "hyperlite"
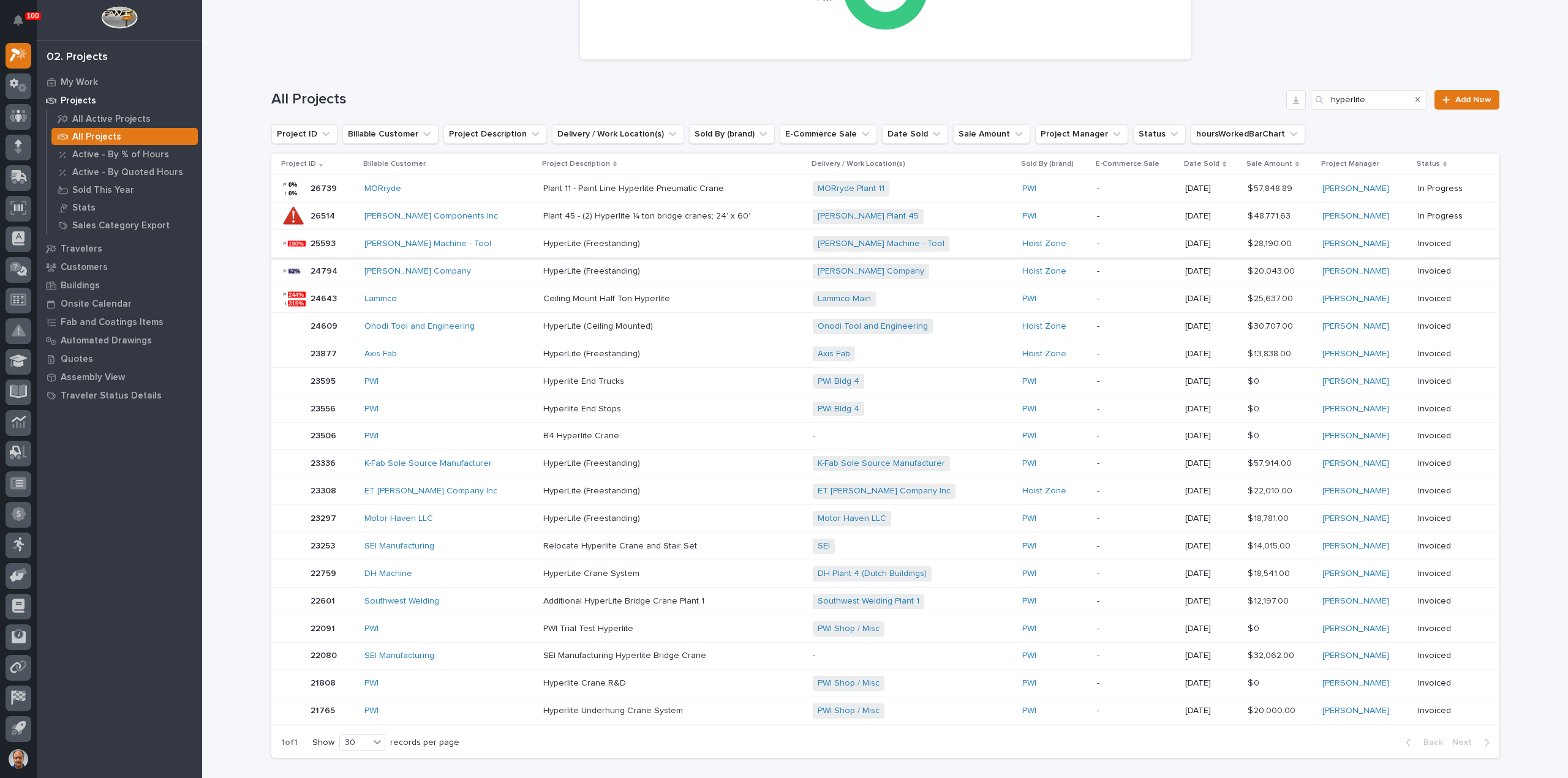
scroll to position [183, 0]
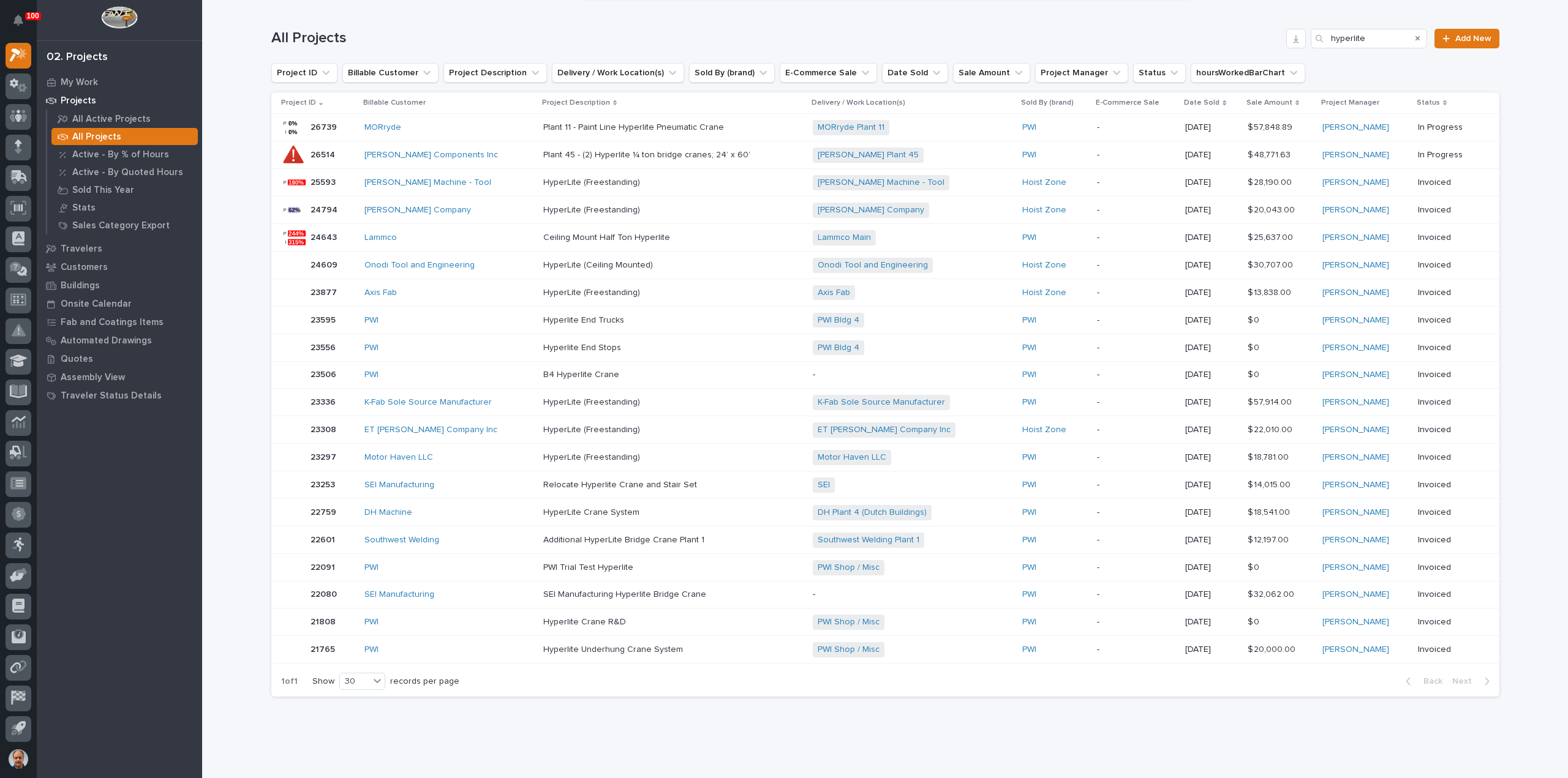
click at [657, 292] on p at bounding box center [650, 293] width 215 height 10
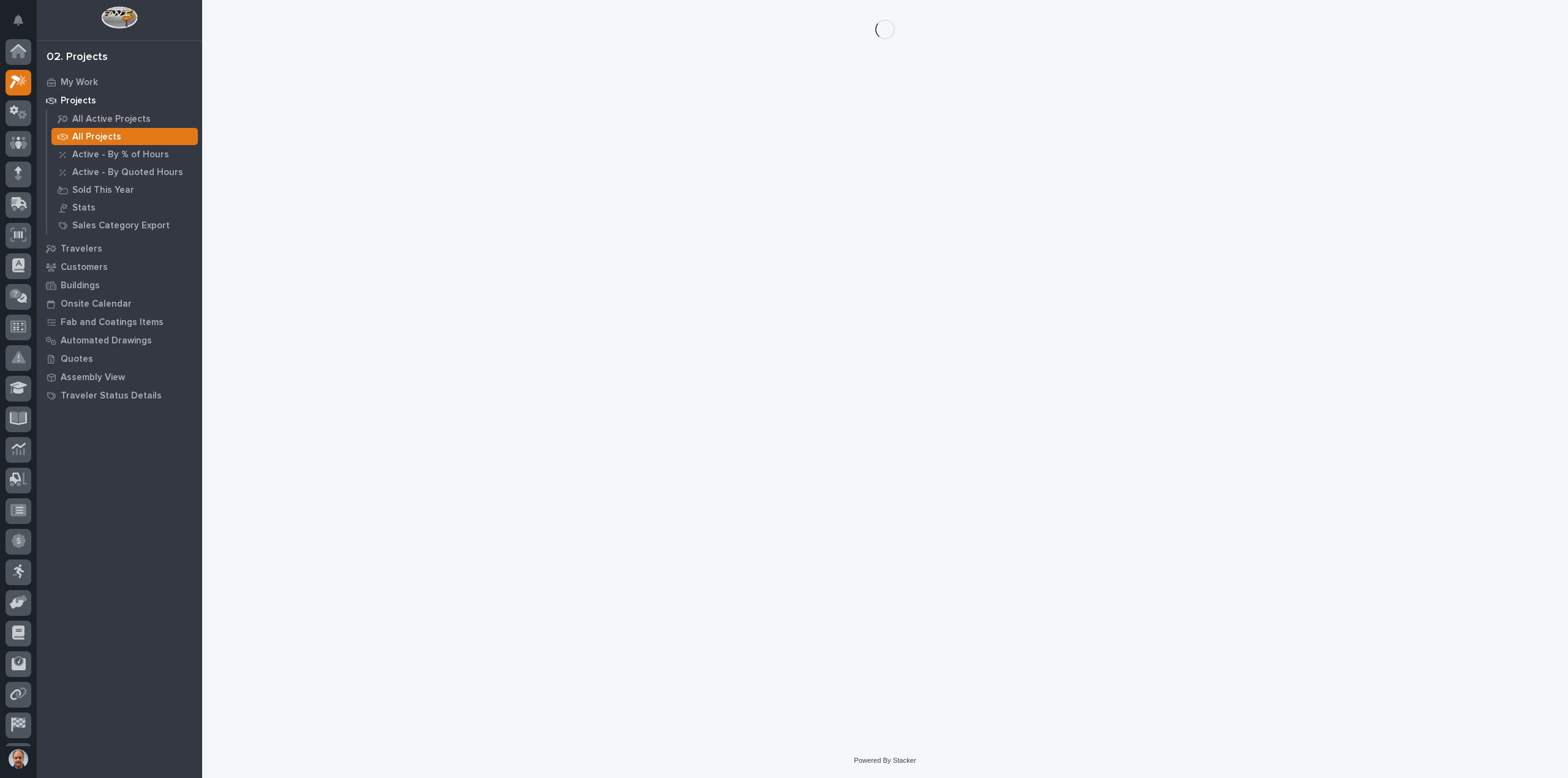
scroll to position [27, 0]
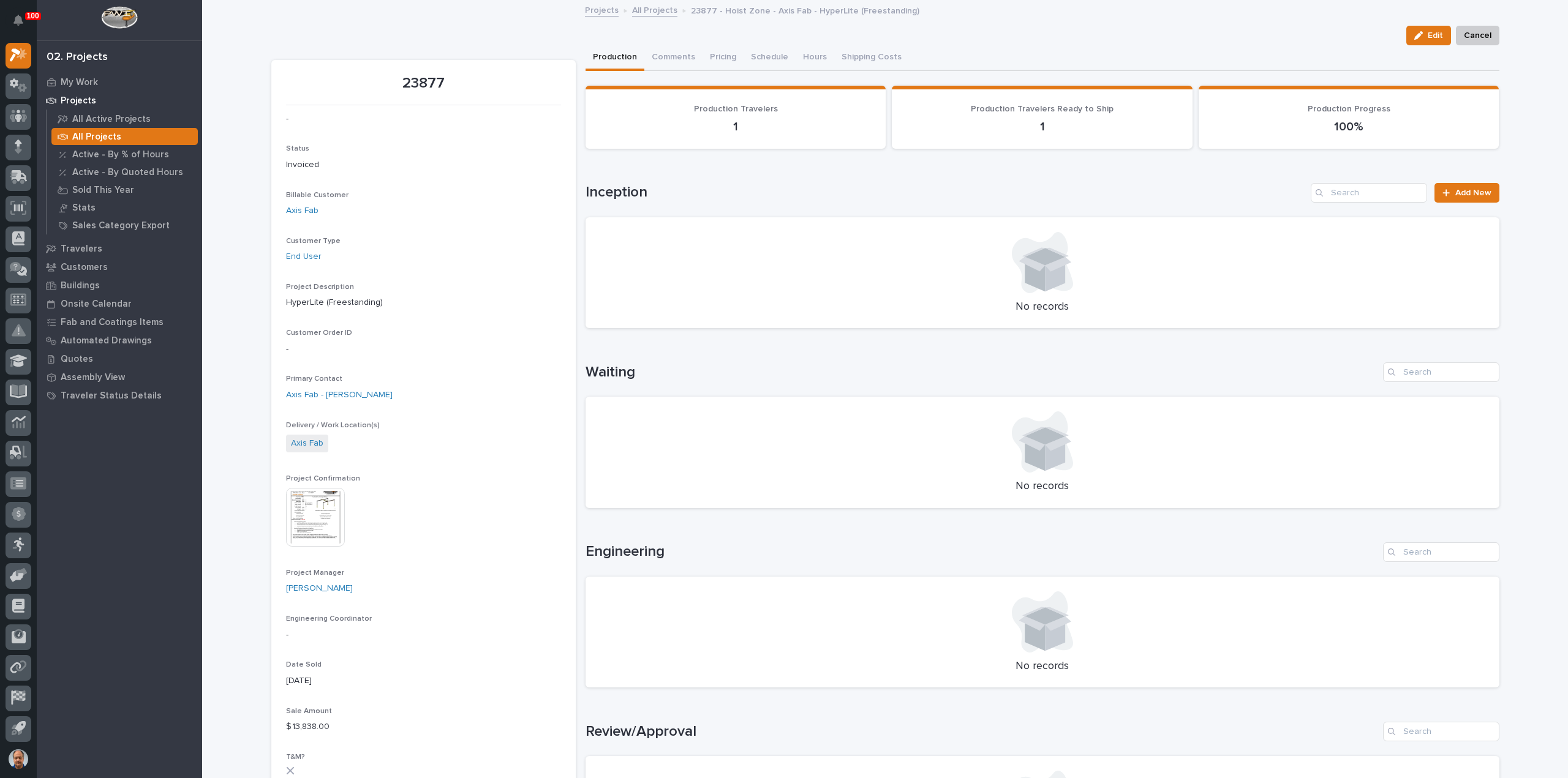
click at [309, 503] on img at bounding box center [315, 517] width 59 height 59
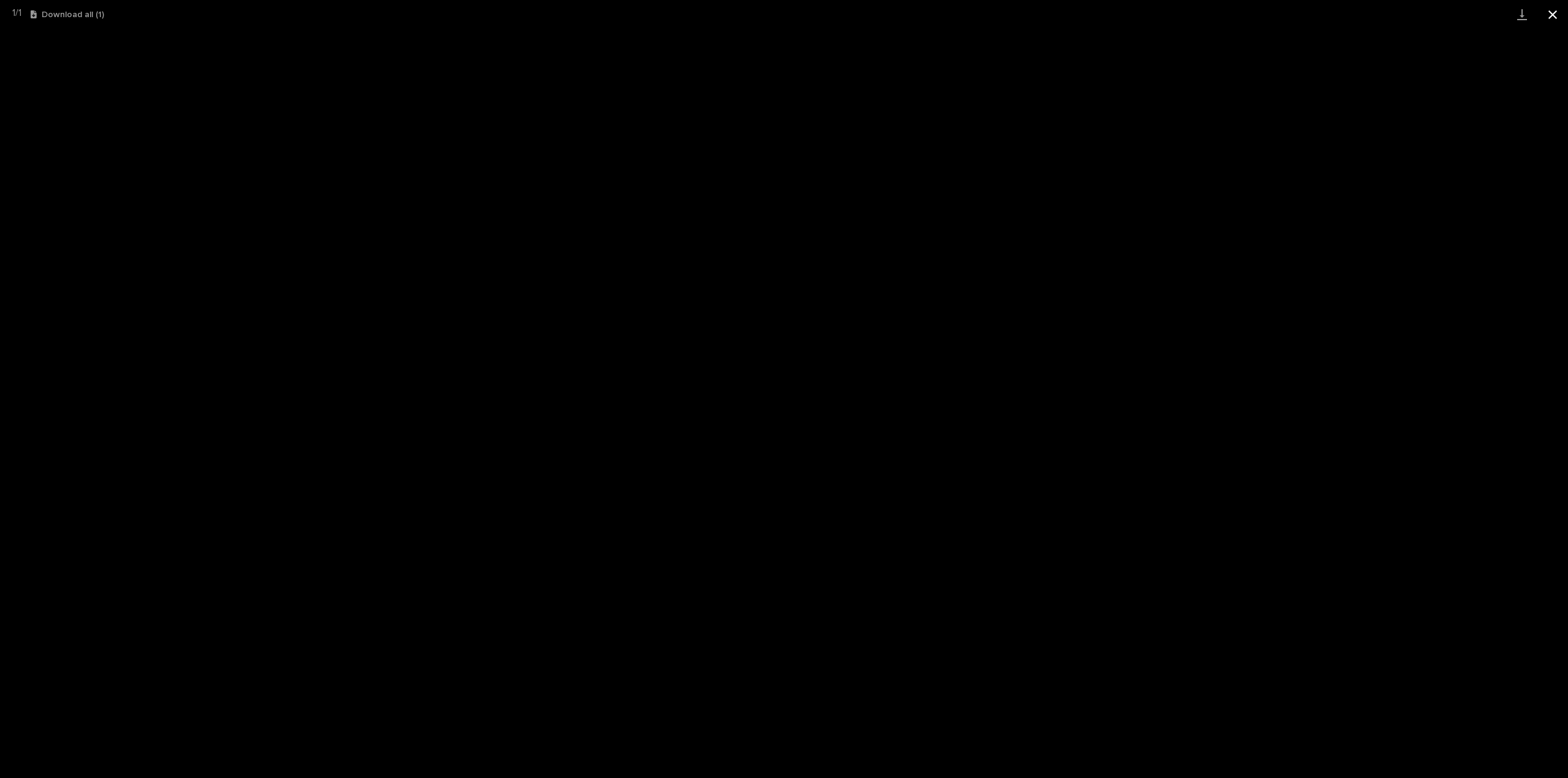
click at [1557, 13] on button "Close gallery" at bounding box center [1553, 14] width 30 height 28
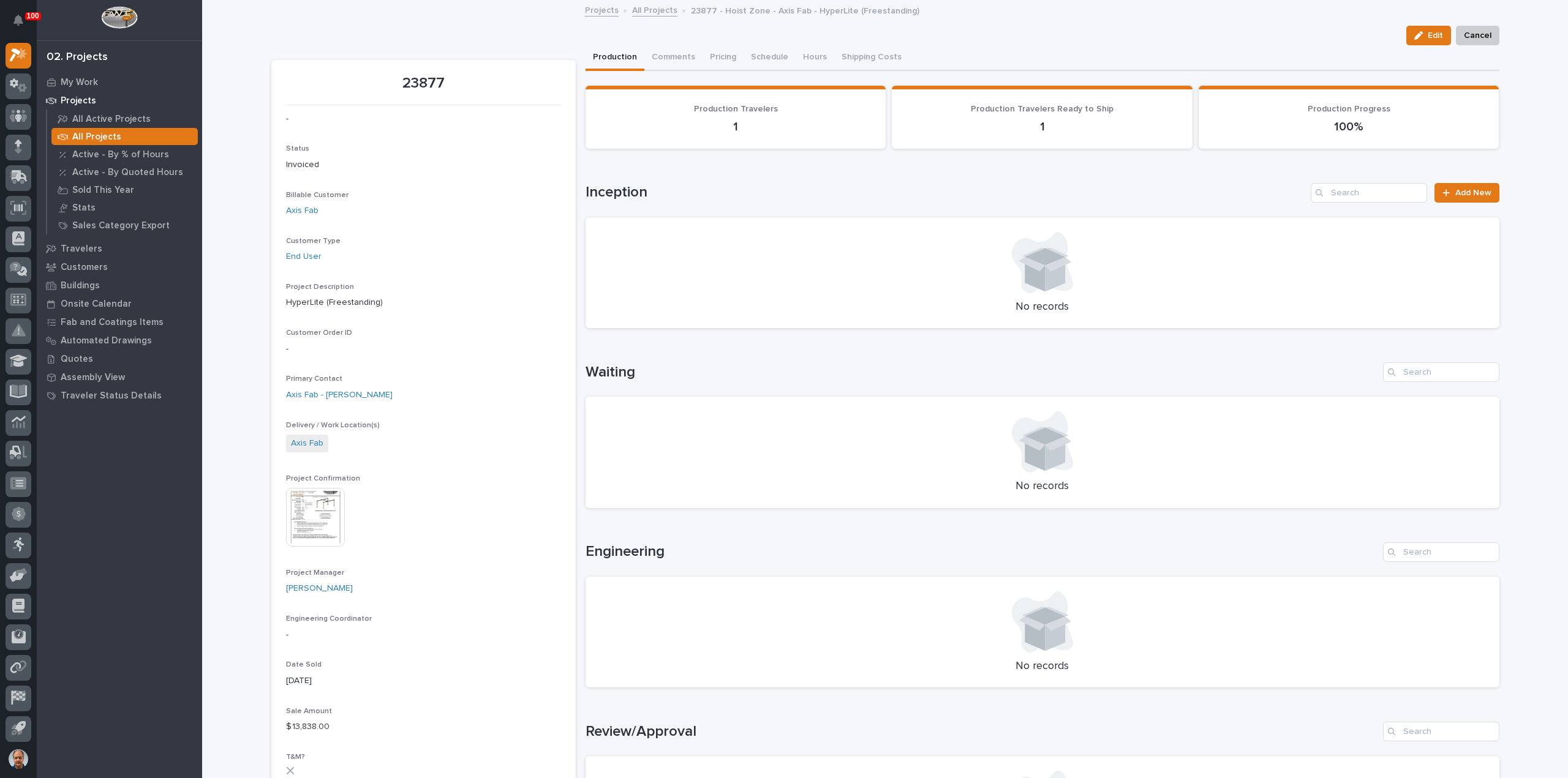
click at [137, 135] on div "All Projects" at bounding box center [124, 136] width 146 height 17
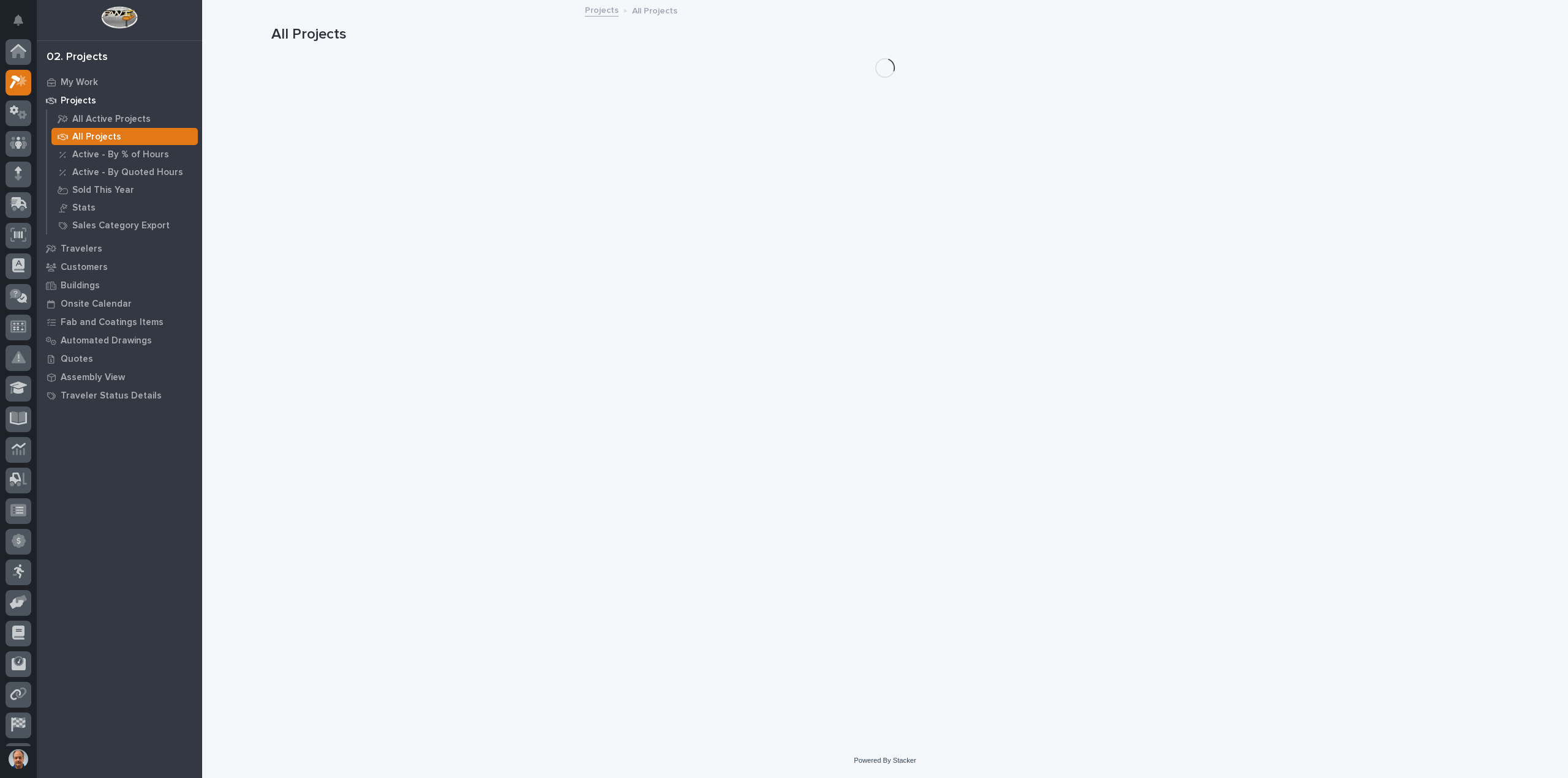
scroll to position [27, 0]
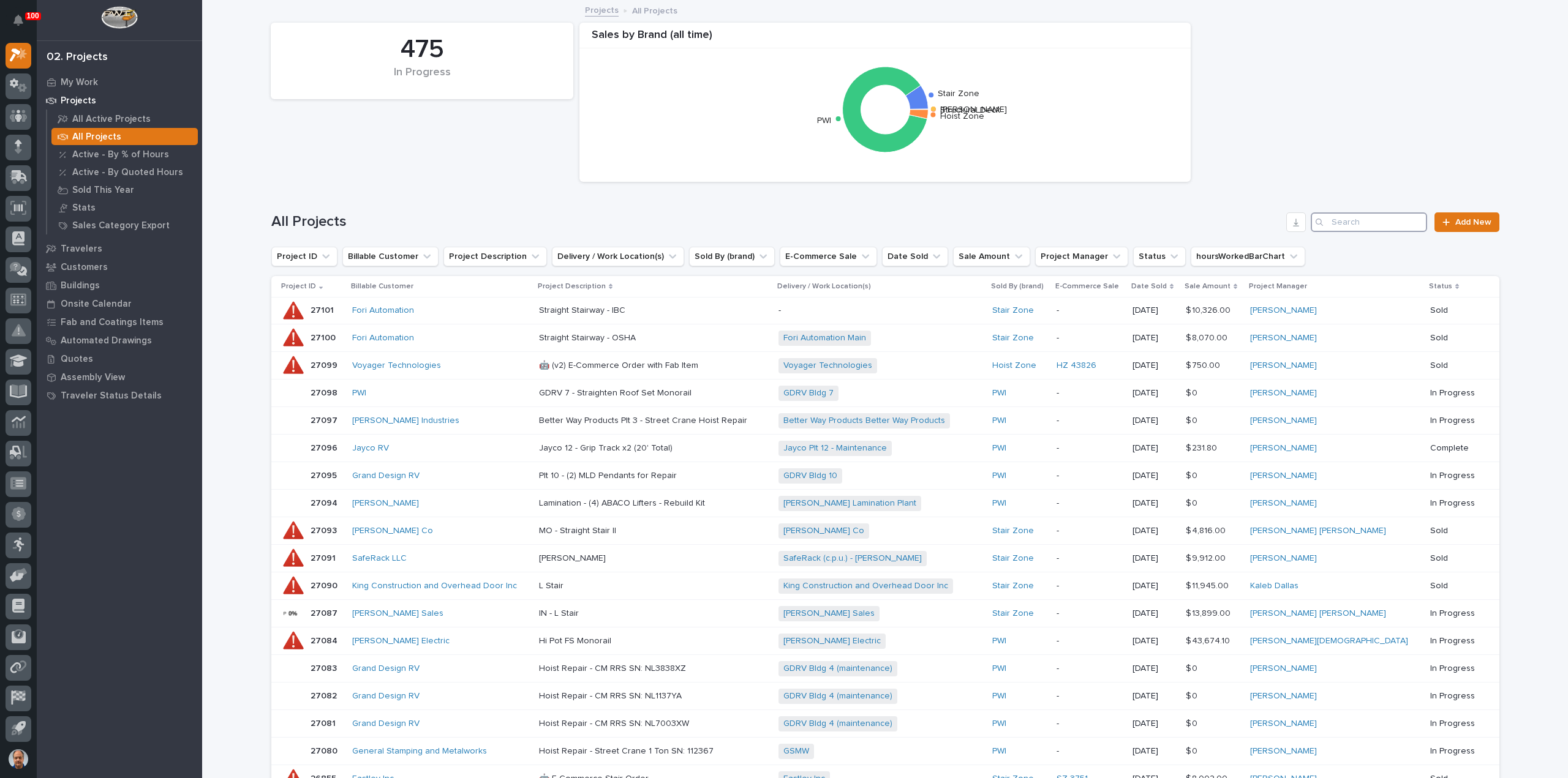
click at [1345, 223] on input "Search" at bounding box center [1369, 222] width 116 height 20
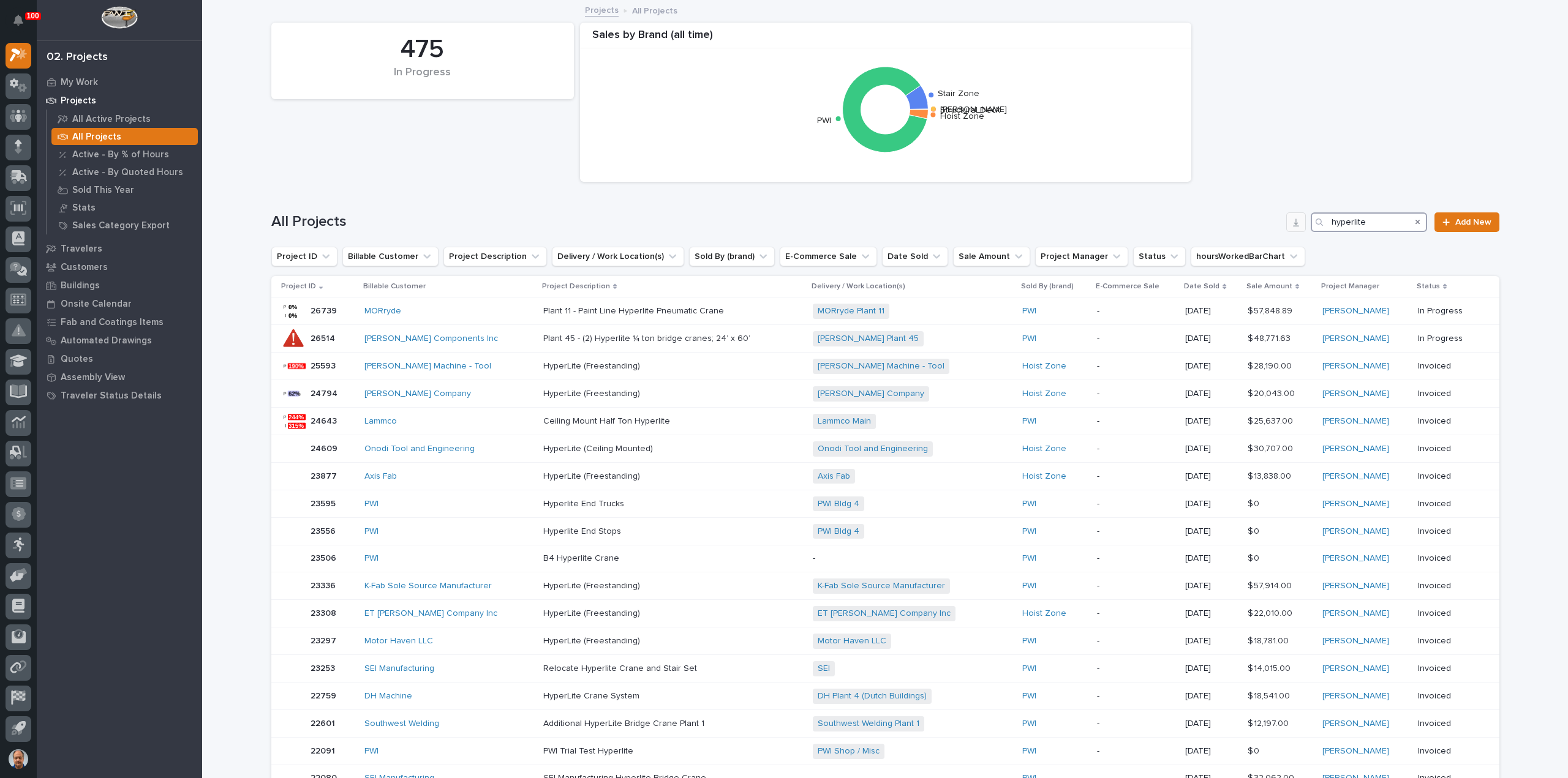
click at [1284, 221] on div "All Projects hyperlite Add New" at bounding box center [885, 222] width 1228 height 20
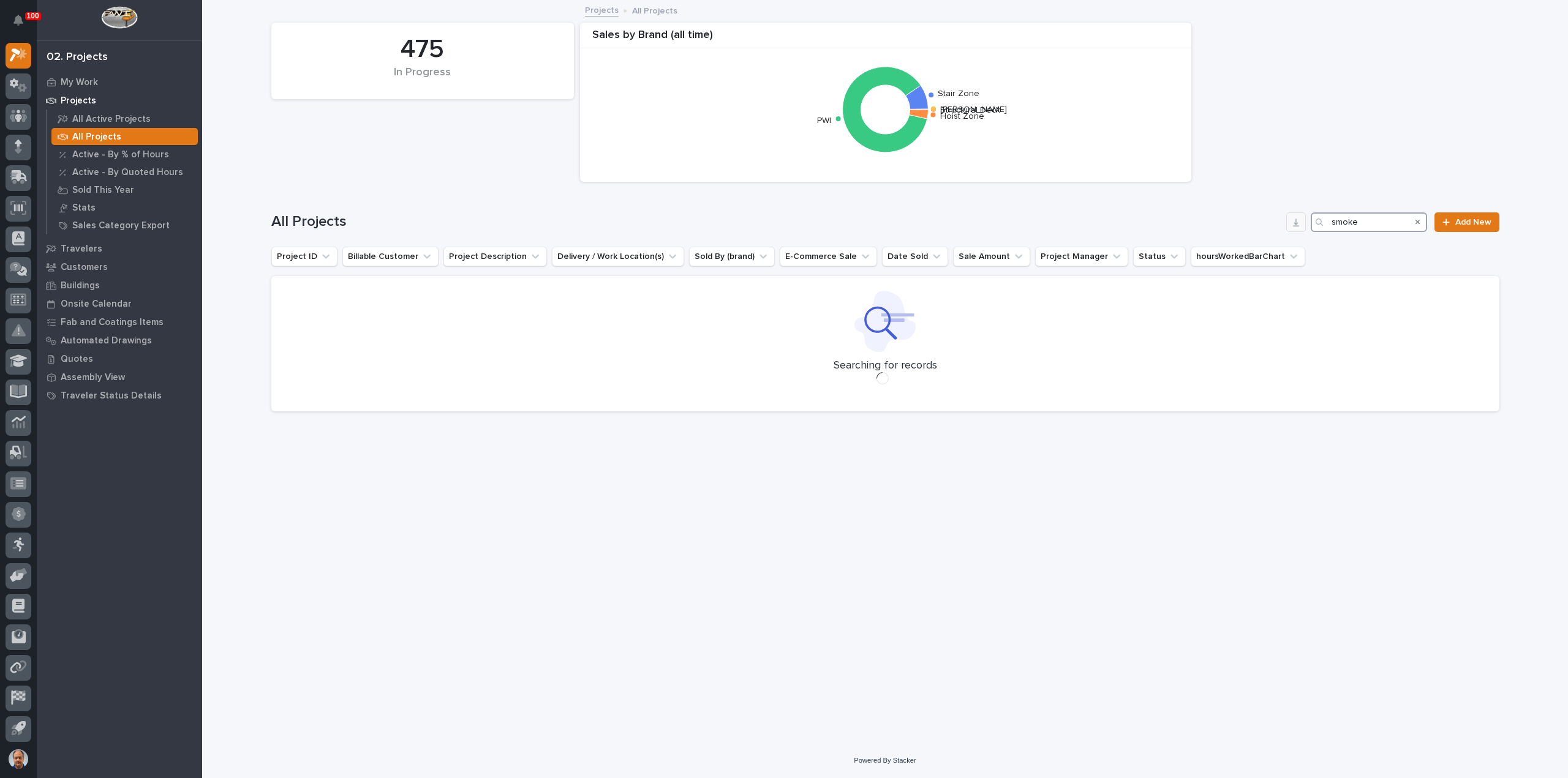
type input "smoke"
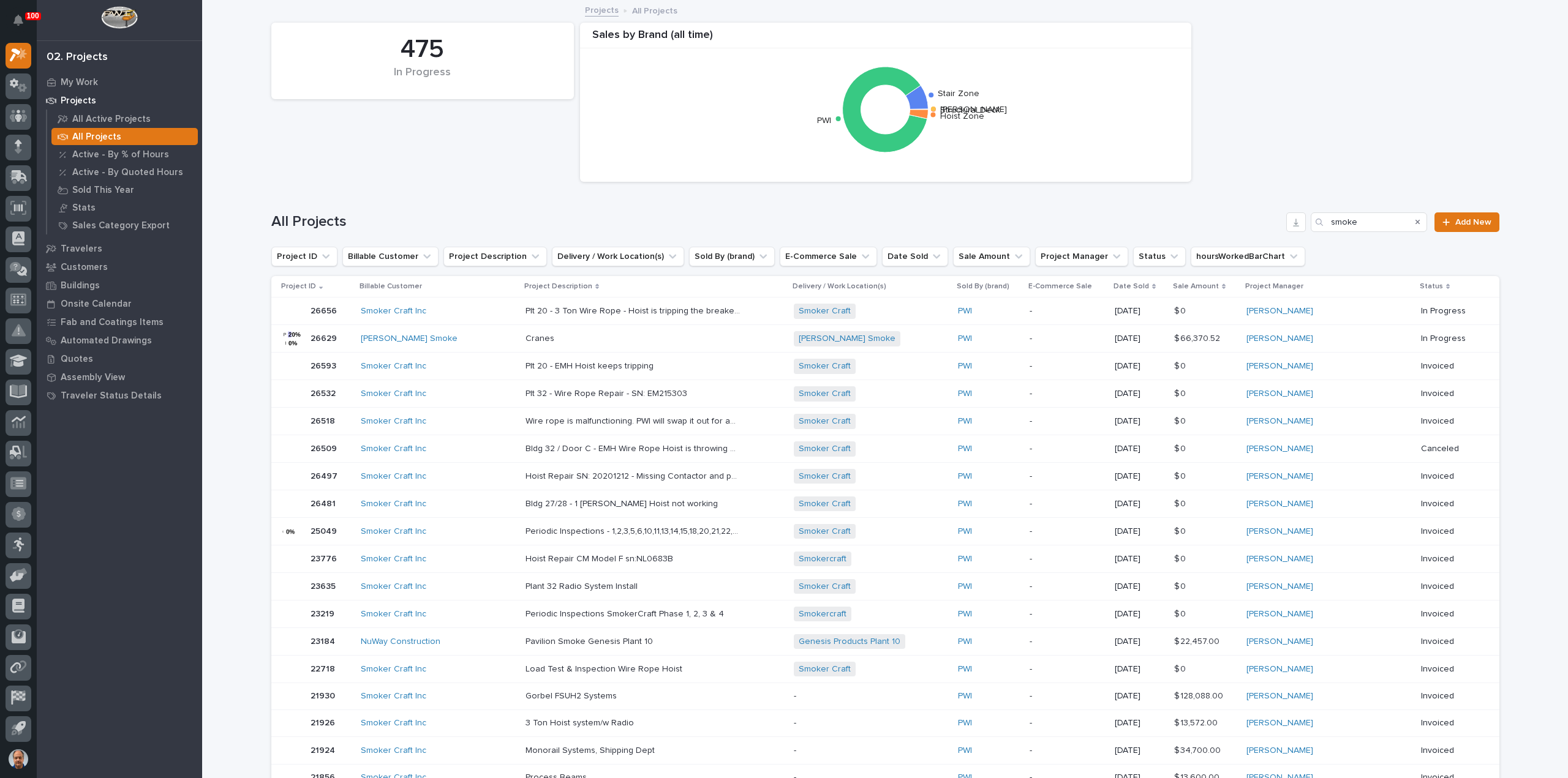
click at [551, 337] on p at bounding box center [633, 339] width 215 height 10
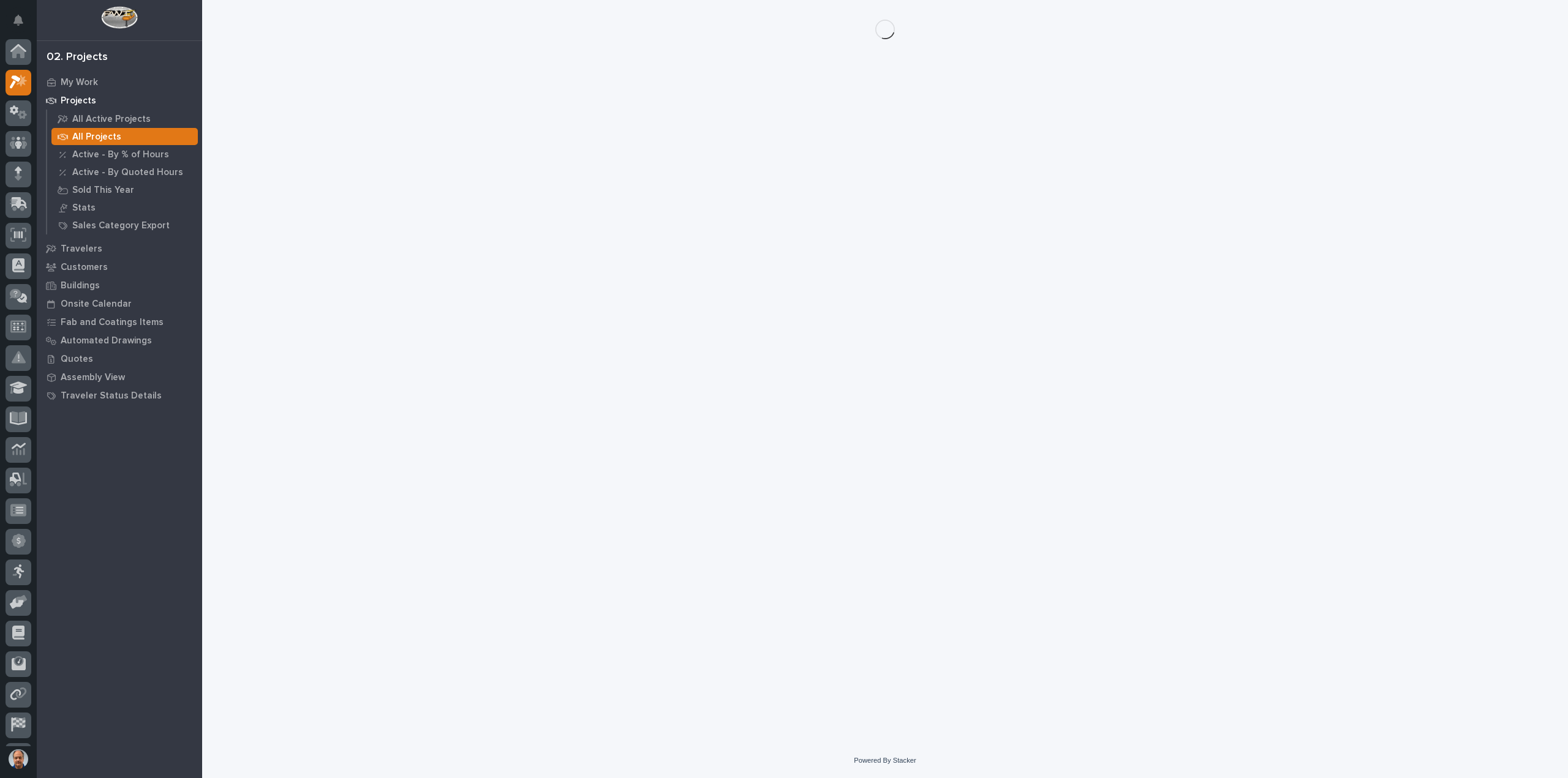
scroll to position [27, 0]
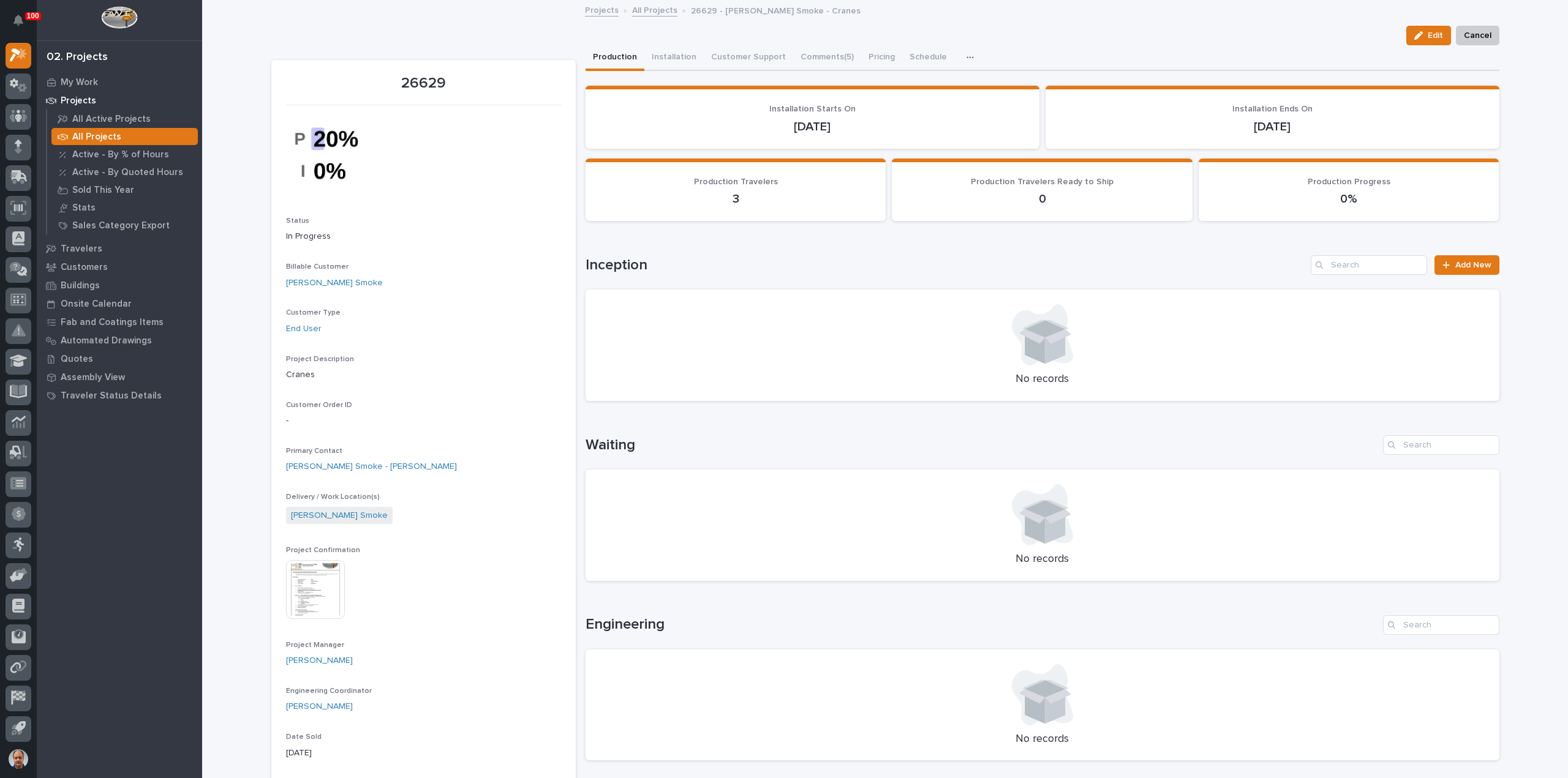
click at [90, 135] on p "All Projects" at bounding box center [96, 137] width 49 height 11
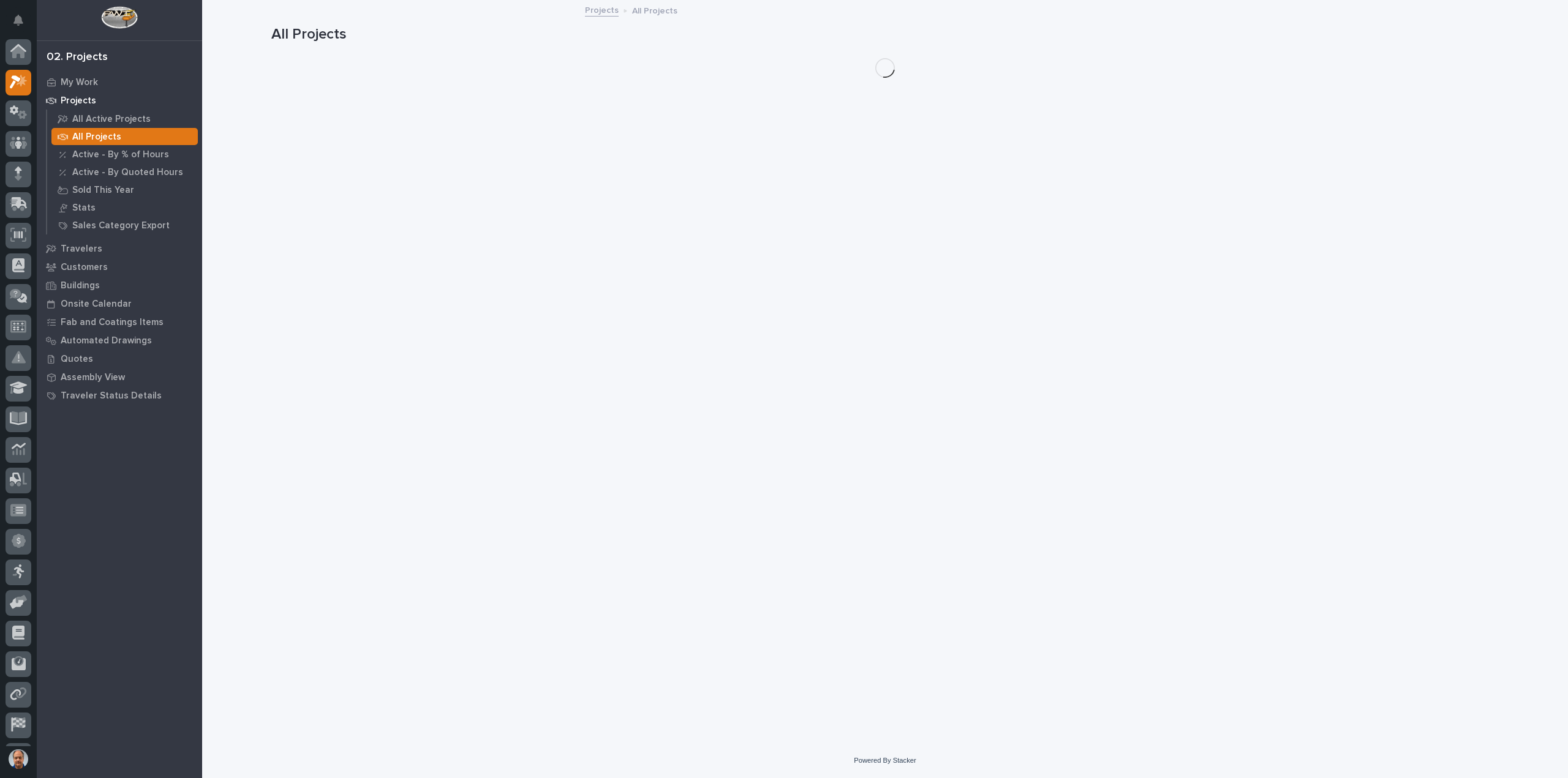
scroll to position [27, 0]
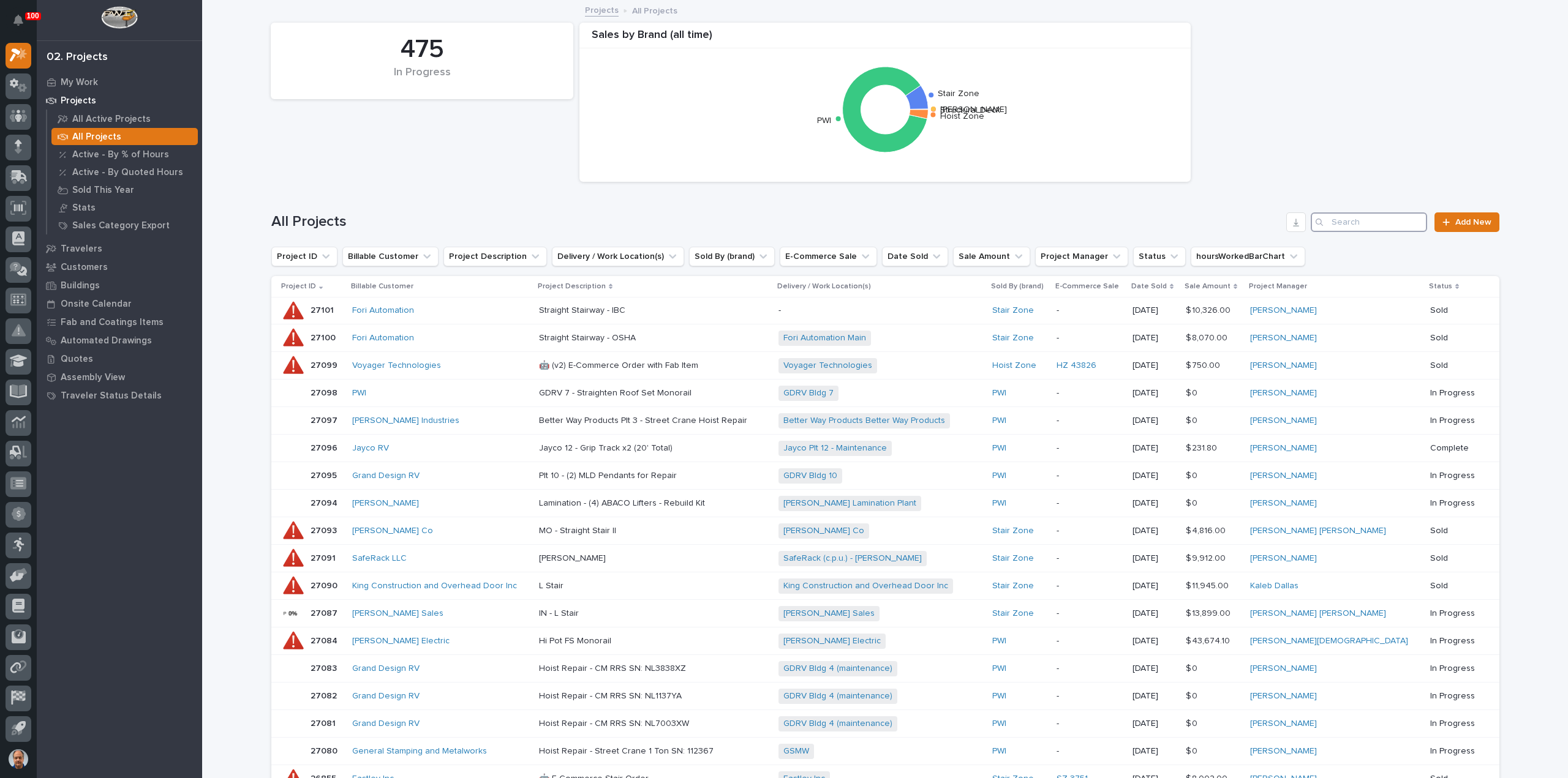
click at [1350, 226] on input "Search" at bounding box center [1369, 222] width 116 height 20
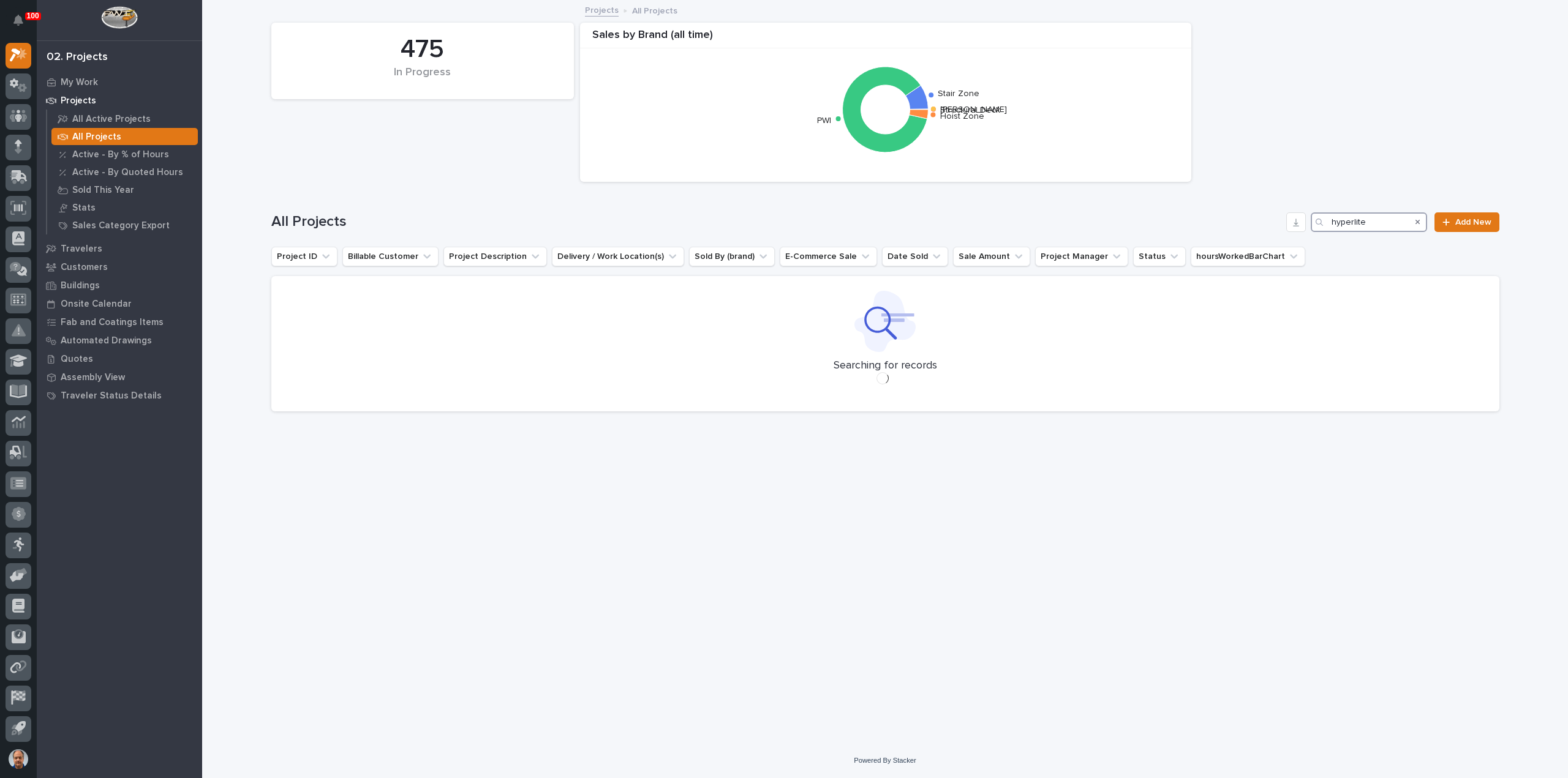
type input "hyperlite"
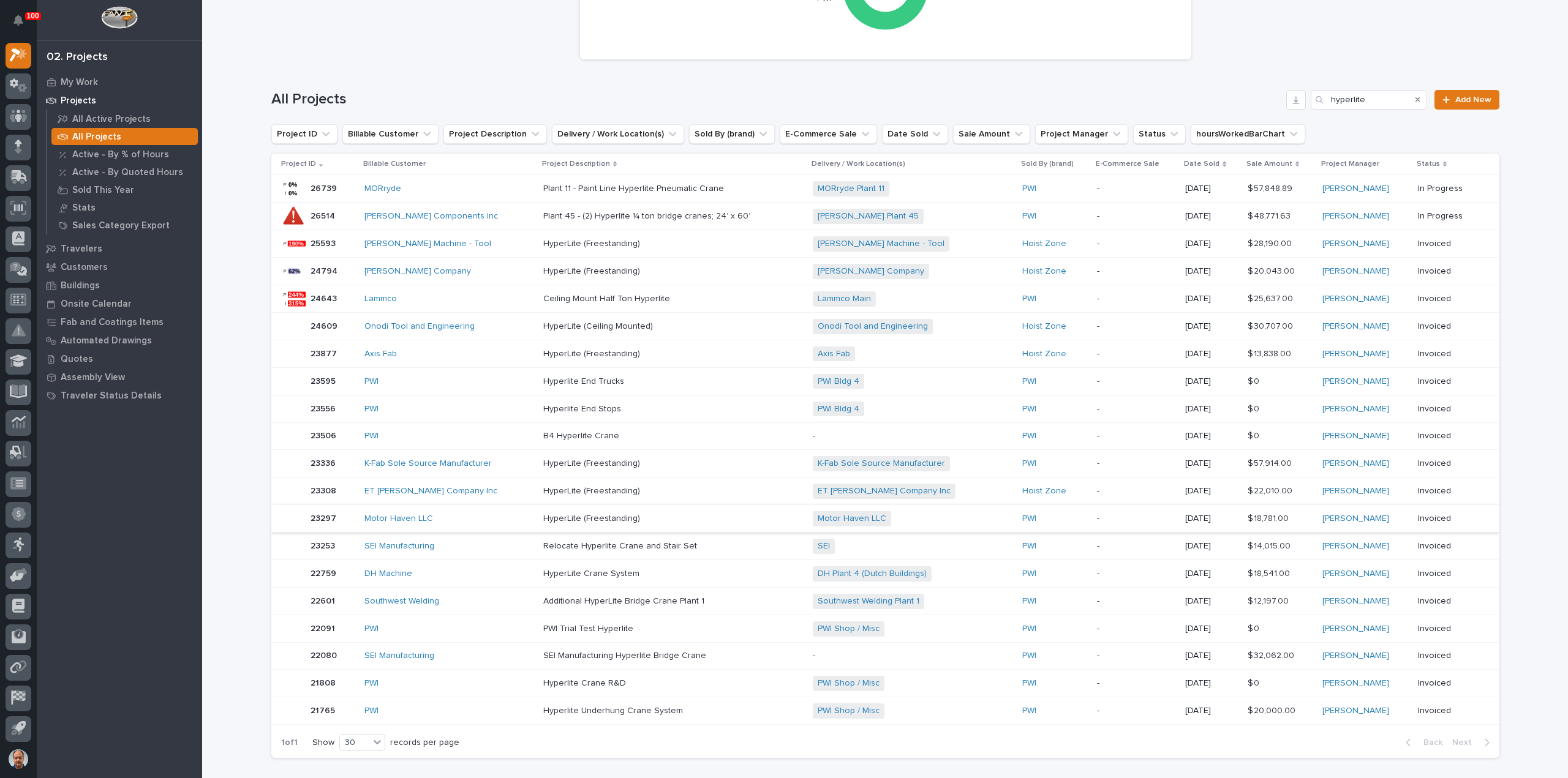
scroll to position [183, 0]
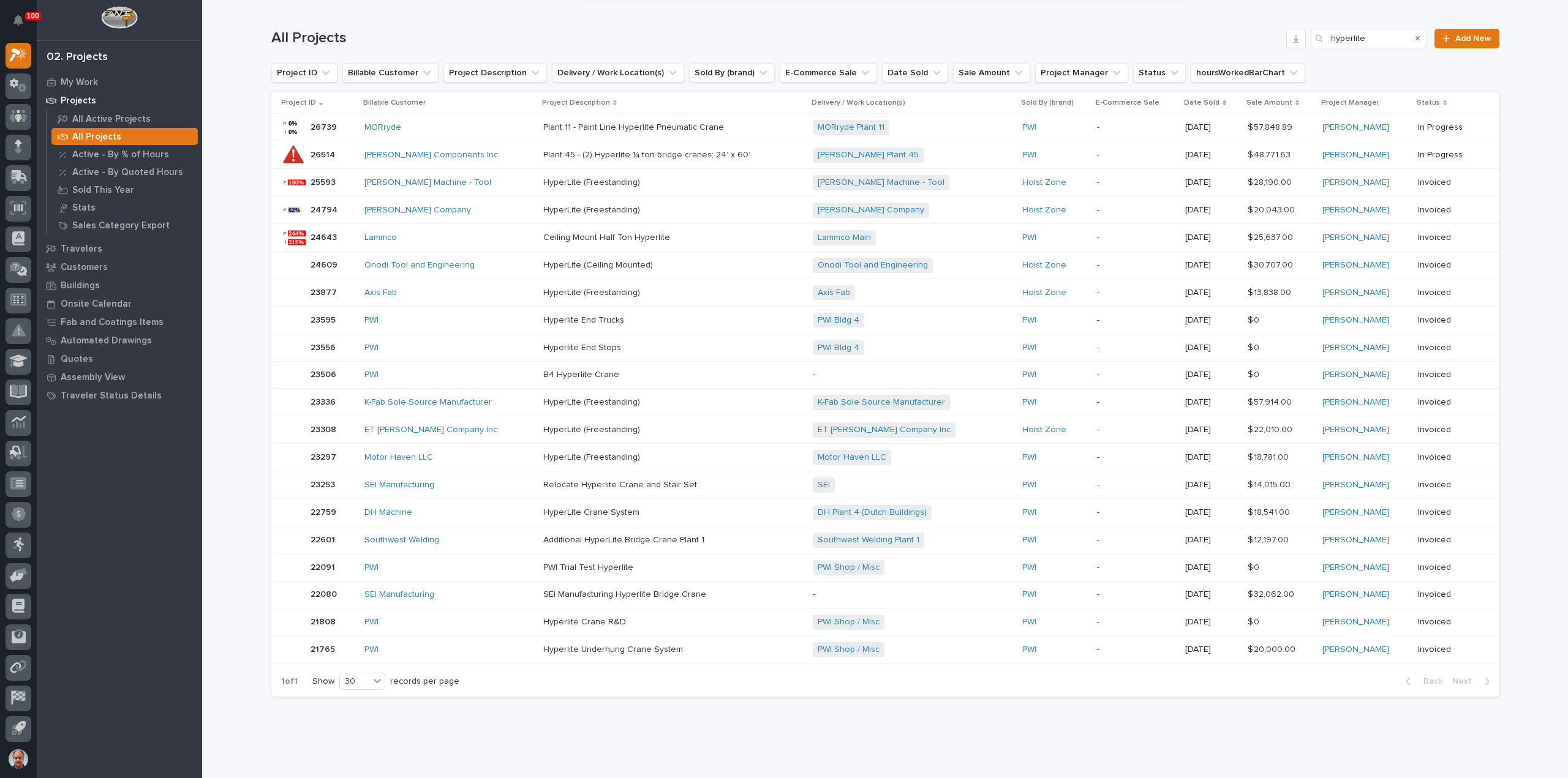
click at [587, 318] on p "Hyperlite End Trucks" at bounding box center [585, 319] width 84 height 13
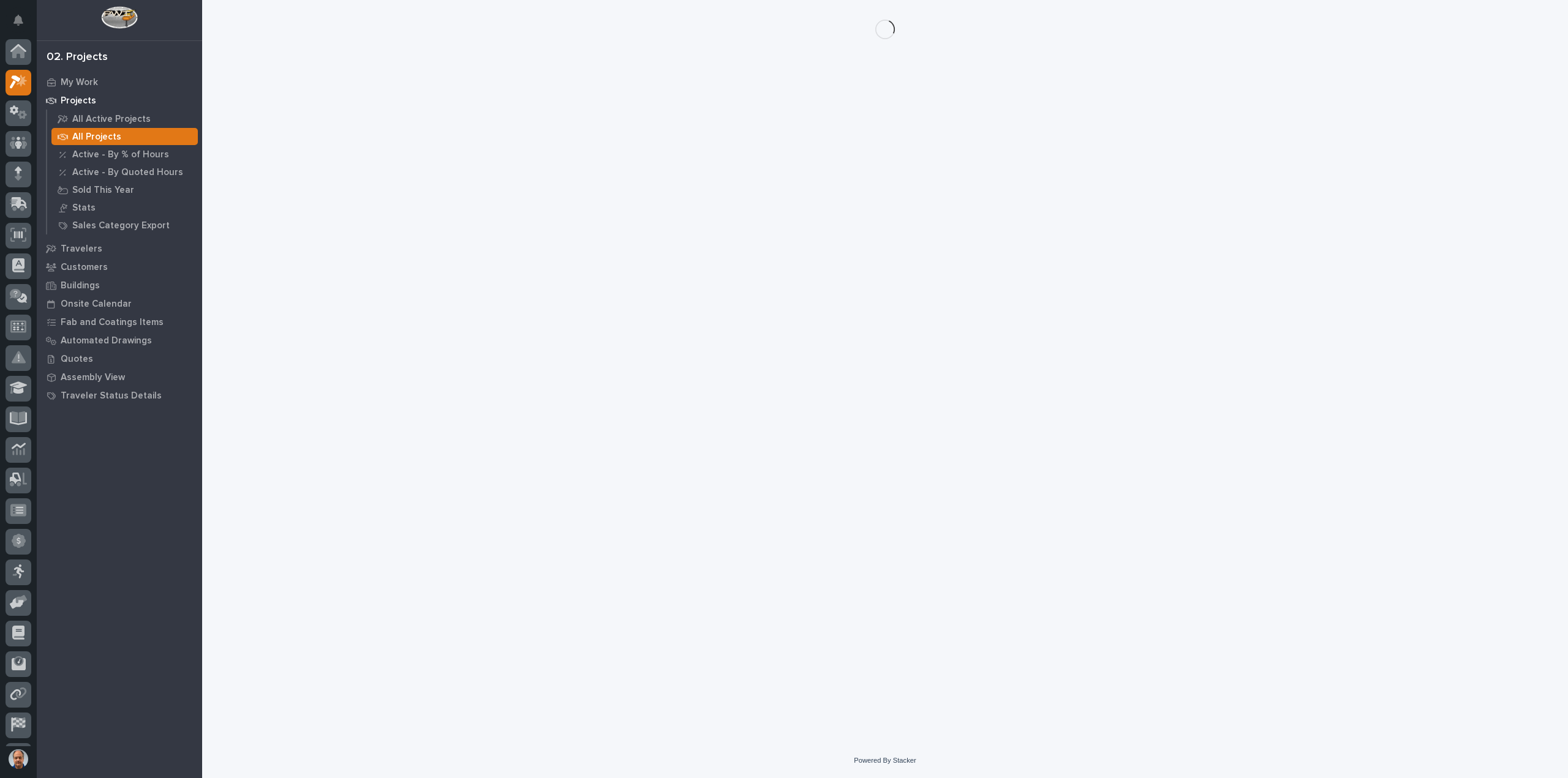
scroll to position [27, 0]
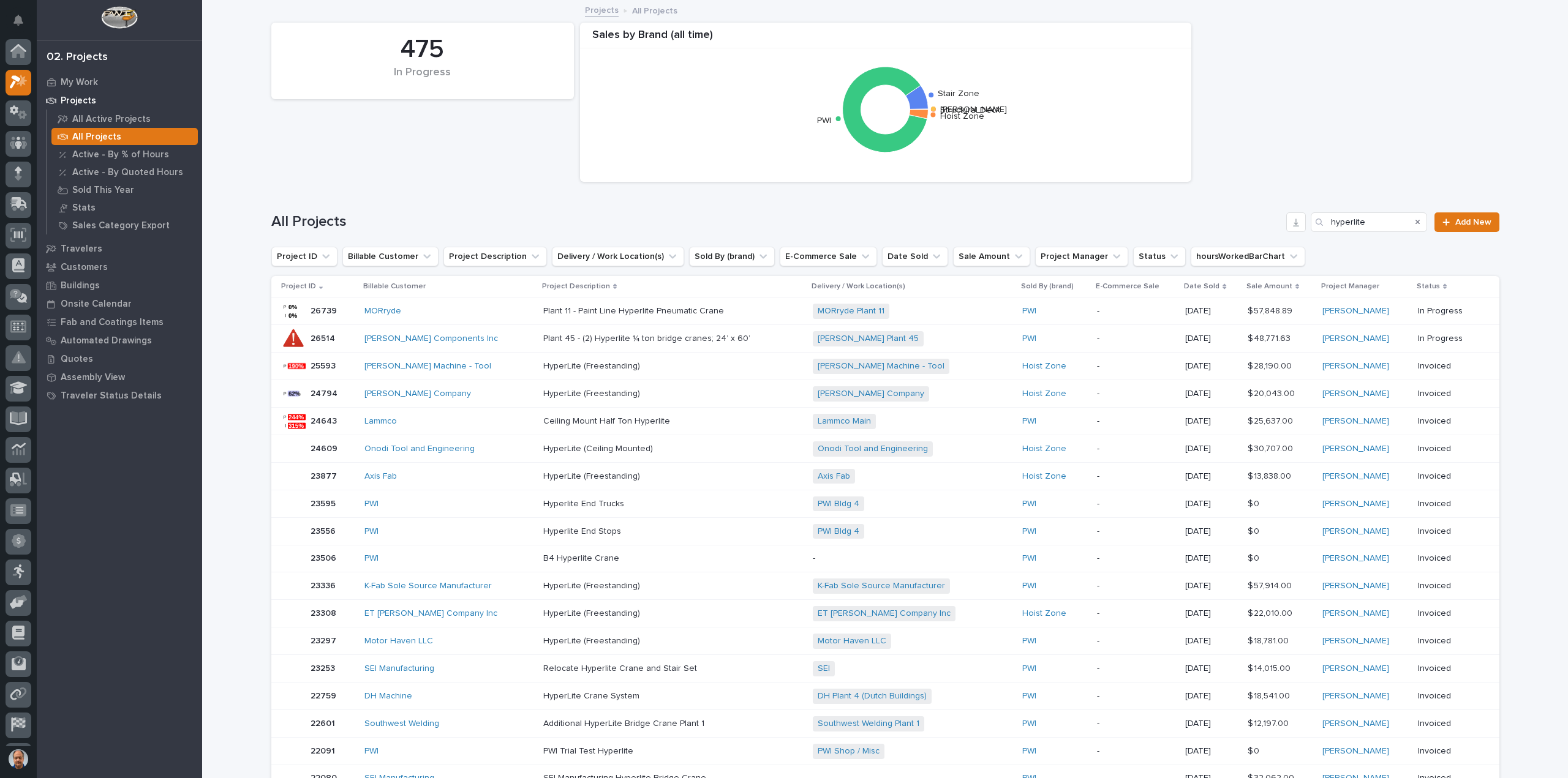
scroll to position [27, 0]
click at [456, 168] on div "475 In Progress Sales by Brand (all time) Structural Deck [PERSON_NAME] Stair Z…" at bounding box center [885, 102] width 1240 height 171
